Goal: Task Accomplishment & Management: Manage account settings

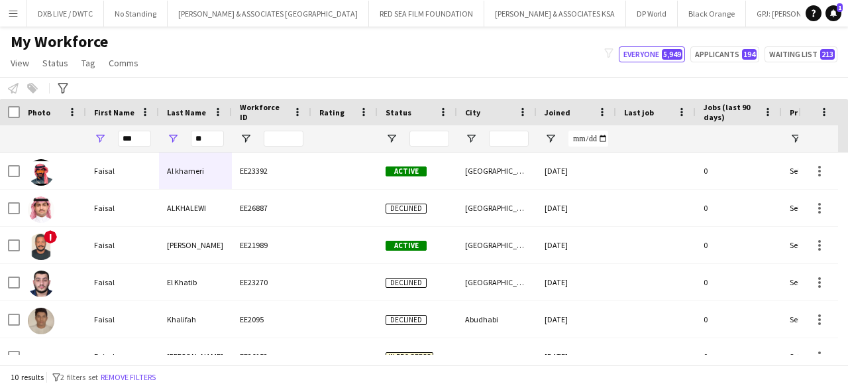
type input "***"
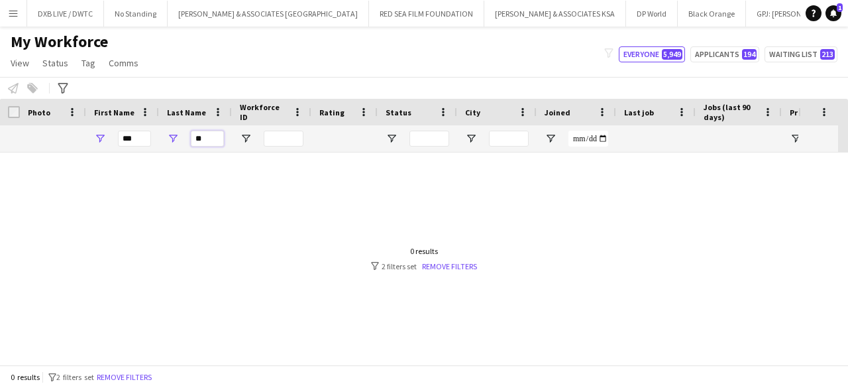
type input "*"
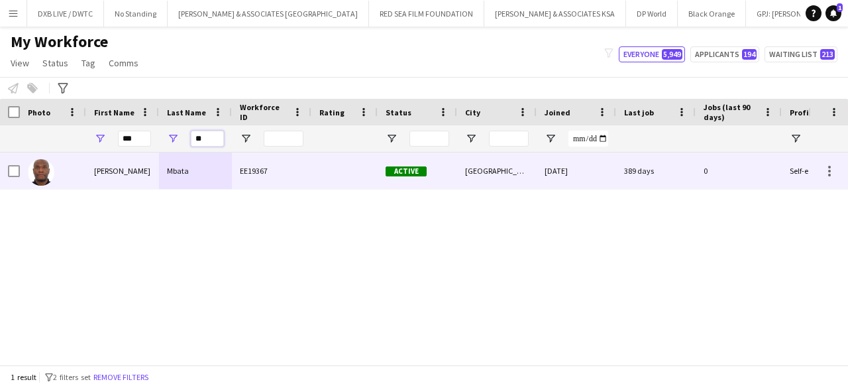
type input "**"
click at [130, 172] on div "Henri Mbangala" at bounding box center [122, 170] width 73 height 36
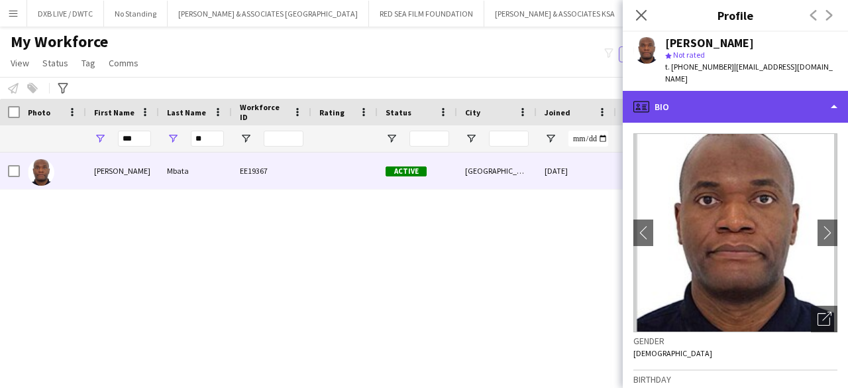
click at [686, 100] on div "profile Bio" at bounding box center [735, 107] width 225 height 32
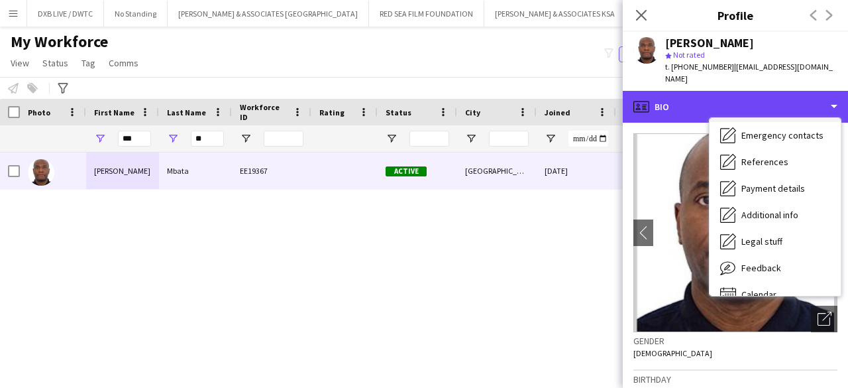
scroll to position [98, 0]
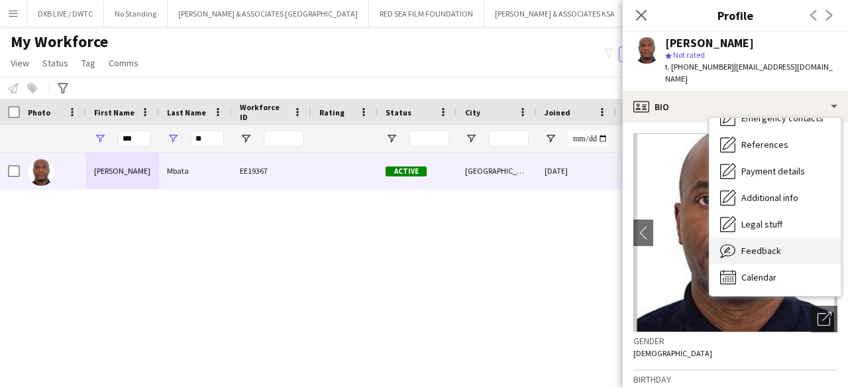
click at [763, 244] on span "Feedback" at bounding box center [761, 250] width 40 height 12
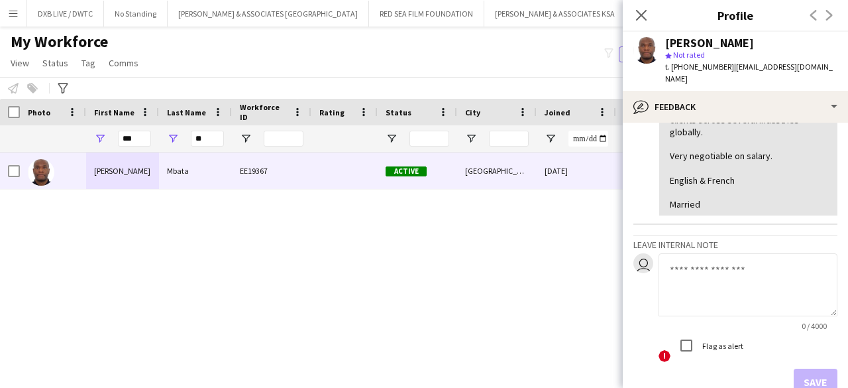
scroll to position [530, 0]
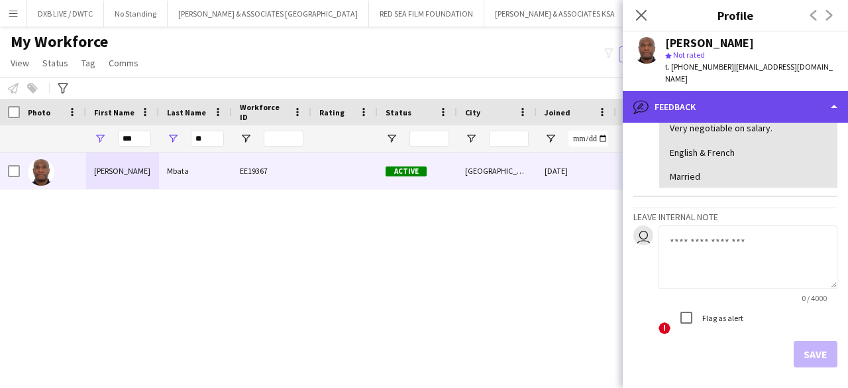
click at [767, 93] on div "bubble-pencil Feedback" at bounding box center [735, 107] width 225 height 32
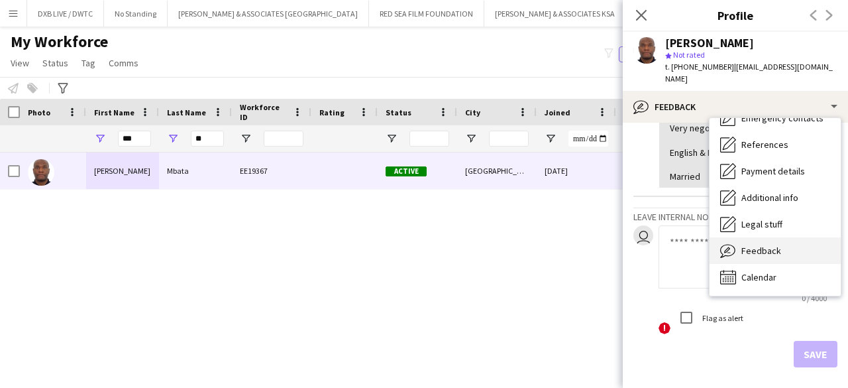
click at [767, 244] on span "Feedback" at bounding box center [761, 250] width 40 height 12
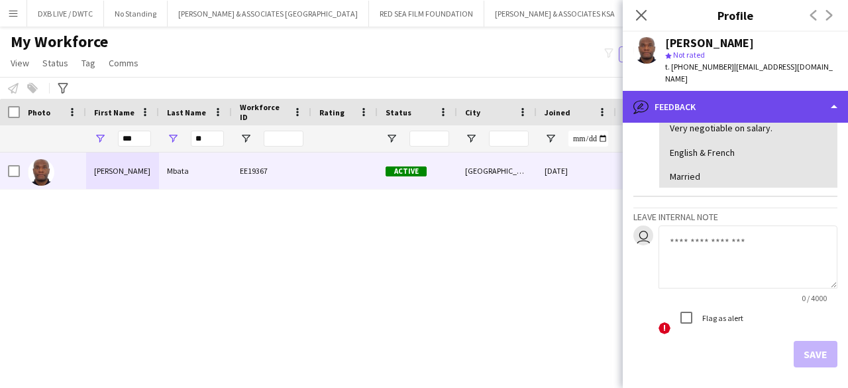
click at [761, 107] on div "bubble-pencil Feedback" at bounding box center [735, 107] width 225 height 32
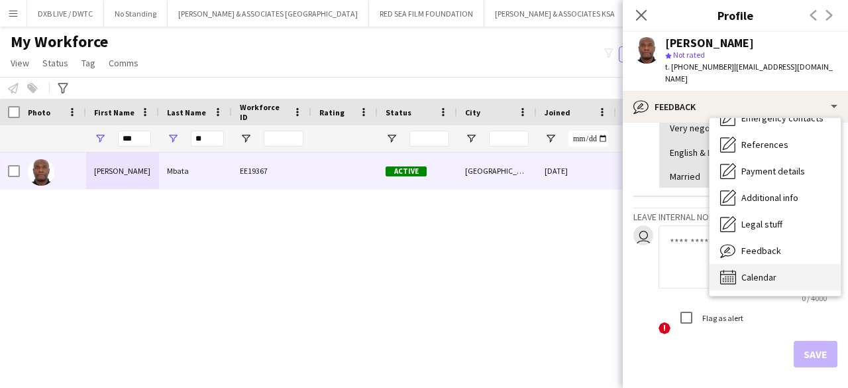
click at [768, 264] on div "Calendar Calendar" at bounding box center [775, 277] width 131 height 26
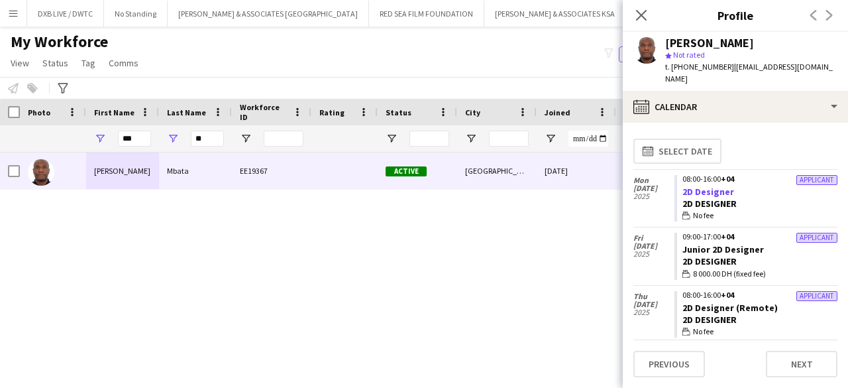
click at [688, 185] on link "2D Designer" at bounding box center [708, 191] width 52 height 12
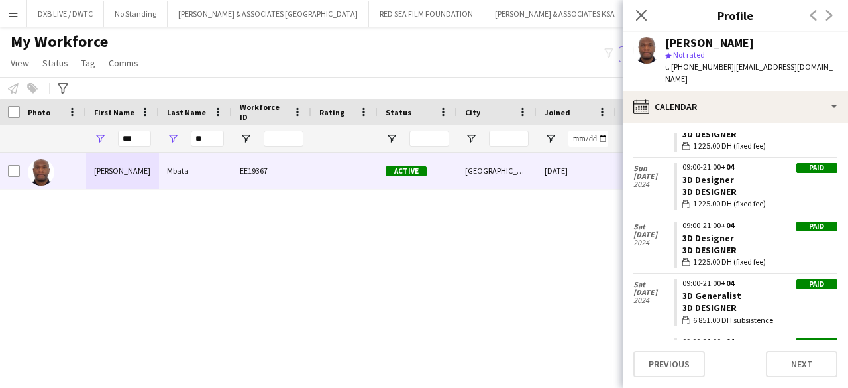
scroll to position [1366, 0]
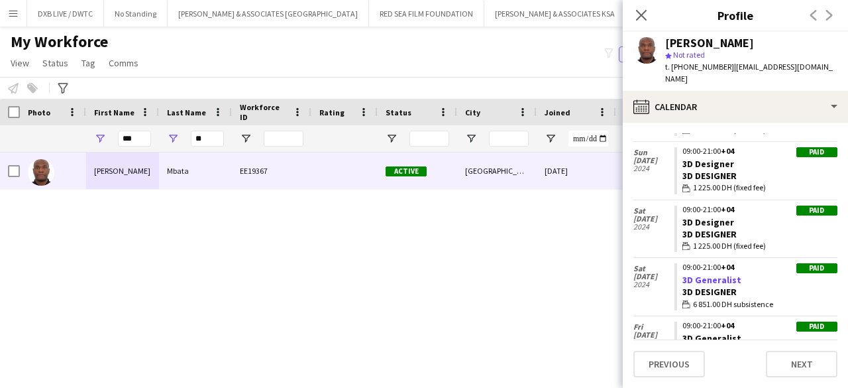
click at [715, 274] on link "3D Generalist" at bounding box center [711, 280] width 59 height 12
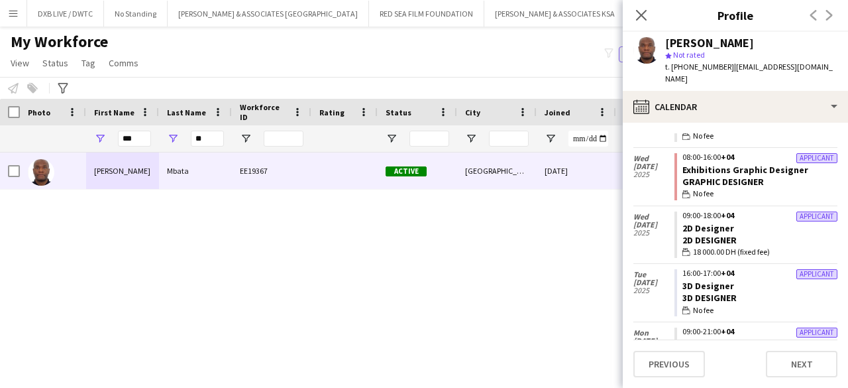
scroll to position [0, 0]
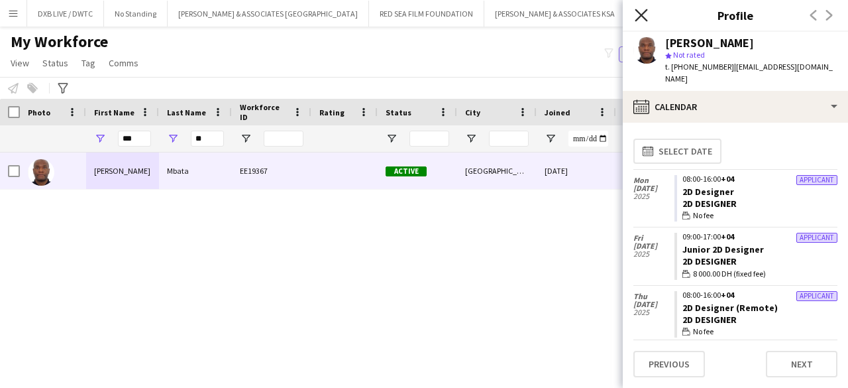
click at [637, 21] on icon "Close pop-in" at bounding box center [641, 15] width 13 height 13
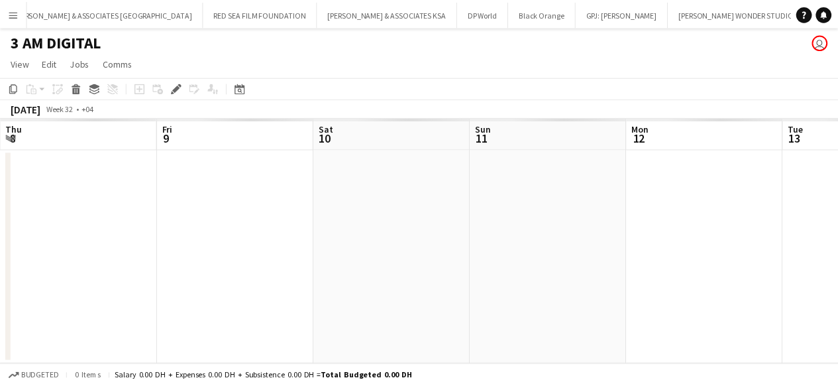
scroll to position [0, 456]
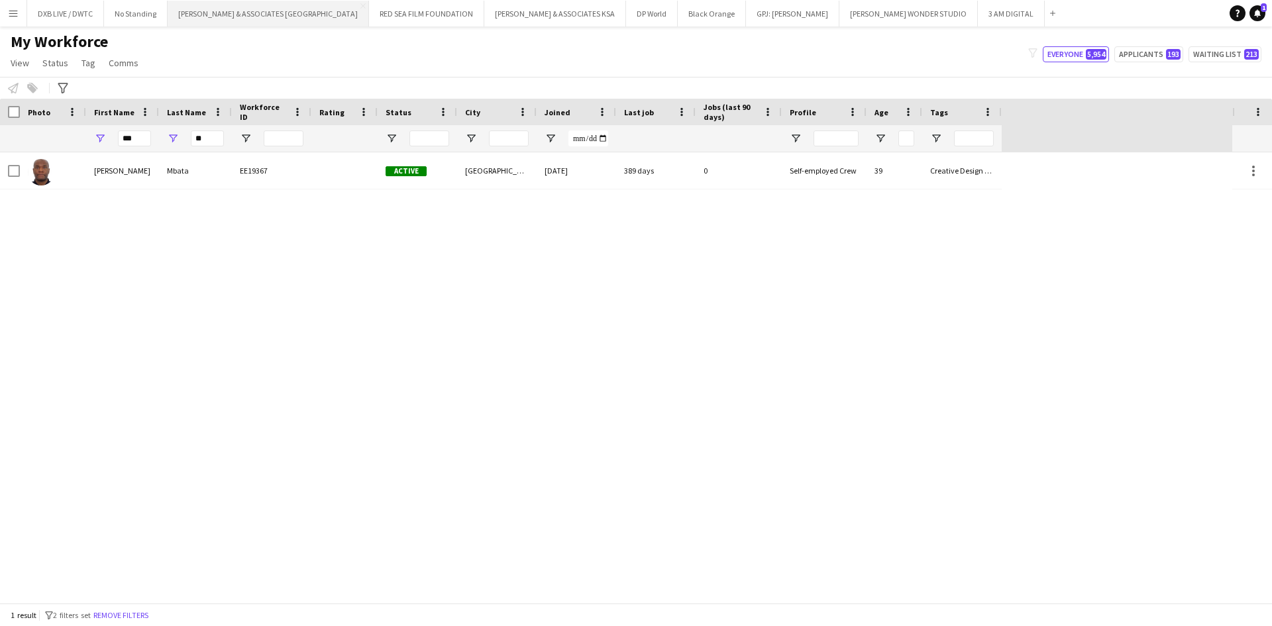
click at [257, 7] on button "RICHARD ATTIAS & ASSOCIATES UAE Close" at bounding box center [268, 14] width 201 height 26
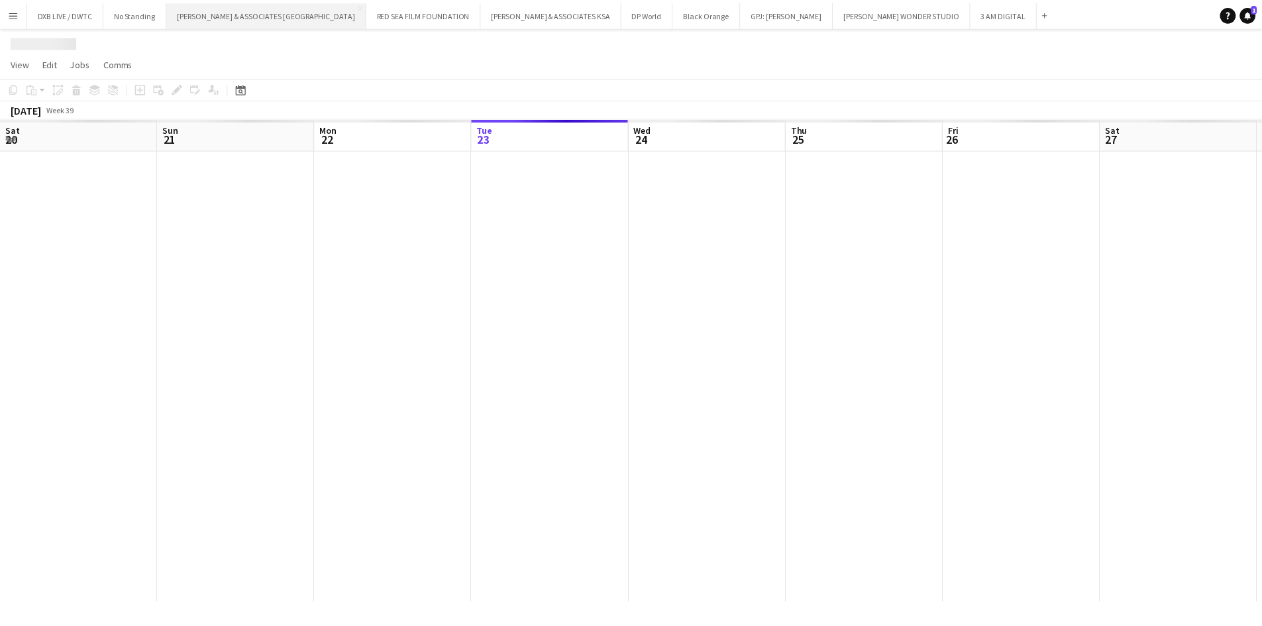
scroll to position [0, 317]
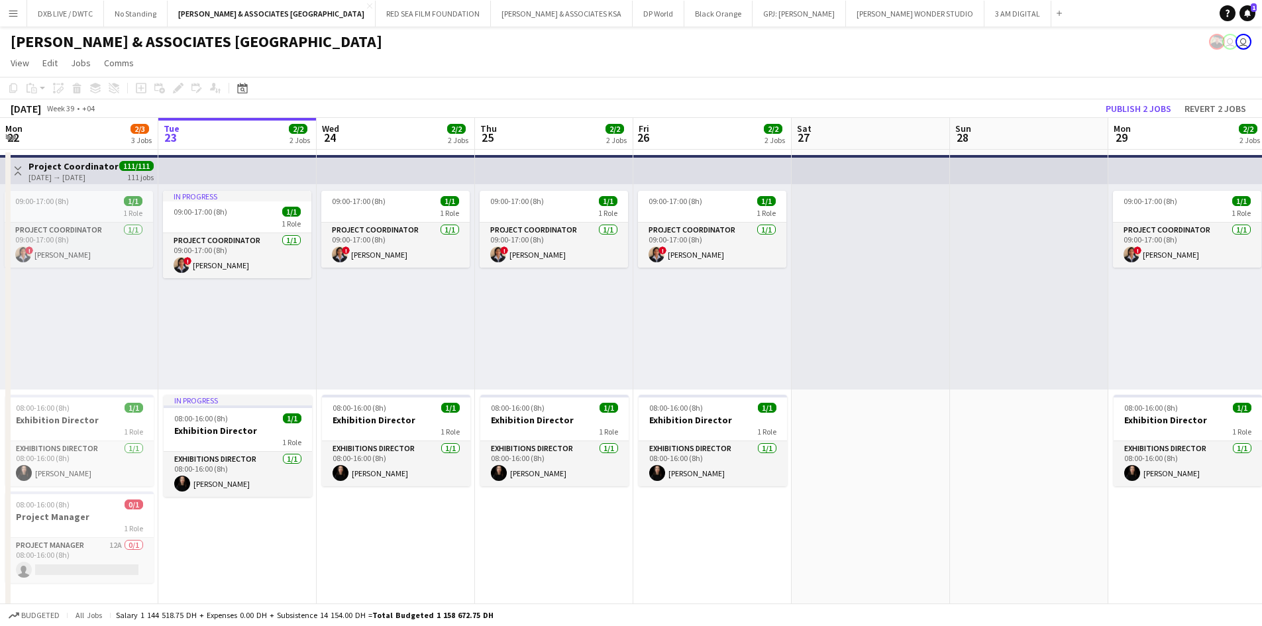
drag, startPoint x: 986, startPoint y: 505, endPoint x: 794, endPoint y: 537, distance: 194.8
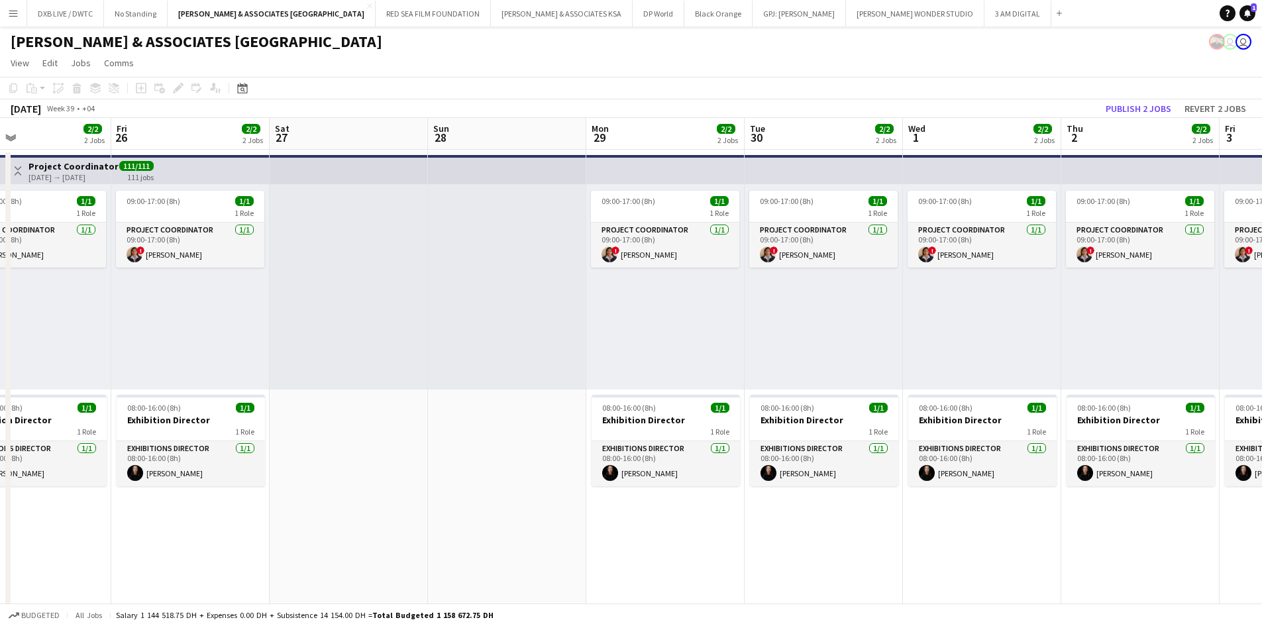
scroll to position [0, 458]
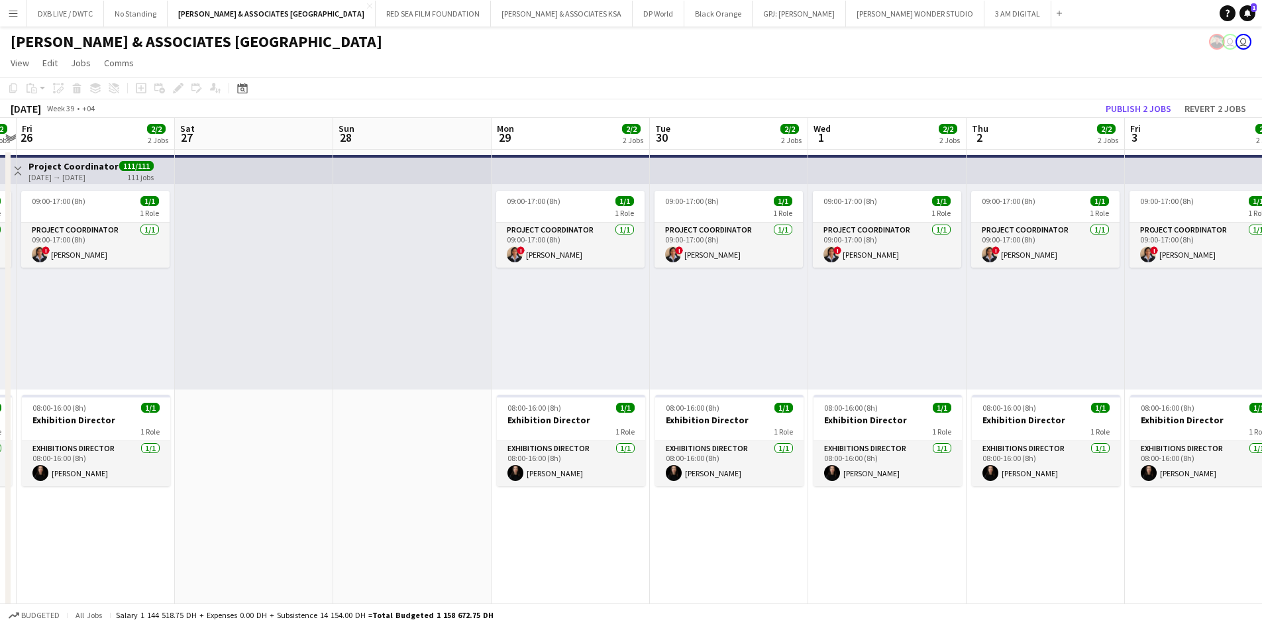
drag, startPoint x: 911, startPoint y: 529, endPoint x: 518, endPoint y: 542, distance: 393.1
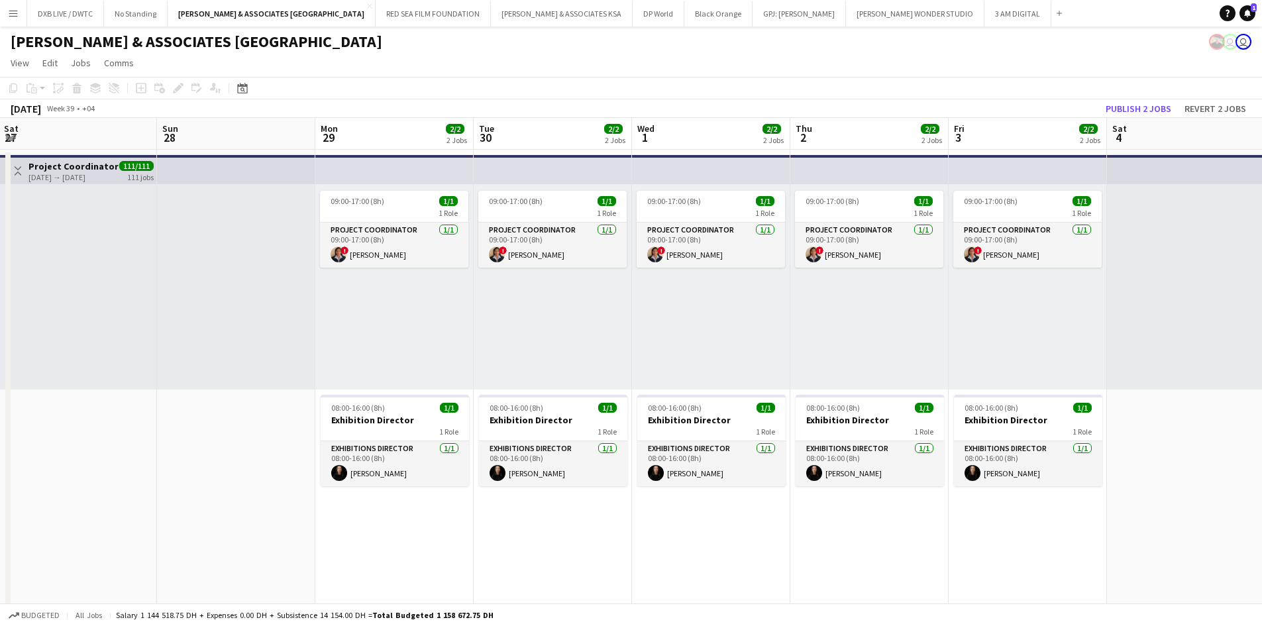
scroll to position [0, 507]
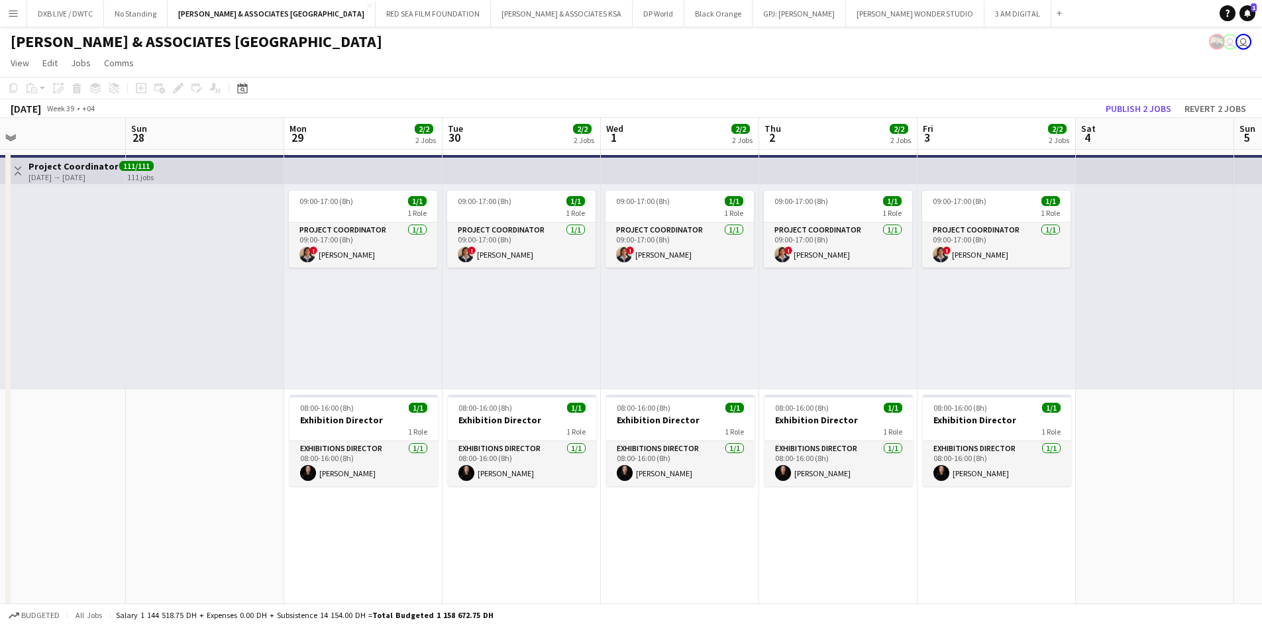
drag, startPoint x: 673, startPoint y: 539, endPoint x: 466, endPoint y: 538, distance: 207.4
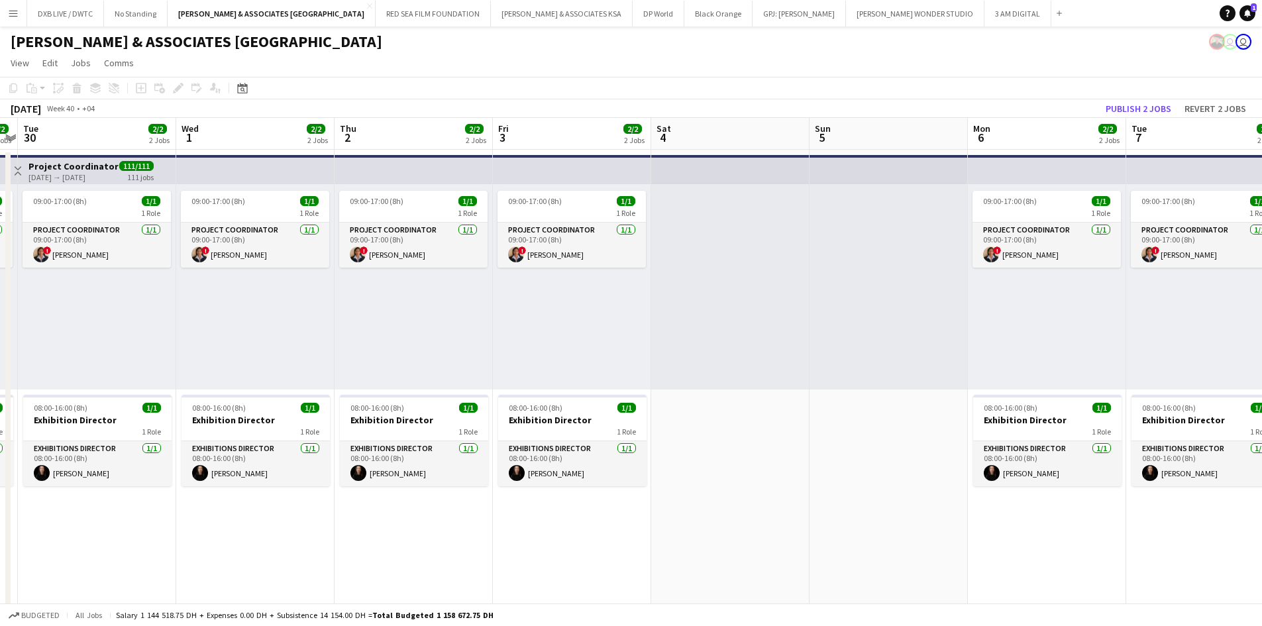
scroll to position [0, 523]
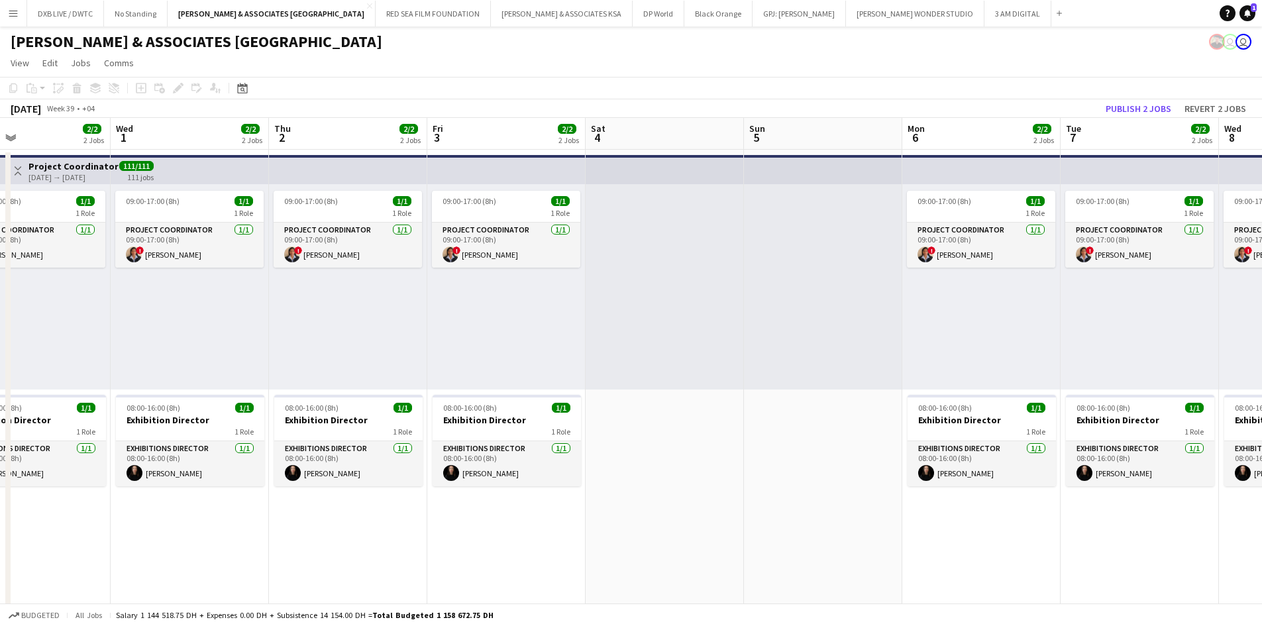
drag, startPoint x: 763, startPoint y: 515, endPoint x: 272, endPoint y: 517, distance: 490.2
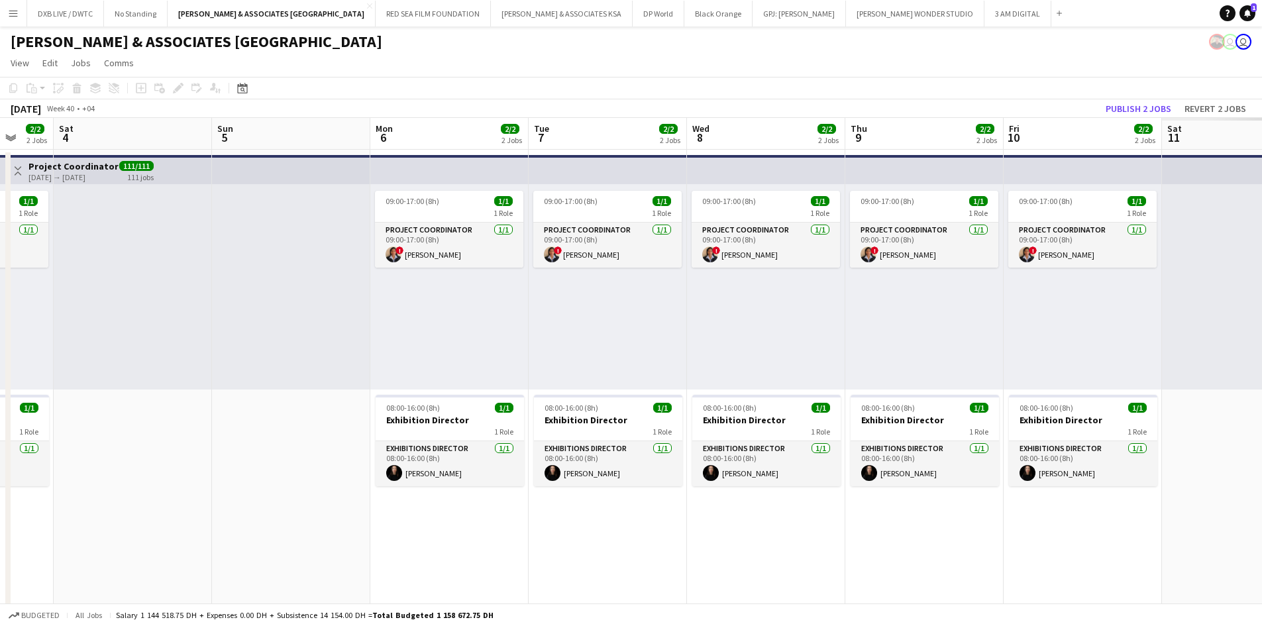
scroll to position [0, 409]
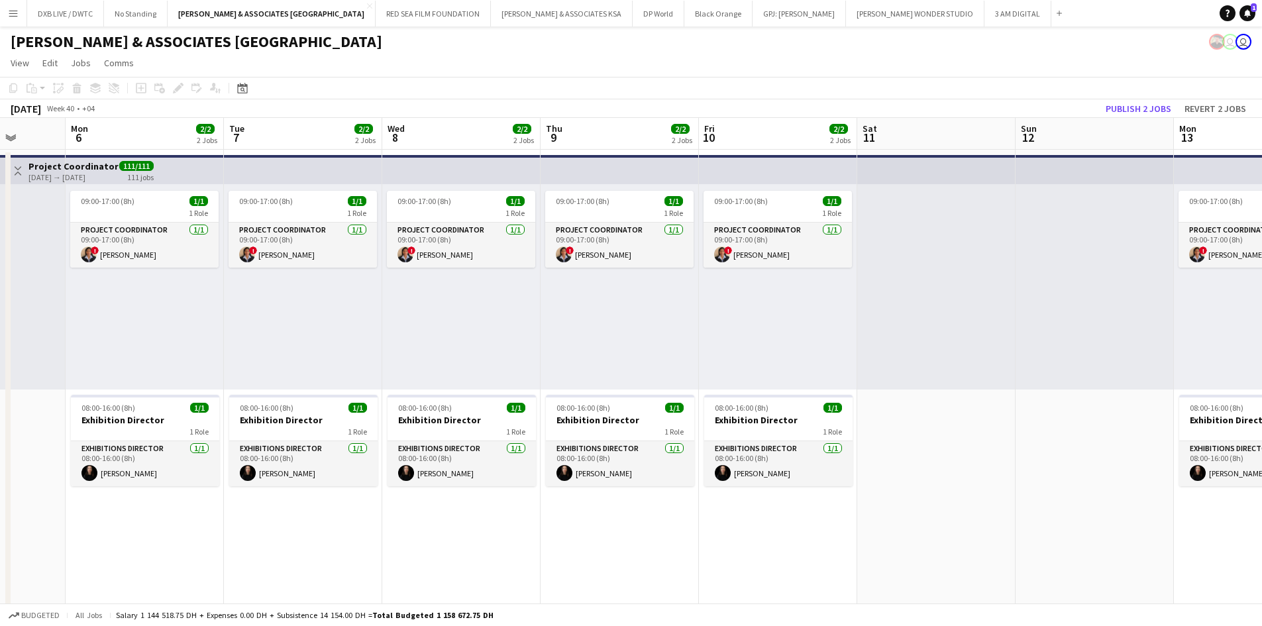
drag, startPoint x: 946, startPoint y: 521, endPoint x: 109, endPoint y: 523, distance: 836.7
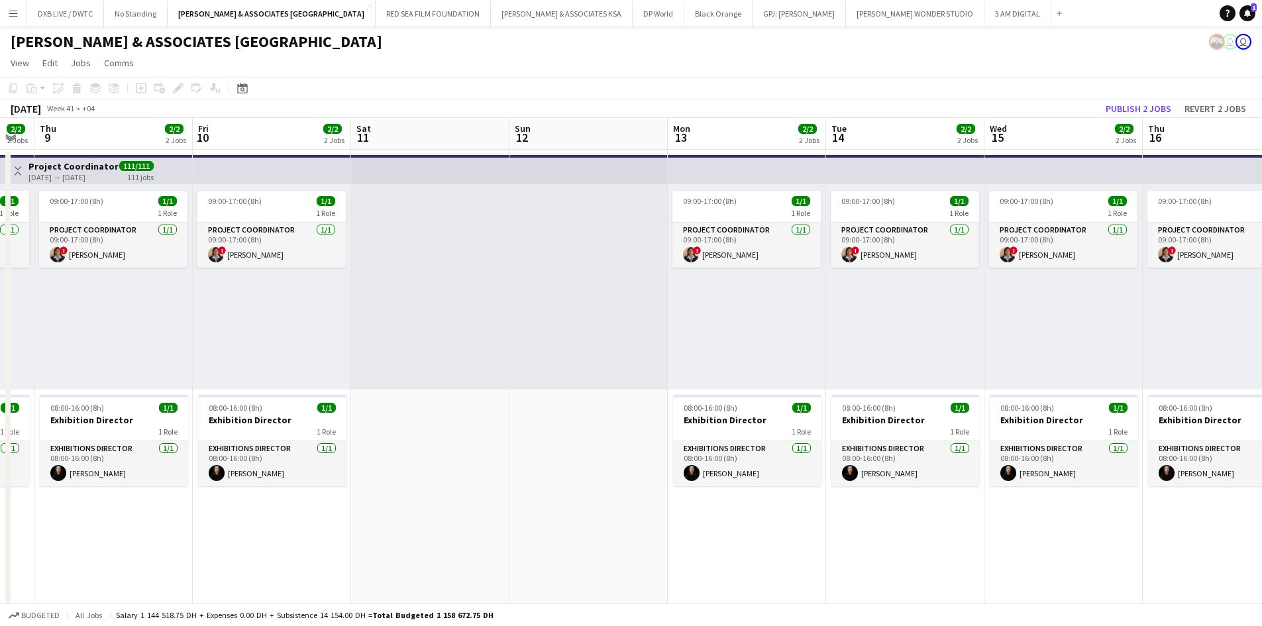
drag, startPoint x: 711, startPoint y: 513, endPoint x: 26, endPoint y: 515, distance: 684.3
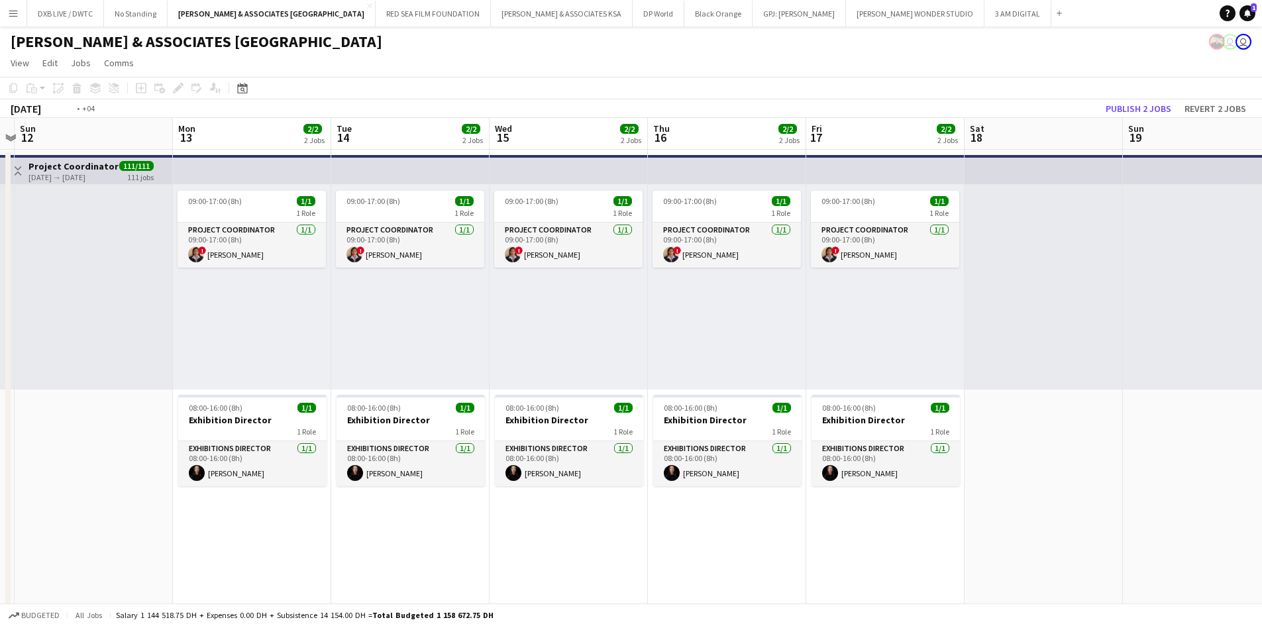
scroll to position [0, 388]
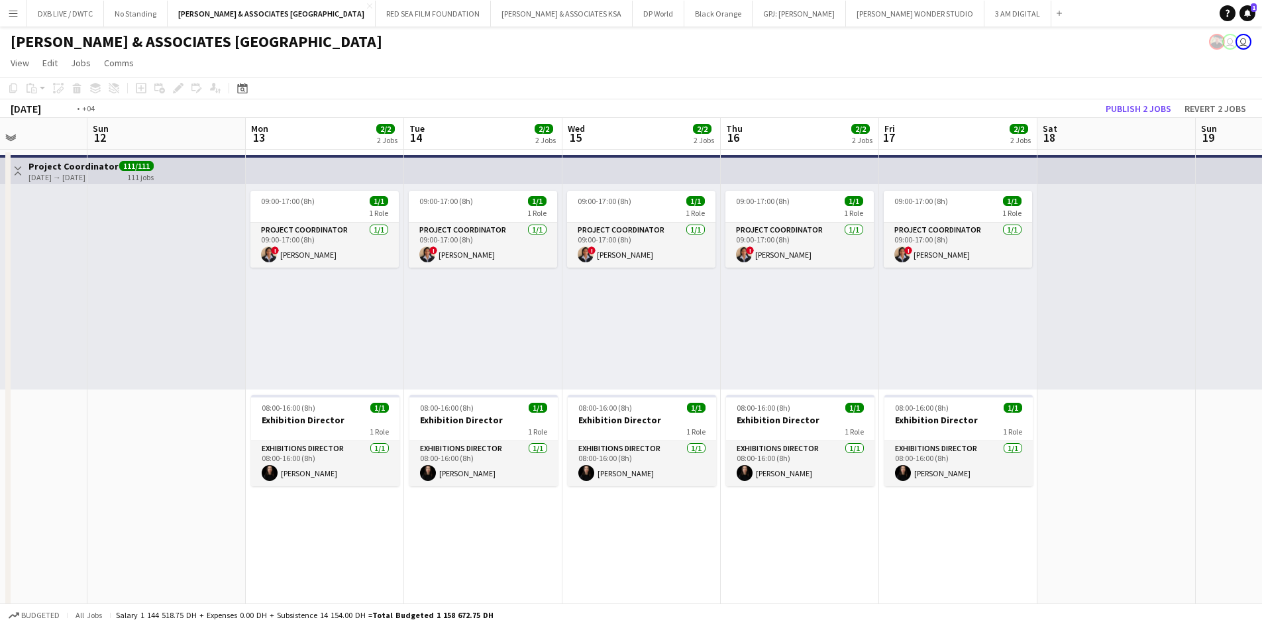
drag, startPoint x: 598, startPoint y: 515, endPoint x: -60, endPoint y: 520, distance: 657.9
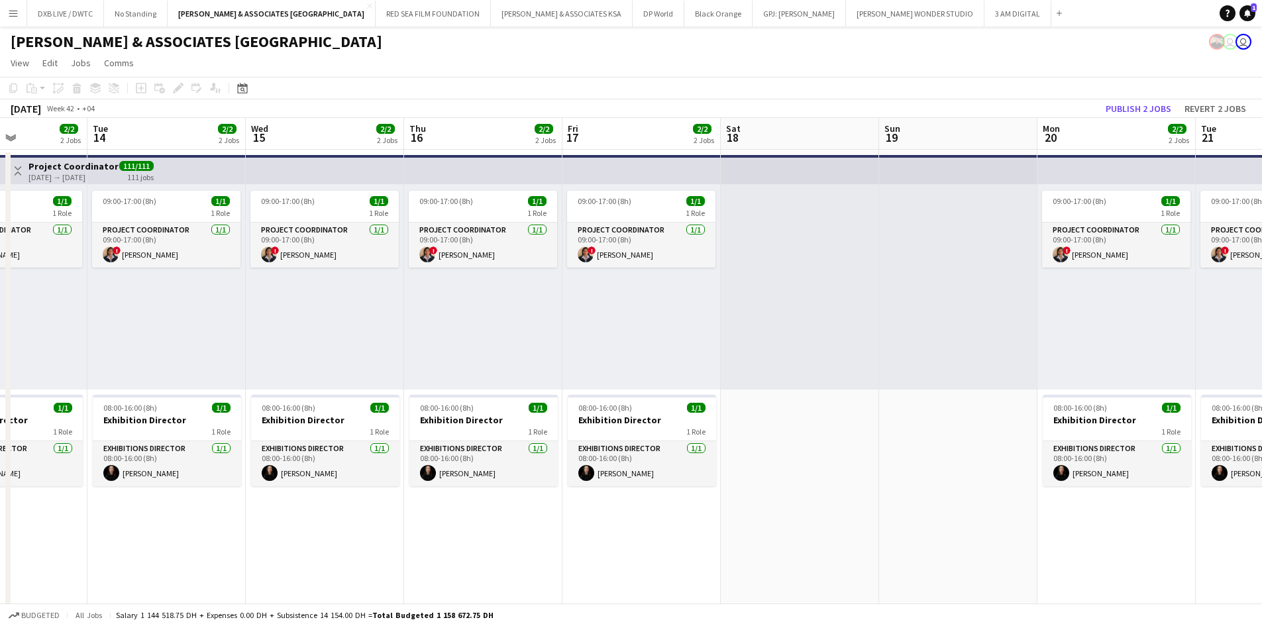
scroll to position [0, 364]
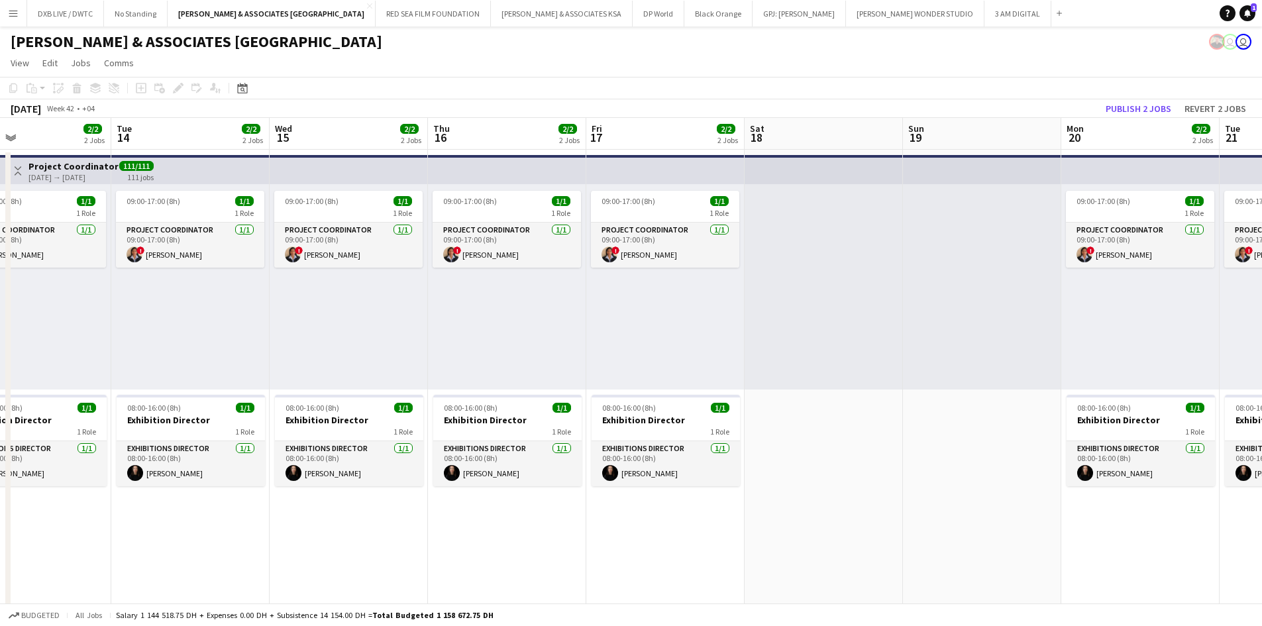
drag, startPoint x: 397, startPoint y: 521, endPoint x: -462, endPoint y: 529, distance: 859.3
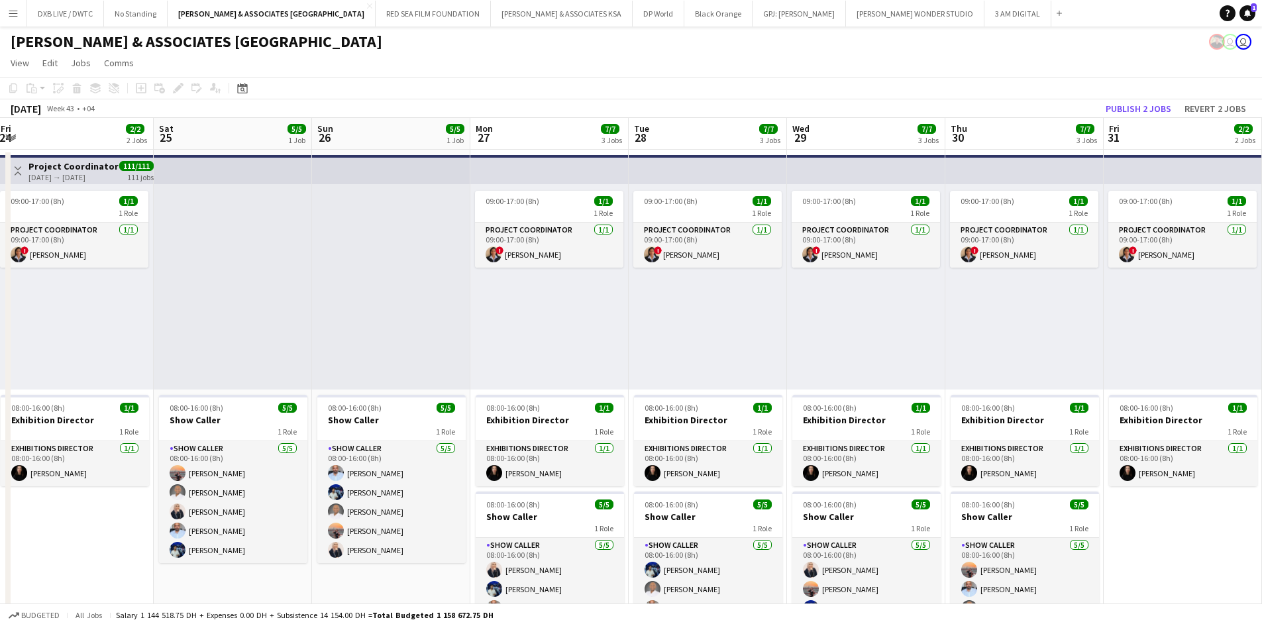
scroll to position [0, 449]
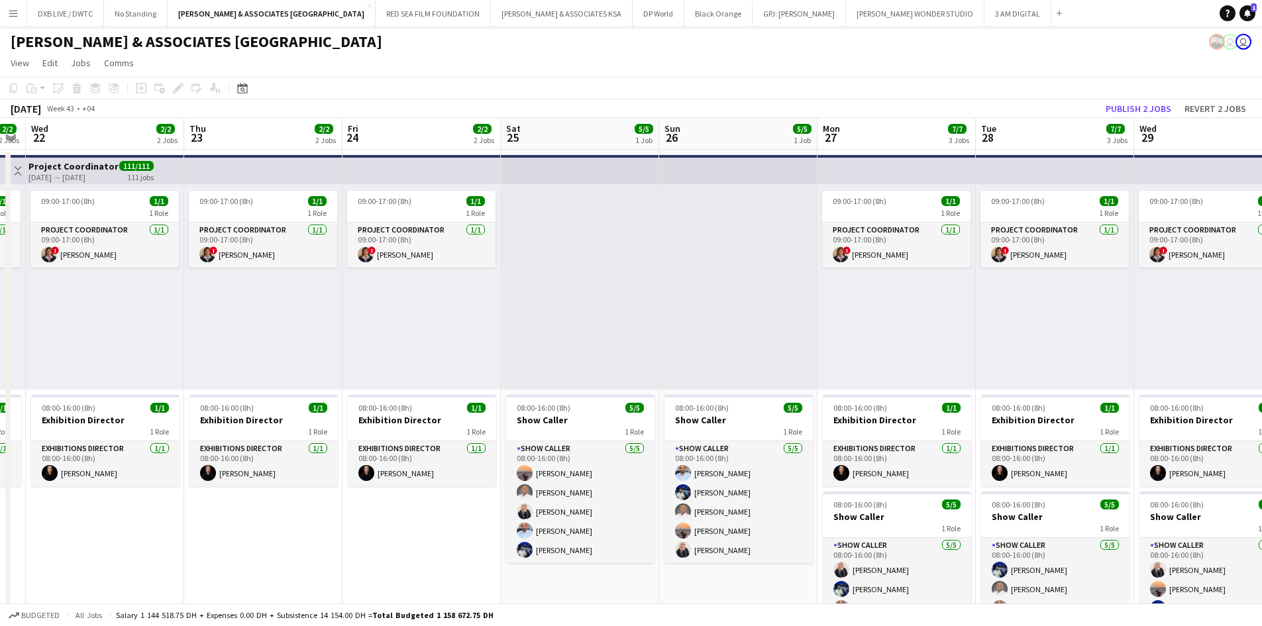
drag, startPoint x: 1084, startPoint y: 317, endPoint x: 207, endPoint y: 317, distance: 877.1
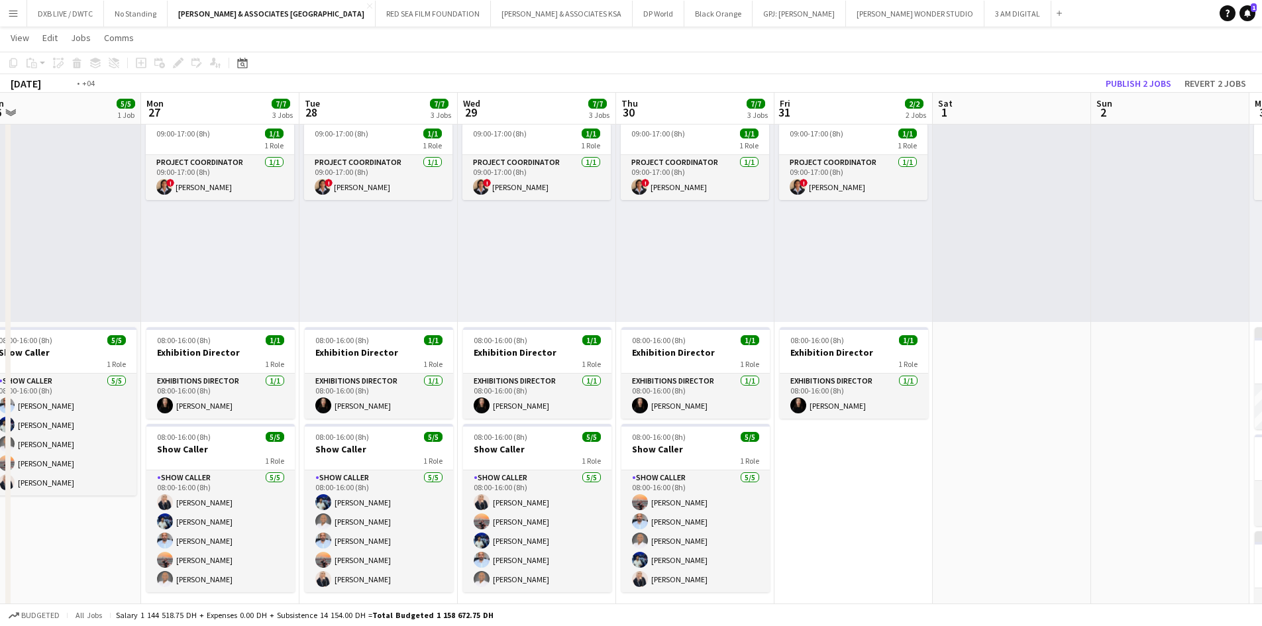
scroll to position [0, 388]
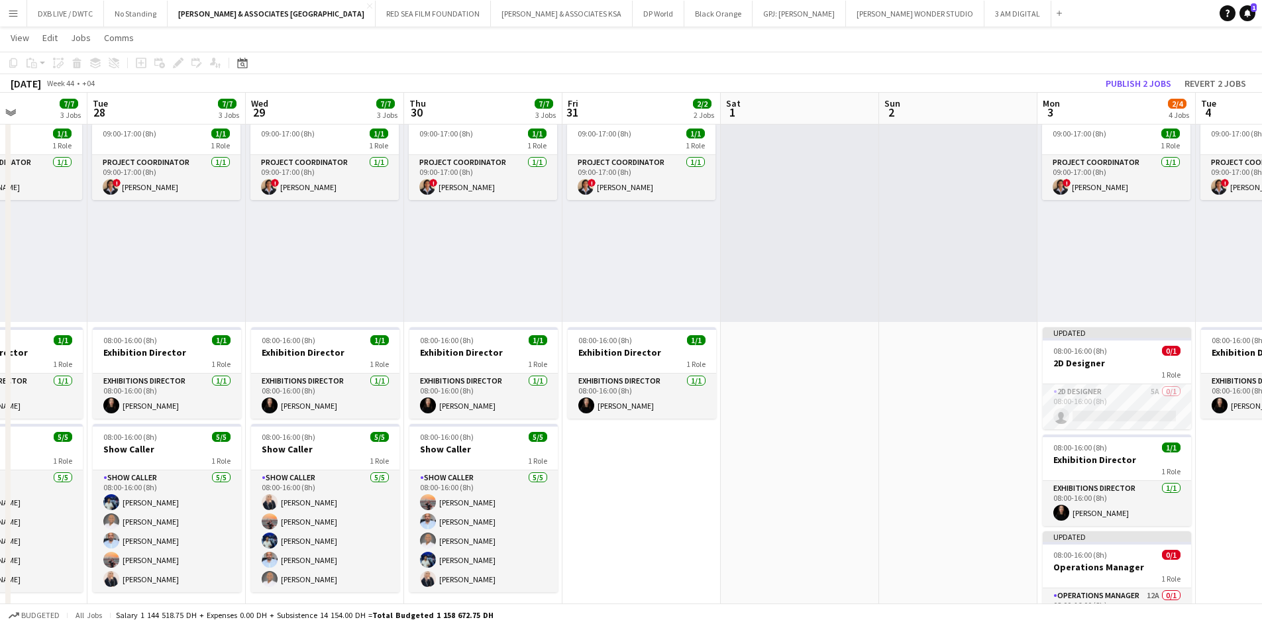
drag, startPoint x: 957, startPoint y: 402, endPoint x: 68, endPoint y: 358, distance: 889.5
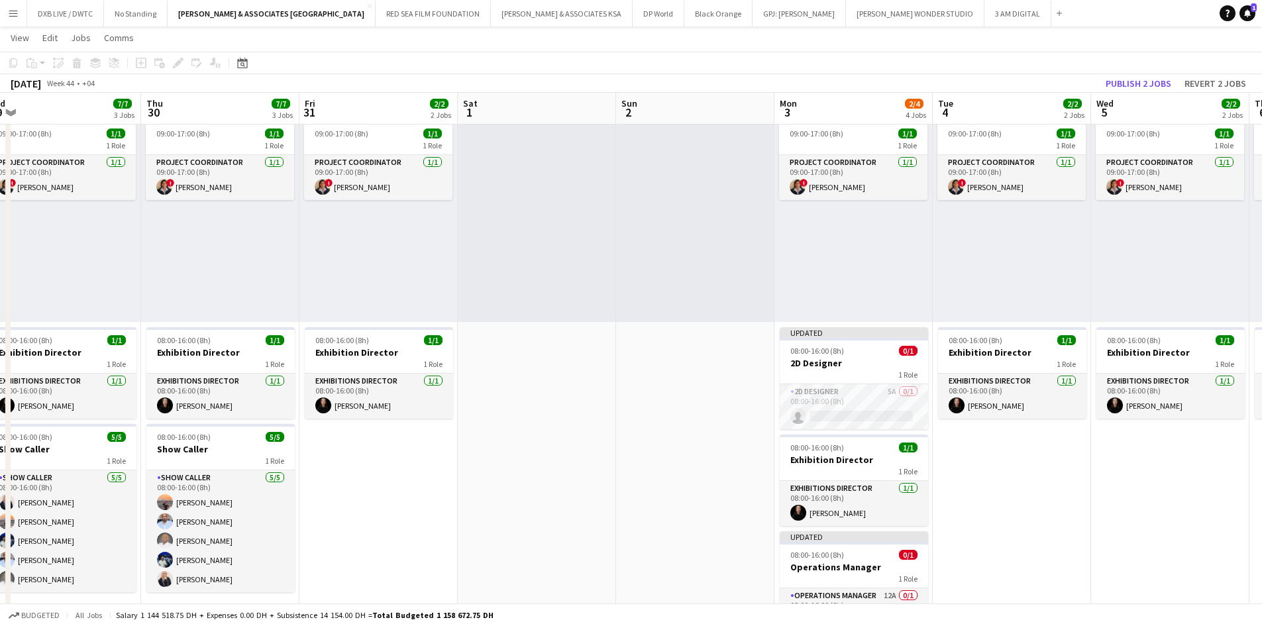
scroll to position [0, 507]
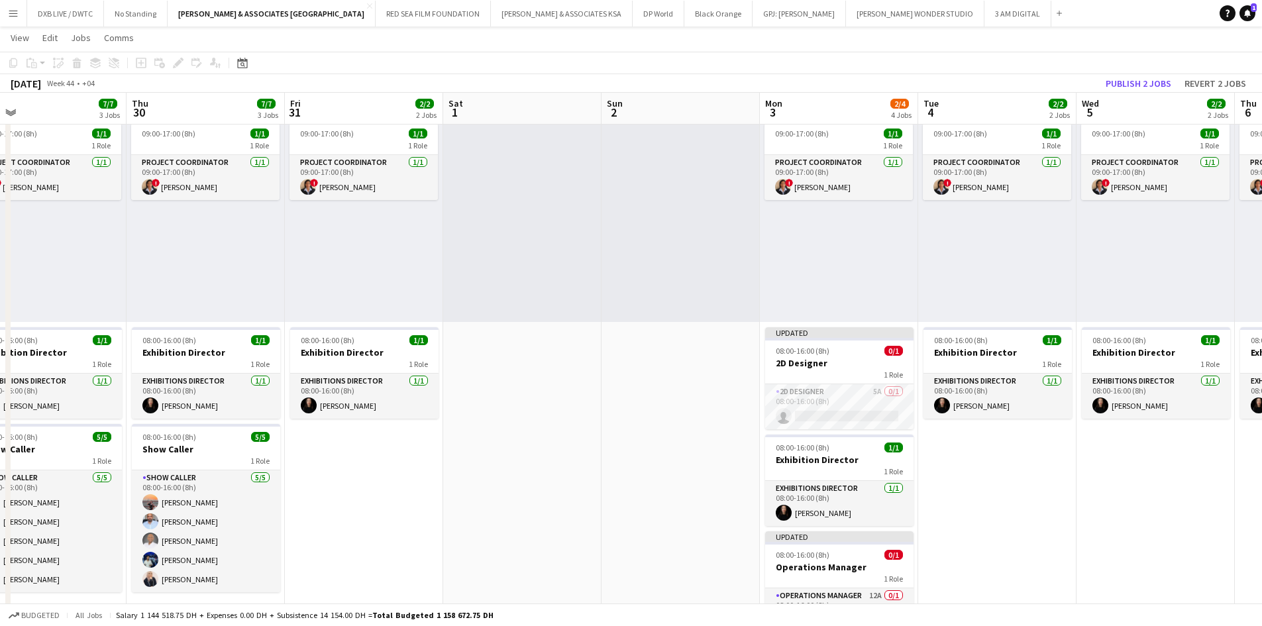
drag, startPoint x: 786, startPoint y: 441, endPoint x: 509, endPoint y: 440, distance: 277.6
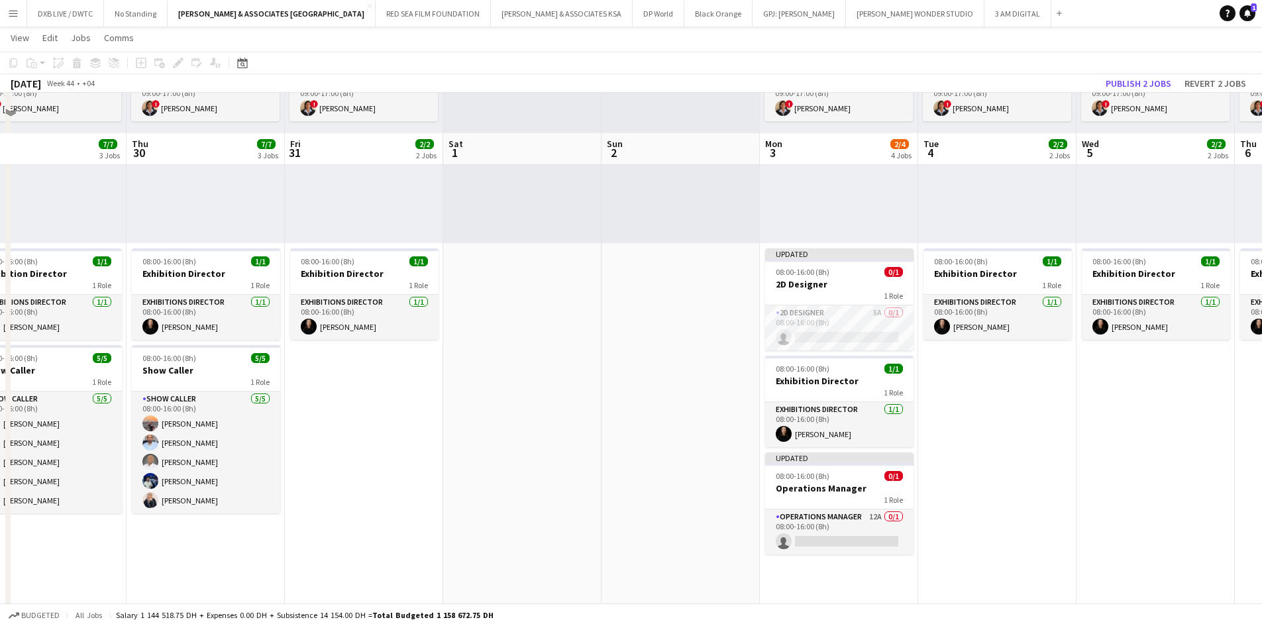
scroll to position [199, 0]
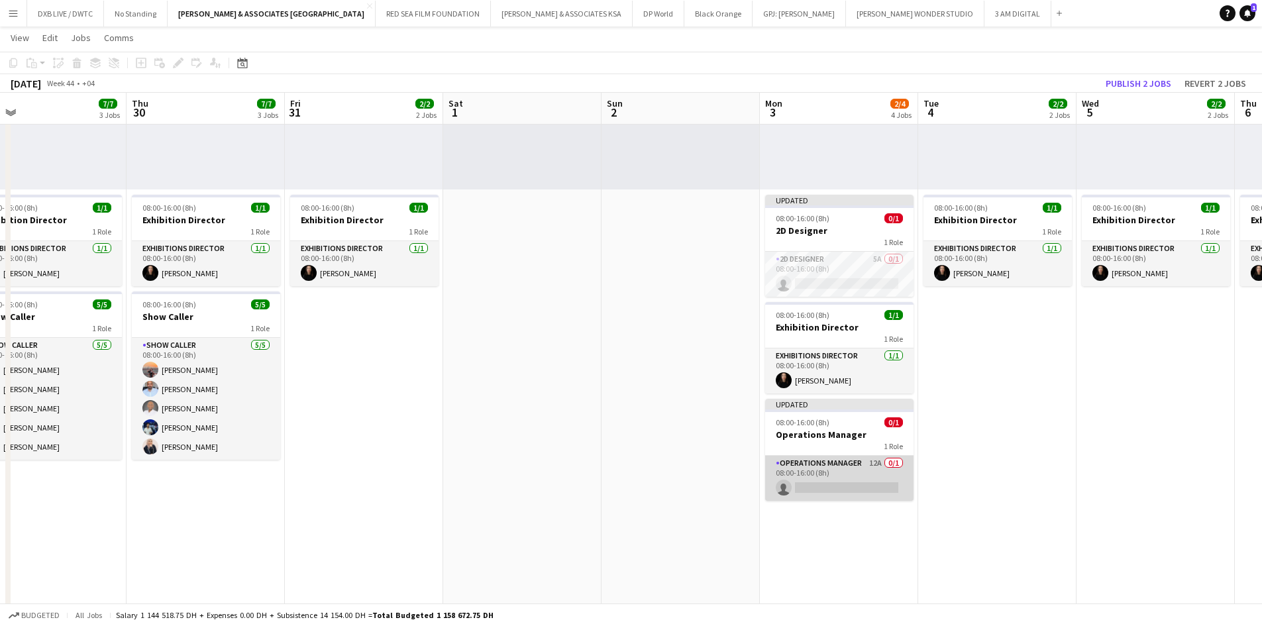
click at [831, 468] on app-card-role "Operations Manager 12A 0/1 08:00-16:00 (8h) single-neutral-actions" at bounding box center [839, 478] width 148 height 45
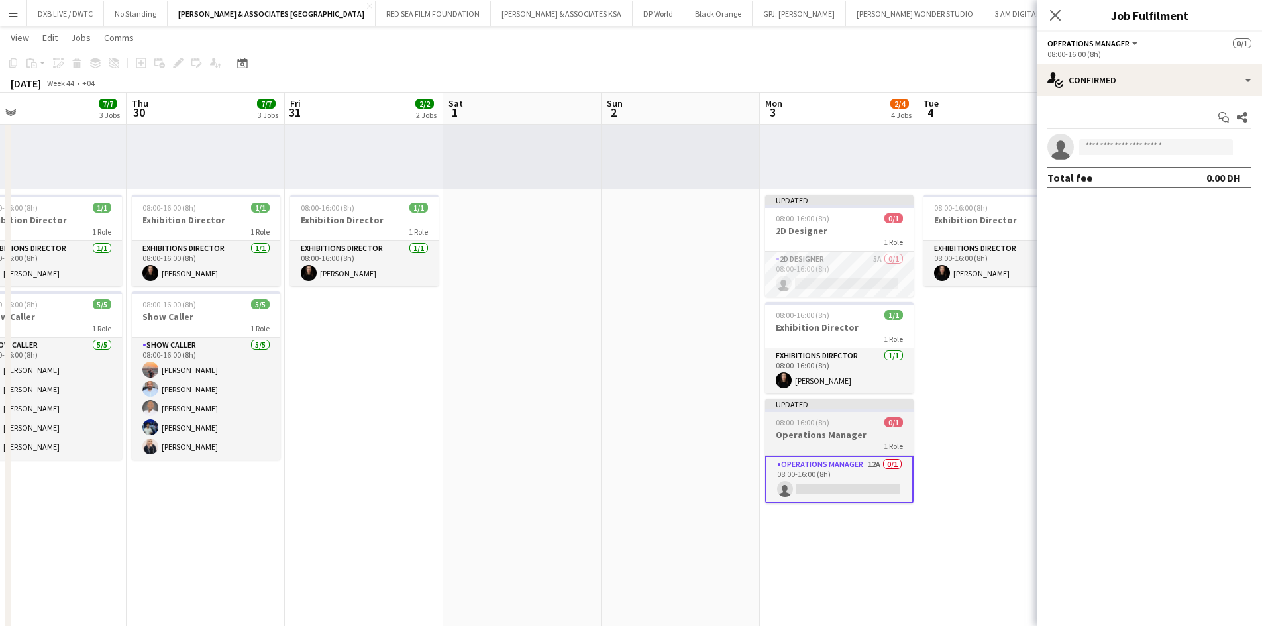
click at [825, 421] on span "08:00-16:00 (8h)" at bounding box center [803, 422] width 54 height 10
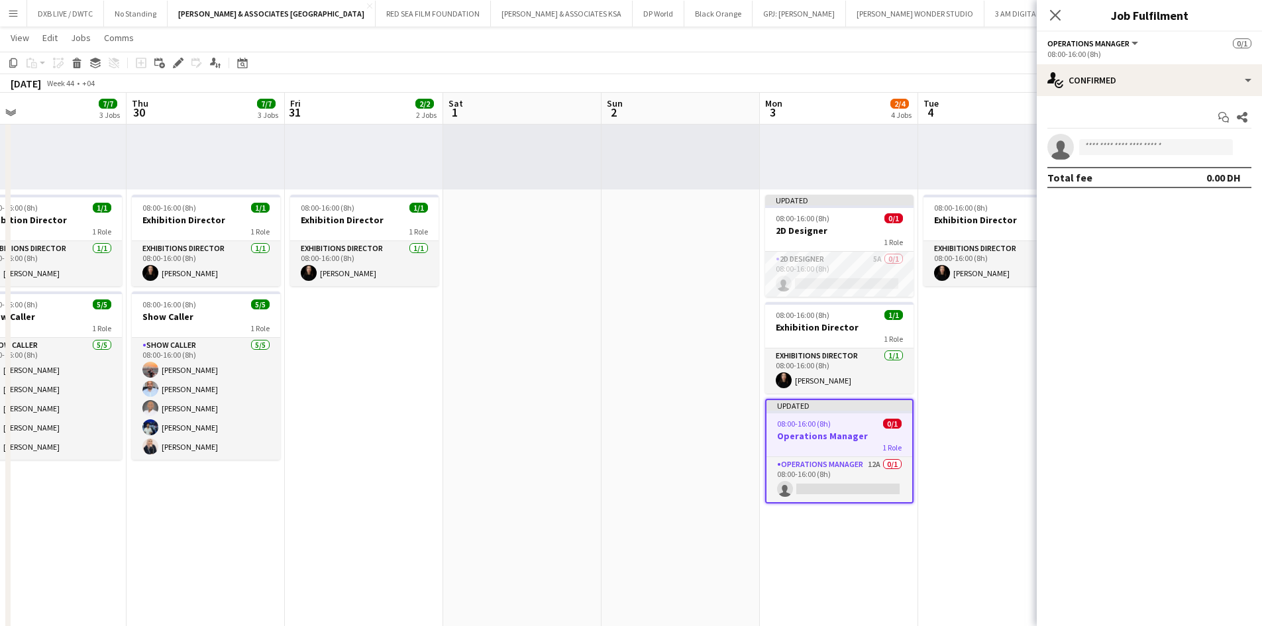
click at [820, 454] on app-job-card "Updated 08:00-16:00 (8h) 0/1 Operations Manager 1 Role Operations Manager 12A 0…" at bounding box center [839, 451] width 148 height 105
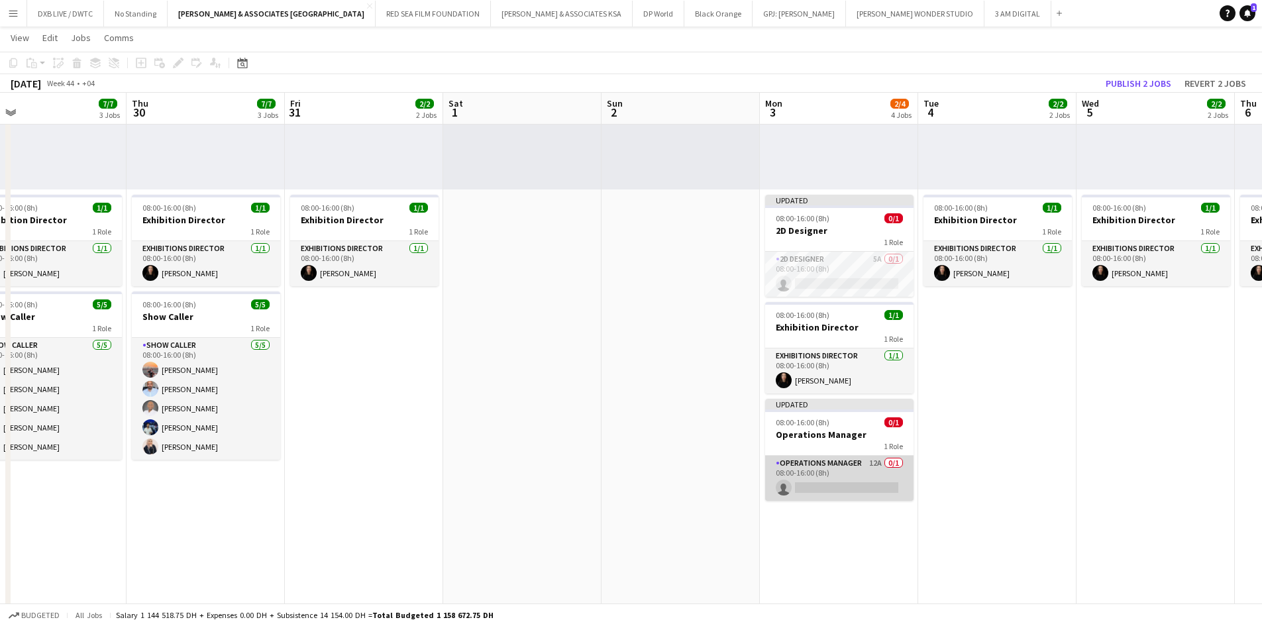
click at [822, 474] on app-card-role "Operations Manager 12A 0/1 08:00-16:00 (8h) single-neutral-actions" at bounding box center [839, 478] width 148 height 45
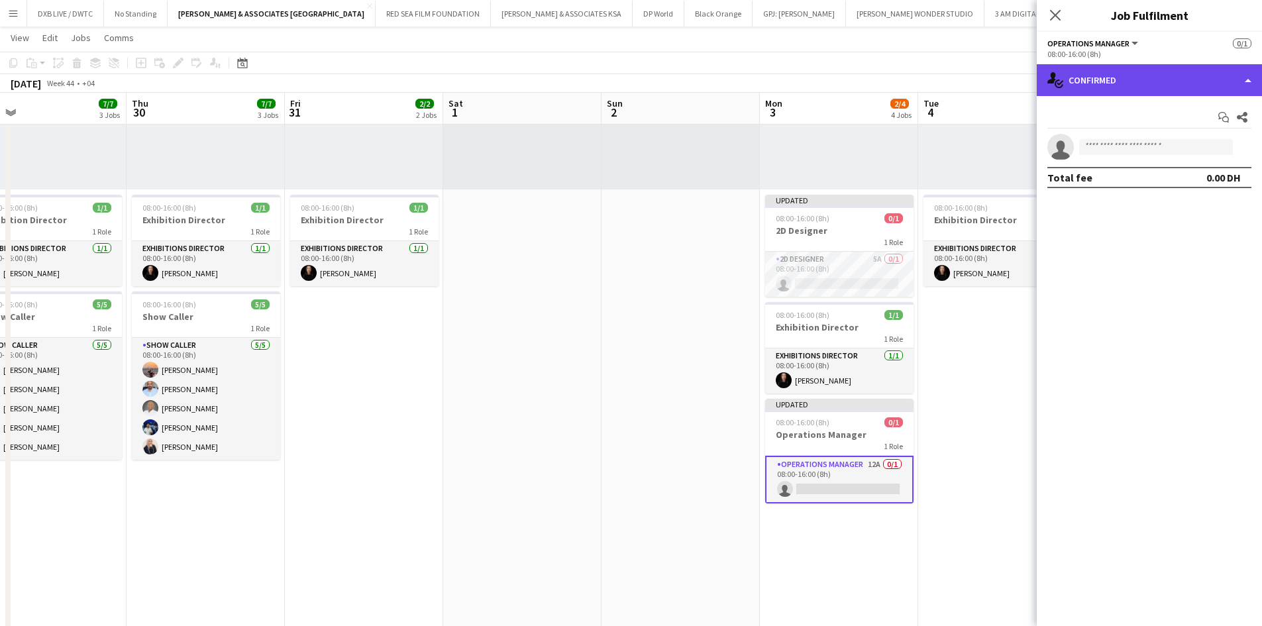
click at [1110, 71] on div "single-neutral-actions-check-2 Confirmed" at bounding box center [1149, 80] width 225 height 32
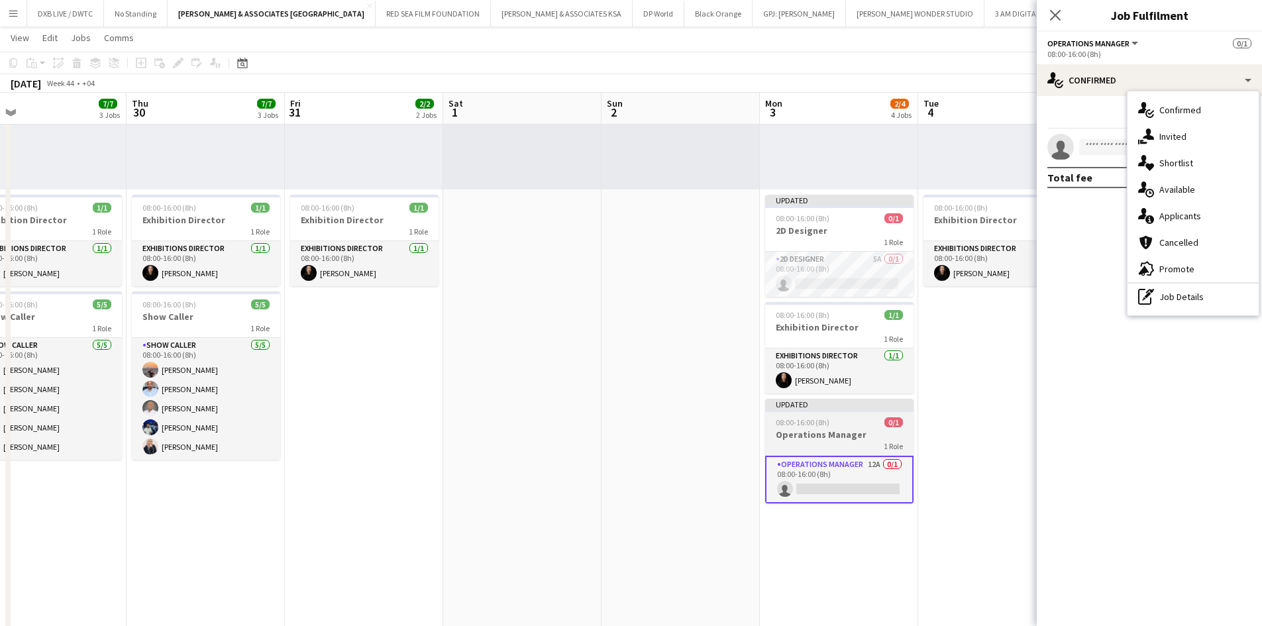
click at [788, 435] on h3 "Operations Manager" at bounding box center [839, 435] width 148 height 12
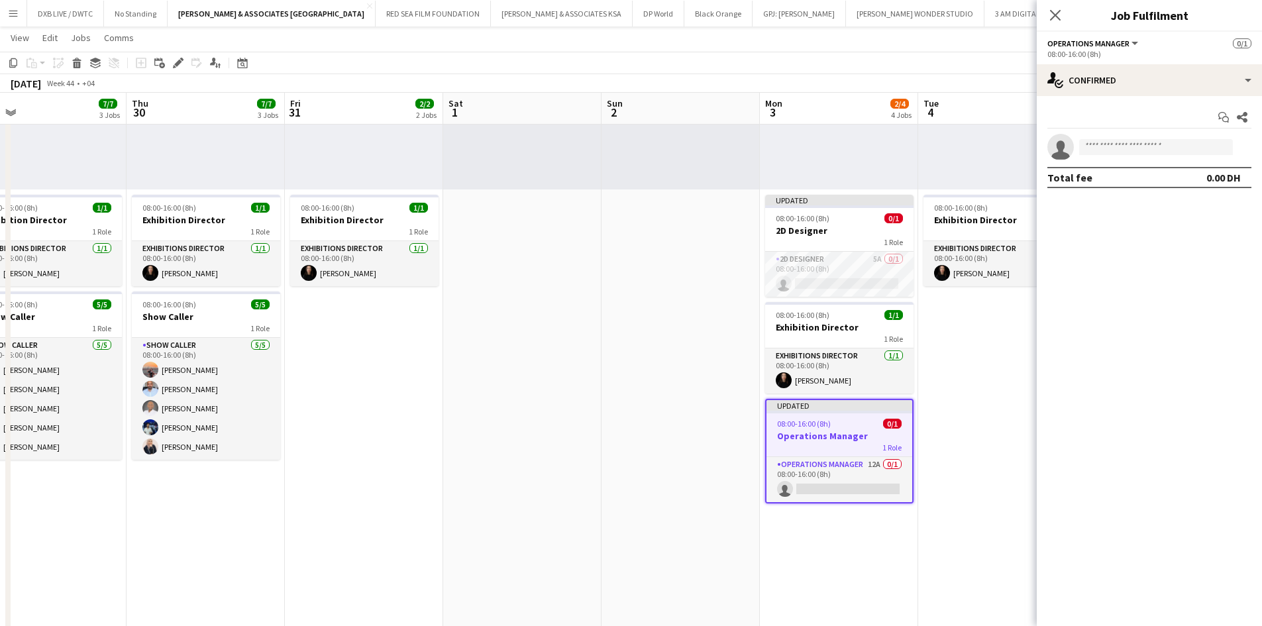
click at [788, 435] on h3 "Operations Manager" at bounding box center [839, 436] width 146 height 12
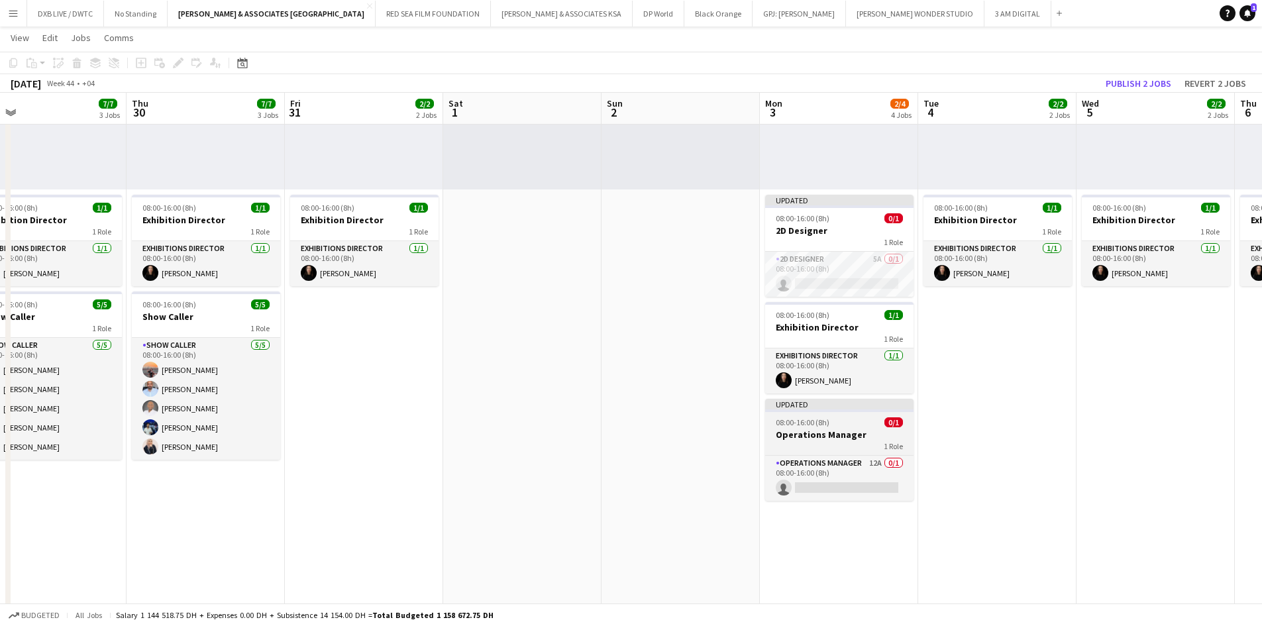
click at [788, 435] on h3 "Operations Manager" at bounding box center [839, 435] width 148 height 12
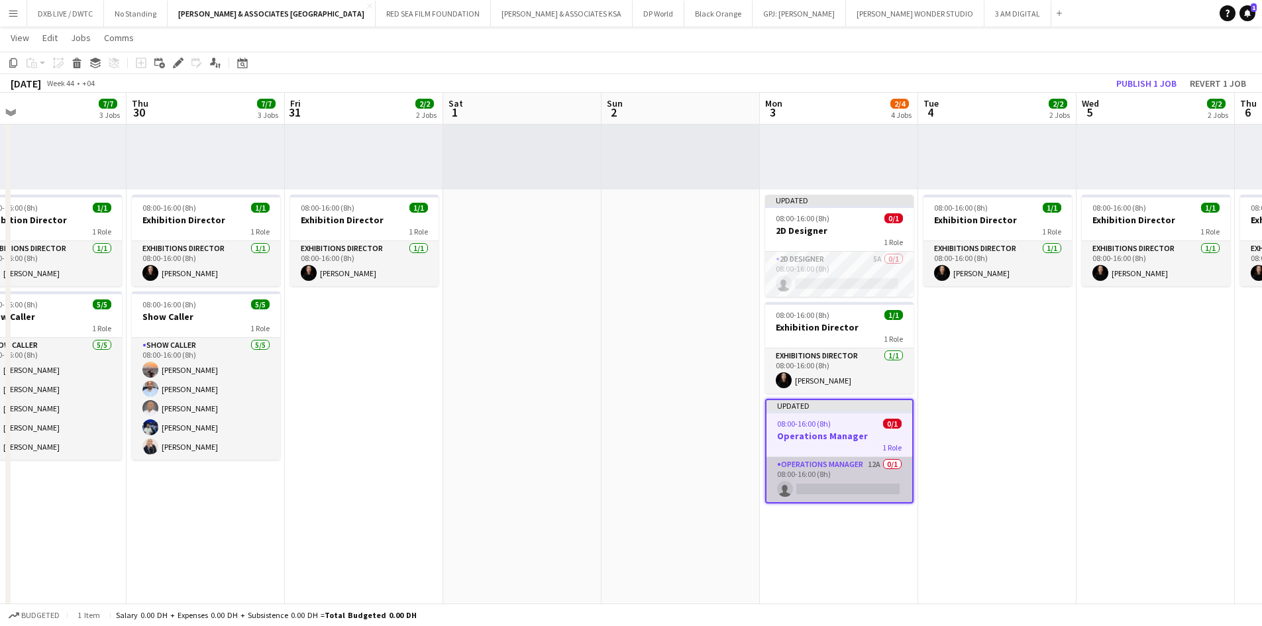
click at [798, 474] on app-card-role "Operations Manager 12A 0/1 08:00-16:00 (8h) single-neutral-actions" at bounding box center [839, 479] width 146 height 45
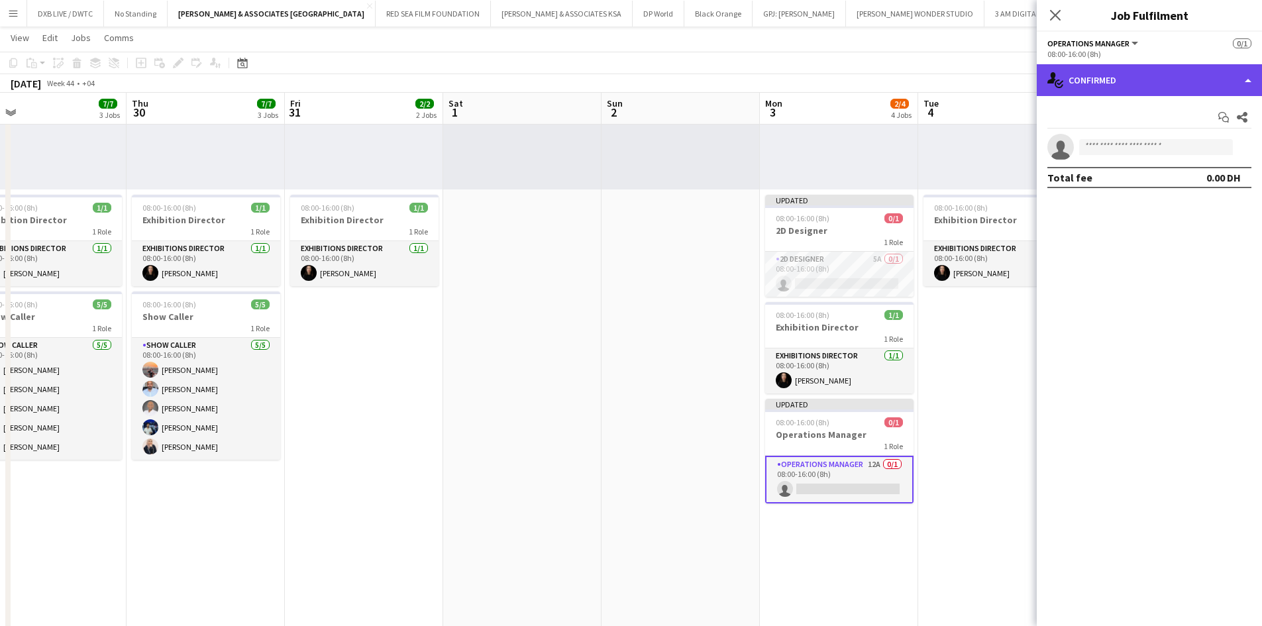
click at [1153, 90] on div "single-neutral-actions-check-2 Confirmed" at bounding box center [1149, 80] width 225 height 32
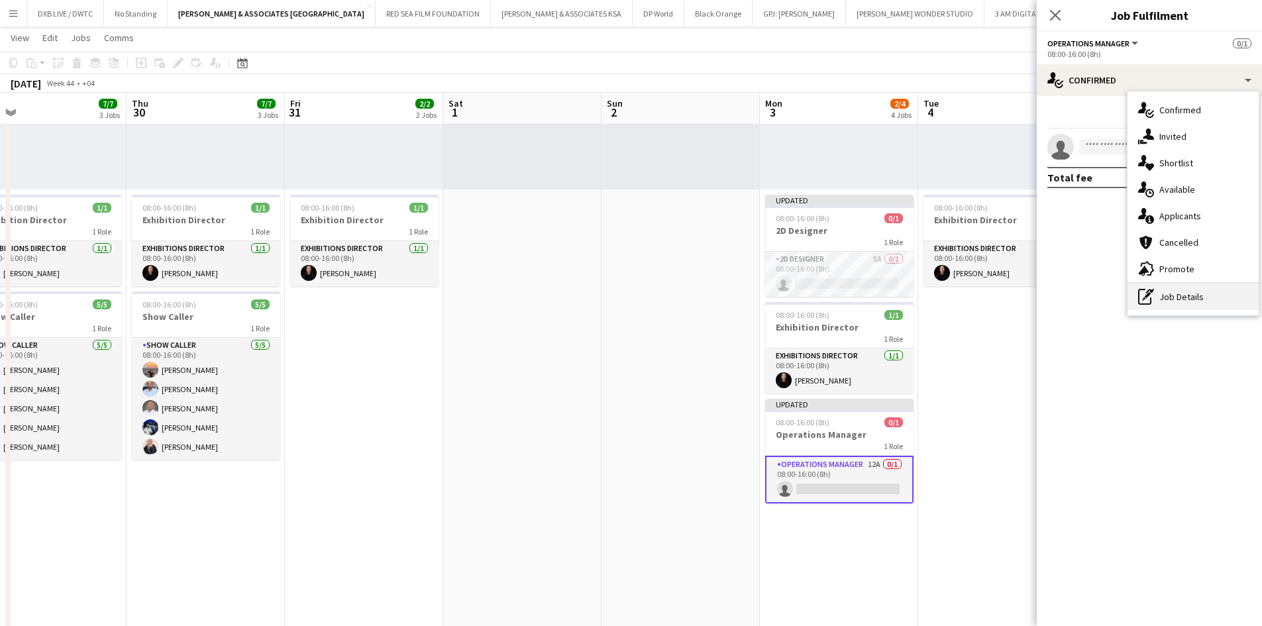
click at [1193, 302] on div "pen-write Job Details" at bounding box center [1193, 297] width 131 height 26
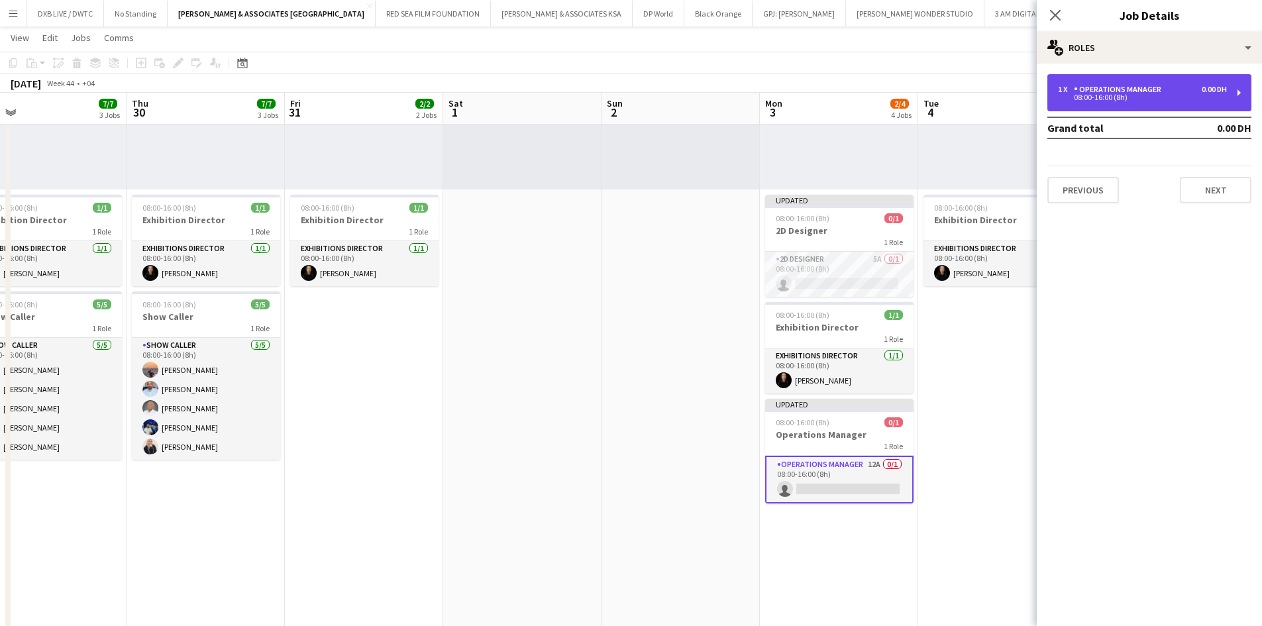
click at [1108, 95] on div "08:00-16:00 (8h)" at bounding box center [1142, 97] width 169 height 7
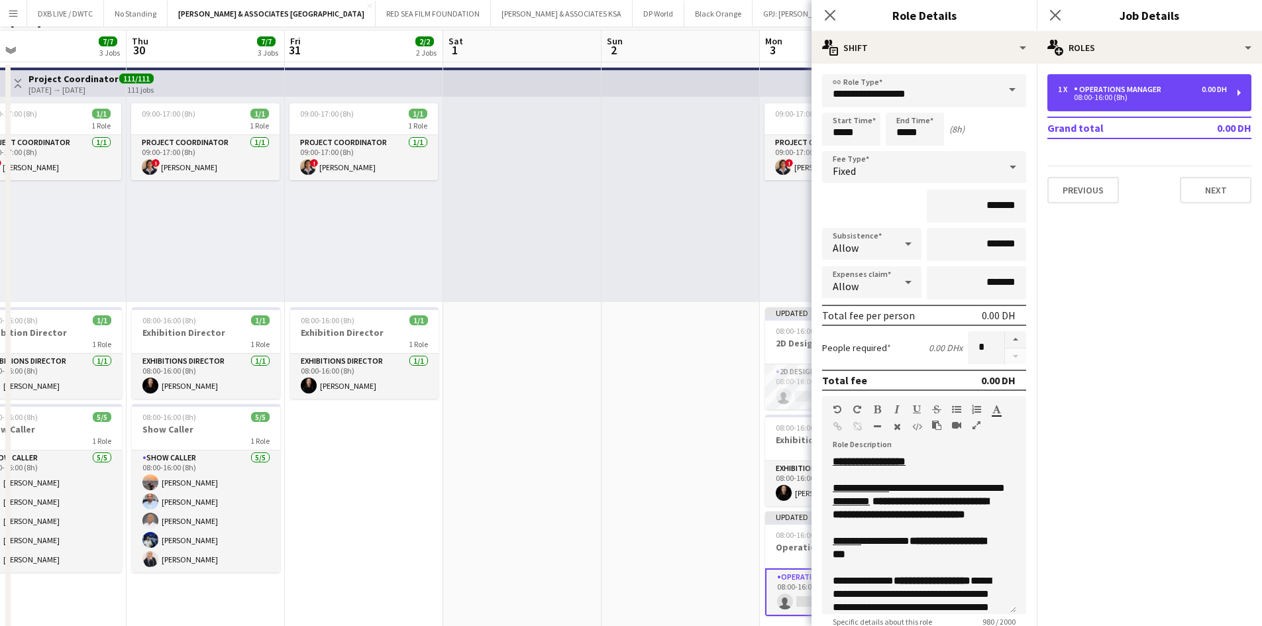
scroll to position [0, 0]
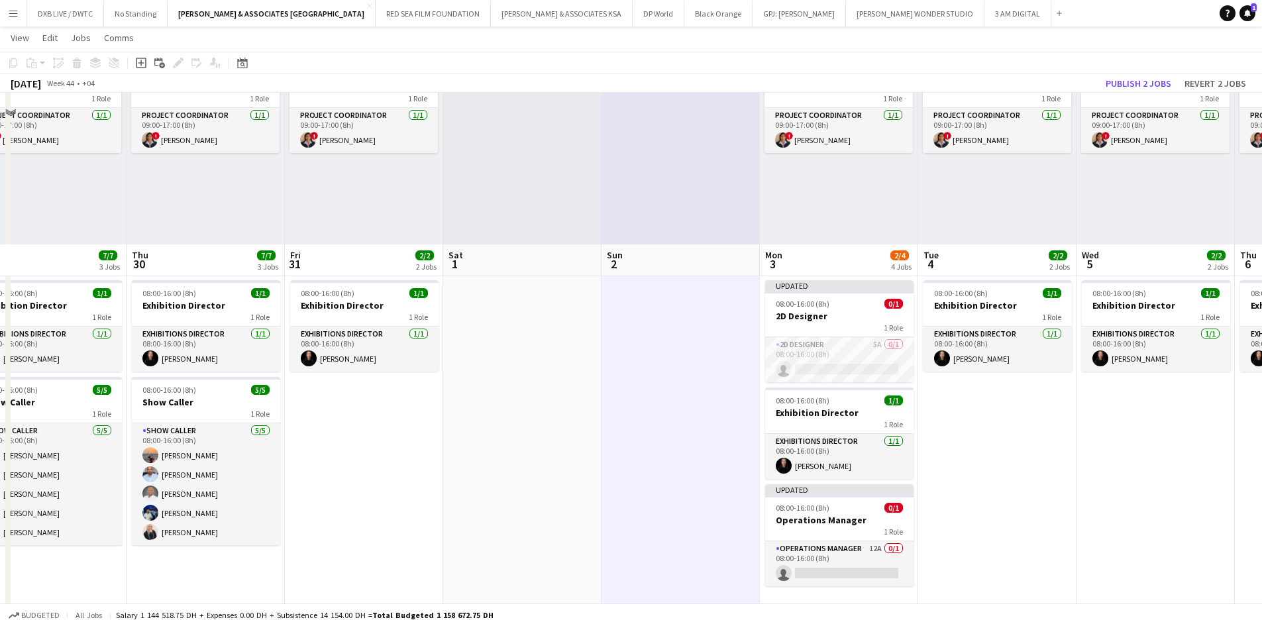
scroll to position [265, 0]
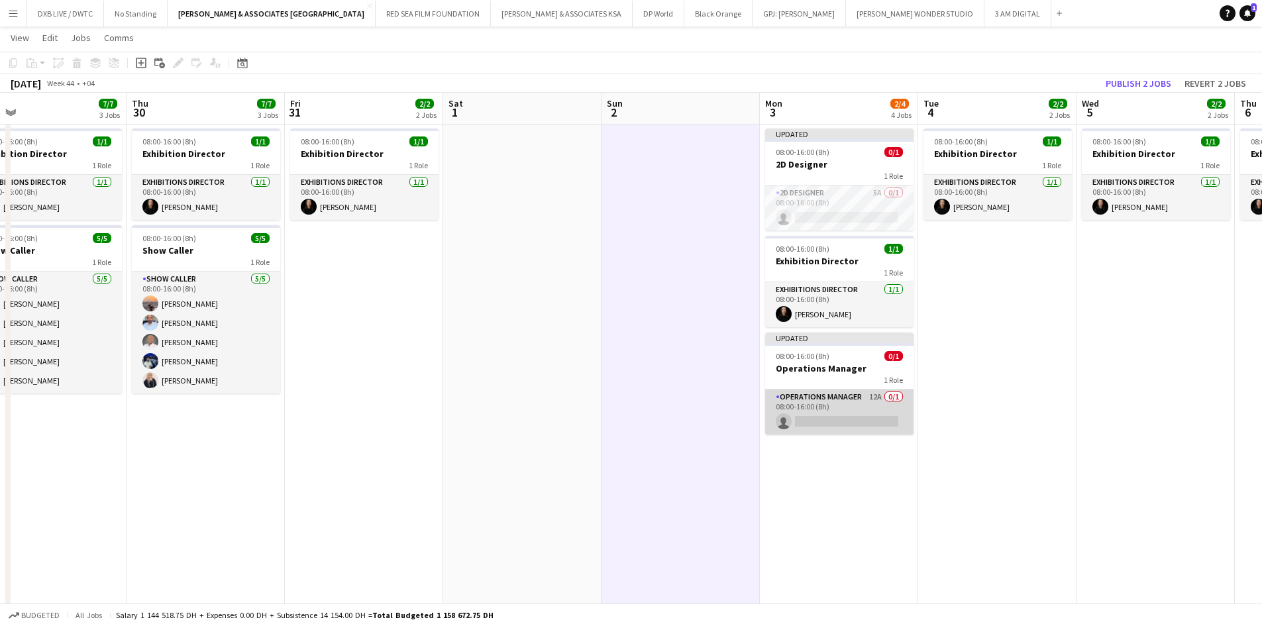
click at [833, 394] on app-card-role "Operations Manager 12A 0/1 08:00-16:00 (8h) single-neutral-actions" at bounding box center [839, 412] width 148 height 45
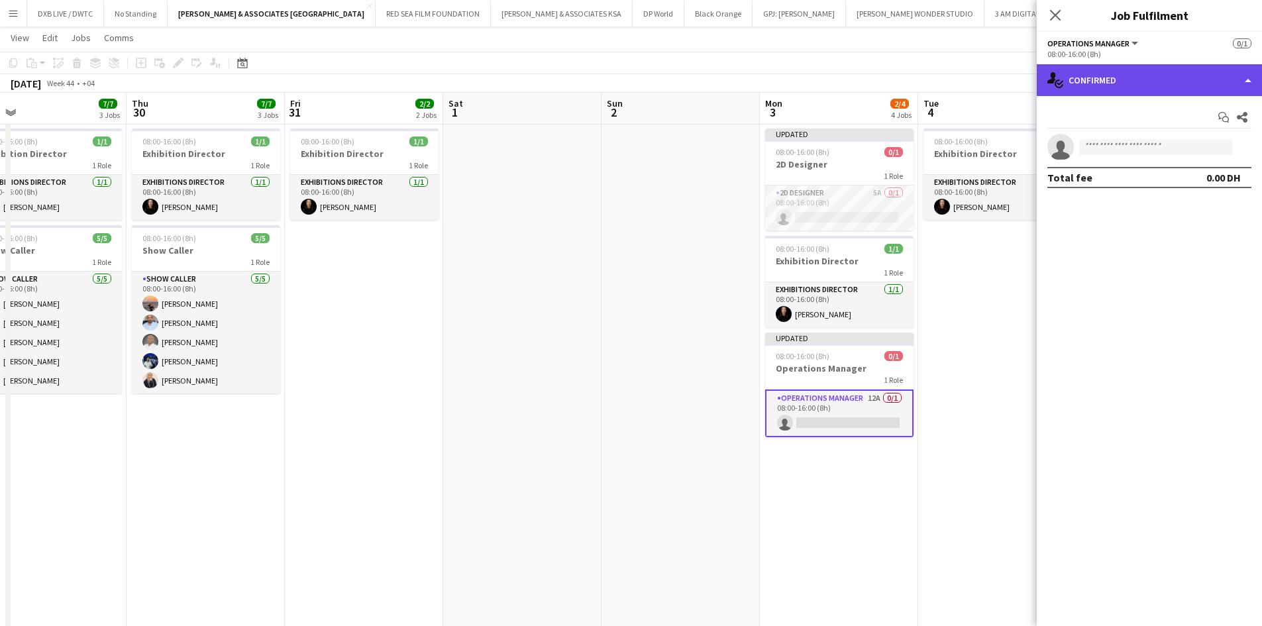
click at [1102, 85] on div "single-neutral-actions-check-2 Confirmed" at bounding box center [1149, 80] width 225 height 32
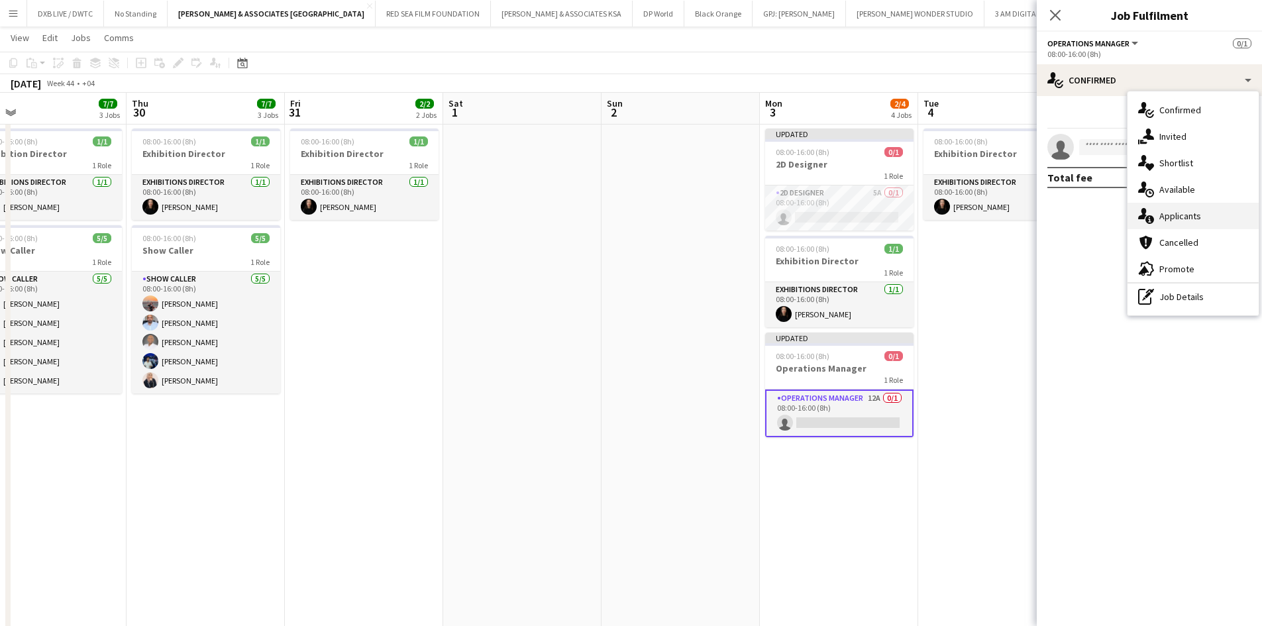
click at [1193, 209] on div "single-neutral-actions-information Applicants" at bounding box center [1193, 216] width 131 height 26
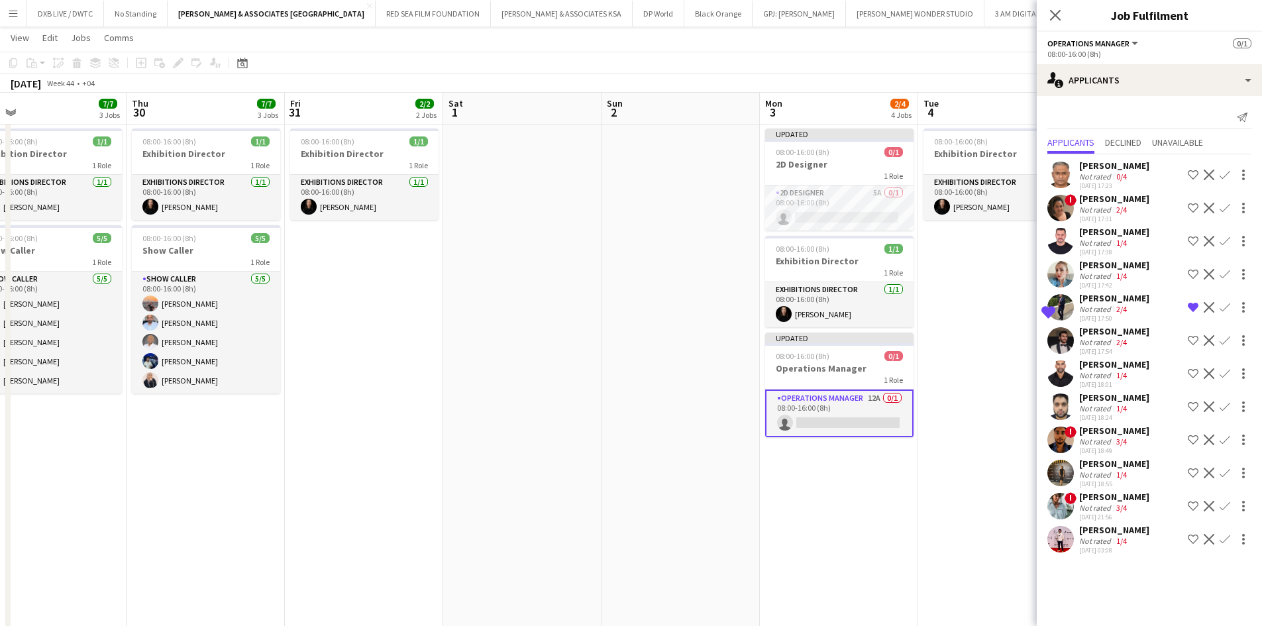
click at [818, 420] on app-card-role "Operations Manager 12A 0/1 08:00-16:00 (8h) single-neutral-actions" at bounding box center [839, 414] width 148 height 48
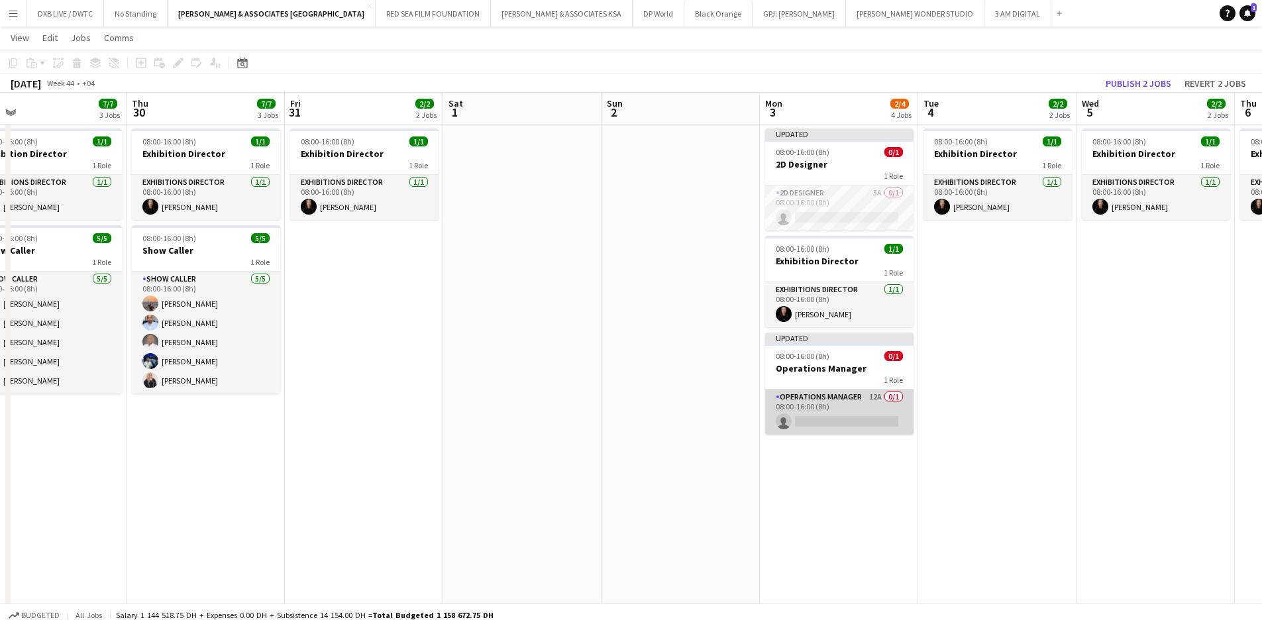
click at [819, 419] on app-card-role "Operations Manager 12A 0/1 08:00-16:00 (8h) single-neutral-actions" at bounding box center [839, 412] width 148 height 45
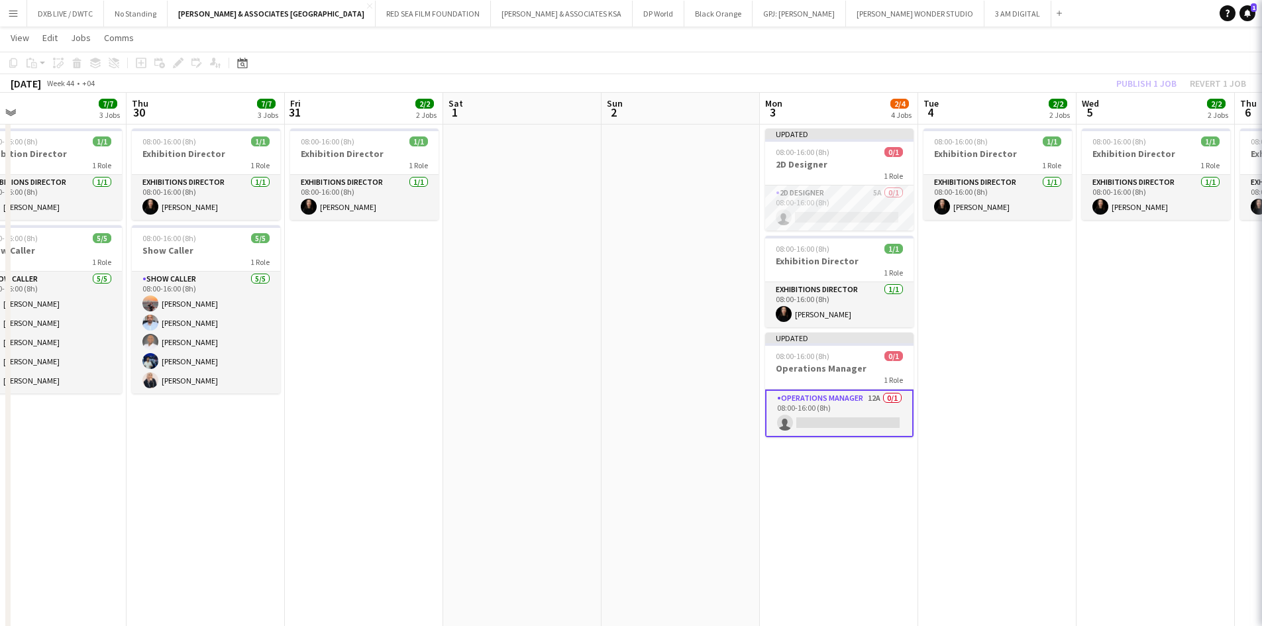
click at [819, 419] on app-card-role "Operations Manager 12A 0/1 08:00-16:00 (8h) single-neutral-actions" at bounding box center [839, 414] width 148 height 48
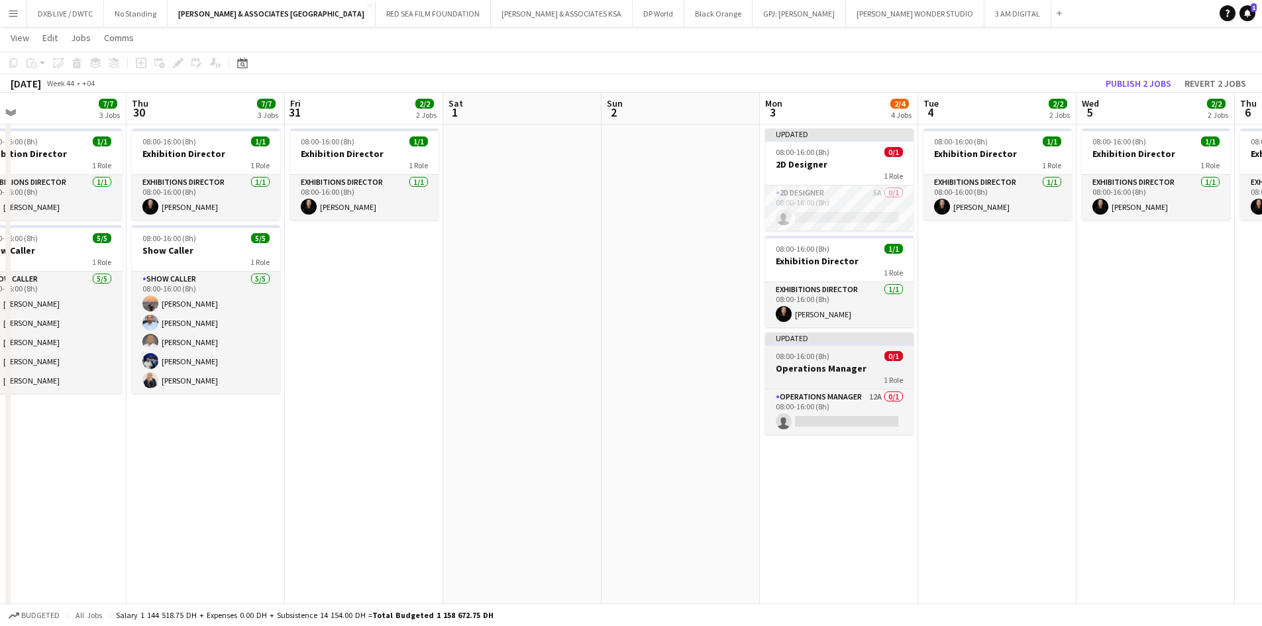
click at [849, 361] on app-job-card "Updated 08:00-16:00 (8h) 0/1 Operations Manager 1 Role Operations Manager 12A 0…" at bounding box center [839, 384] width 148 height 102
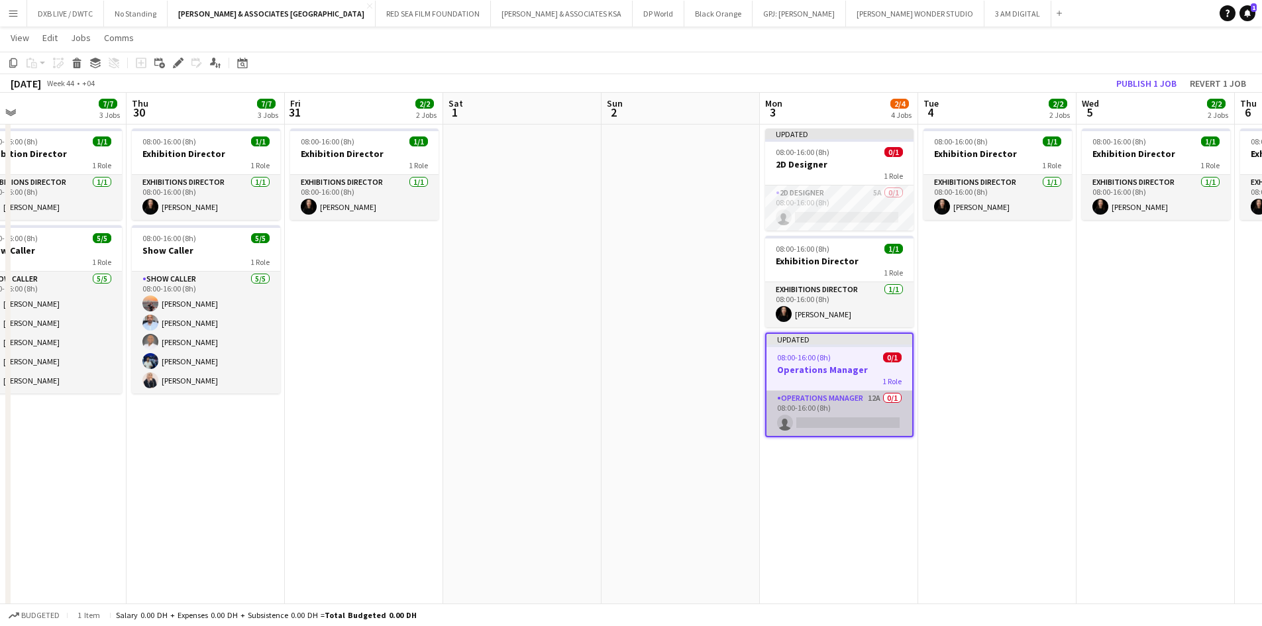
click at [833, 423] on app-card-role "Operations Manager 12A 0/1 08:00-16:00 (8h) single-neutral-actions" at bounding box center [839, 413] width 146 height 45
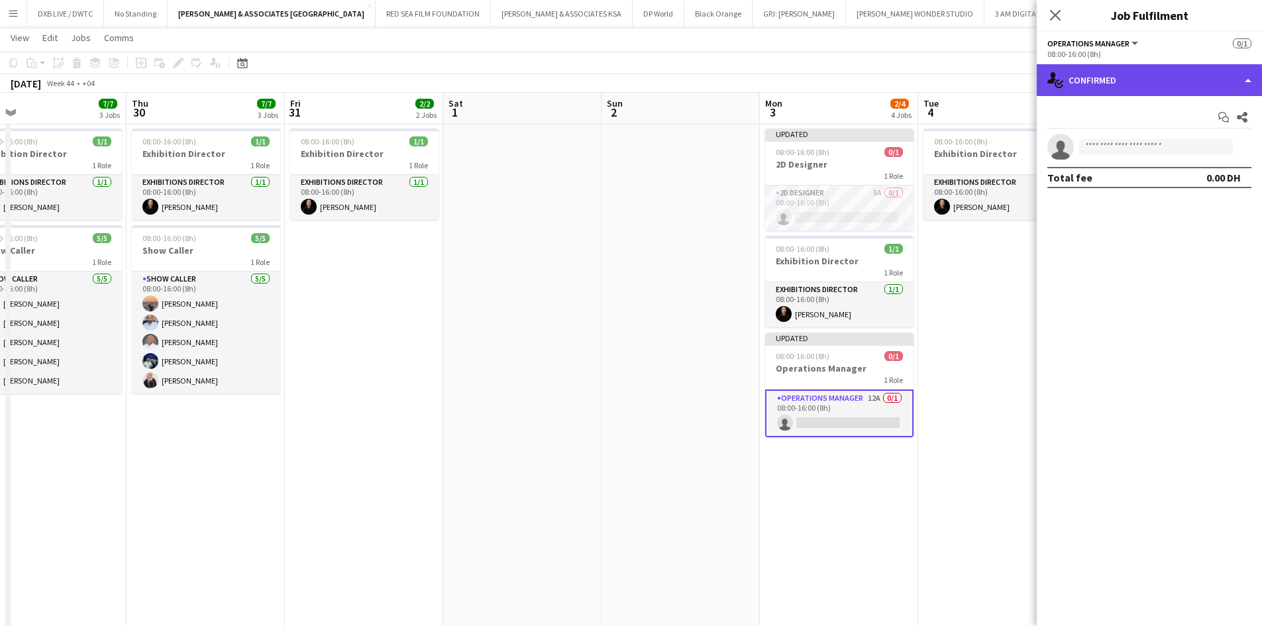
click at [1161, 73] on div "single-neutral-actions-check-2 Confirmed" at bounding box center [1149, 80] width 225 height 32
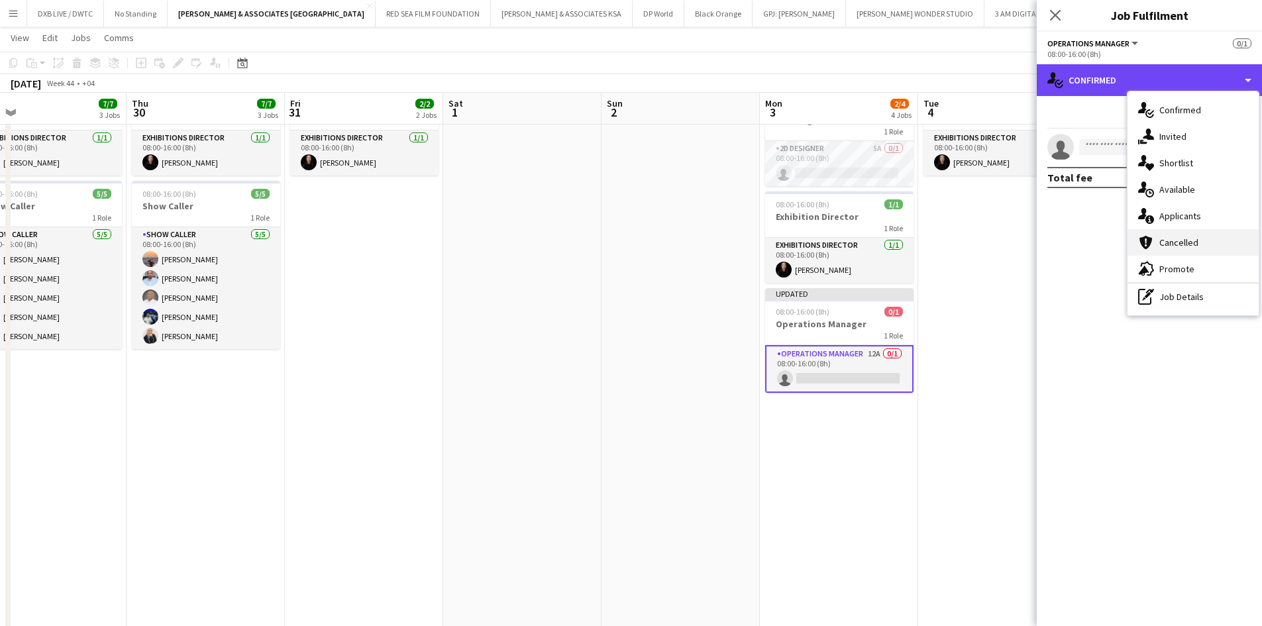
scroll to position [331, 0]
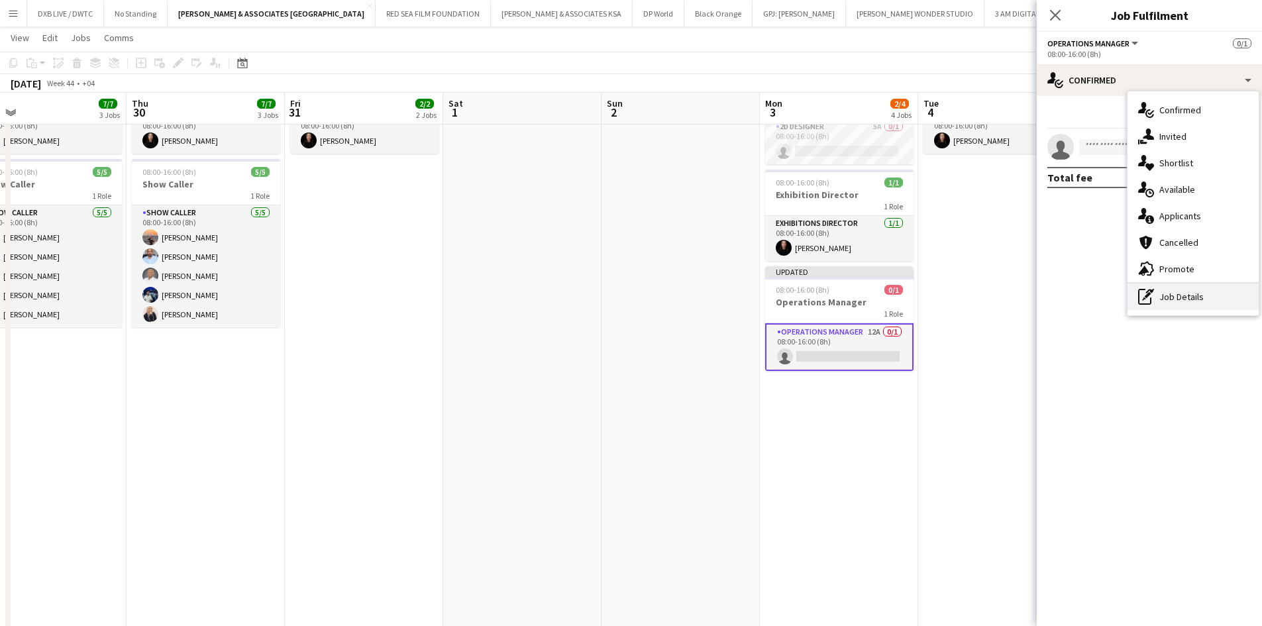
click at [1186, 298] on div "pen-write Job Details" at bounding box center [1193, 297] width 131 height 26
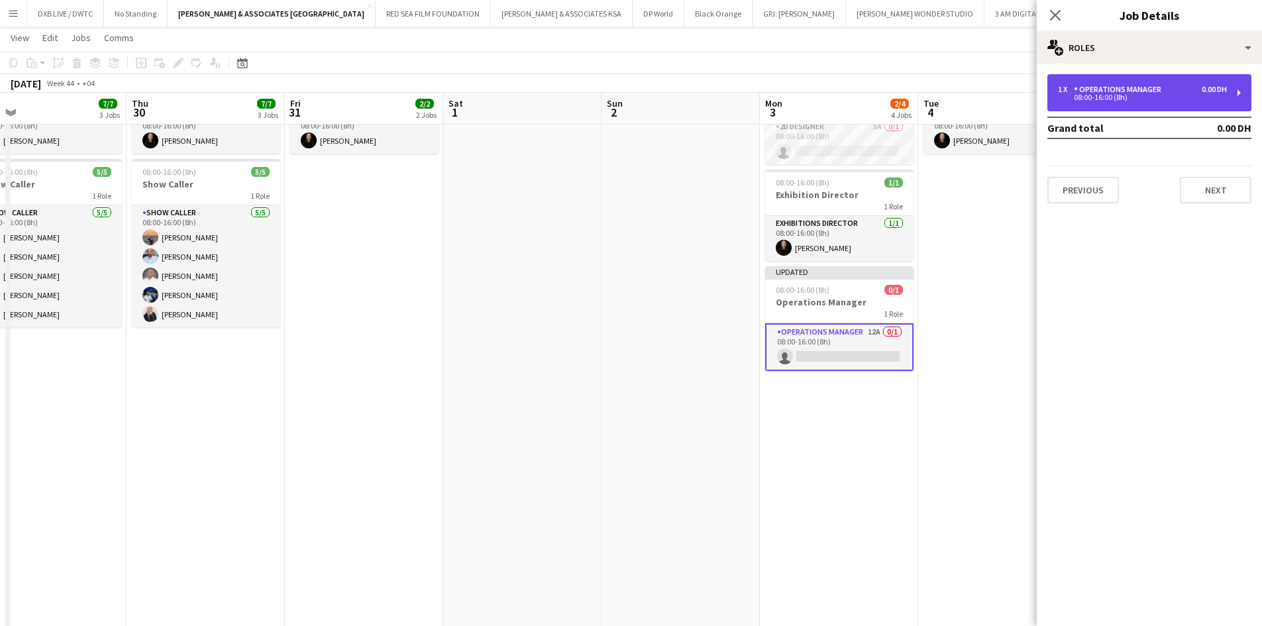
click at [1092, 97] on div "08:00-16:00 (8h)" at bounding box center [1142, 97] width 169 height 7
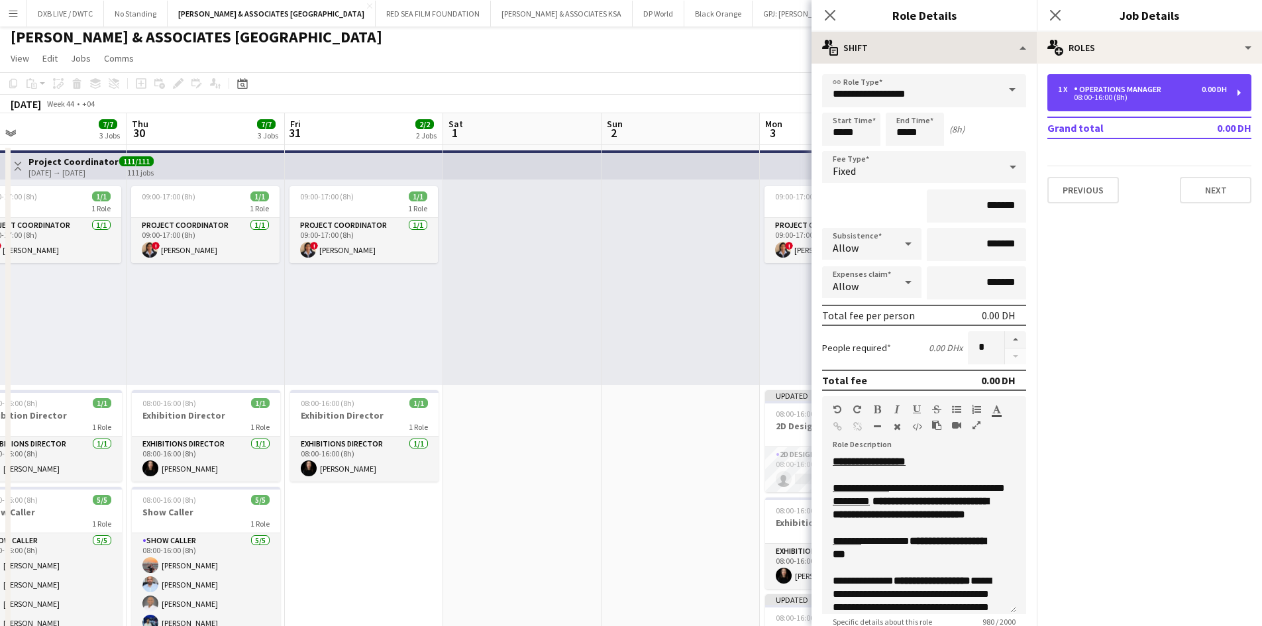
scroll to position [0, 0]
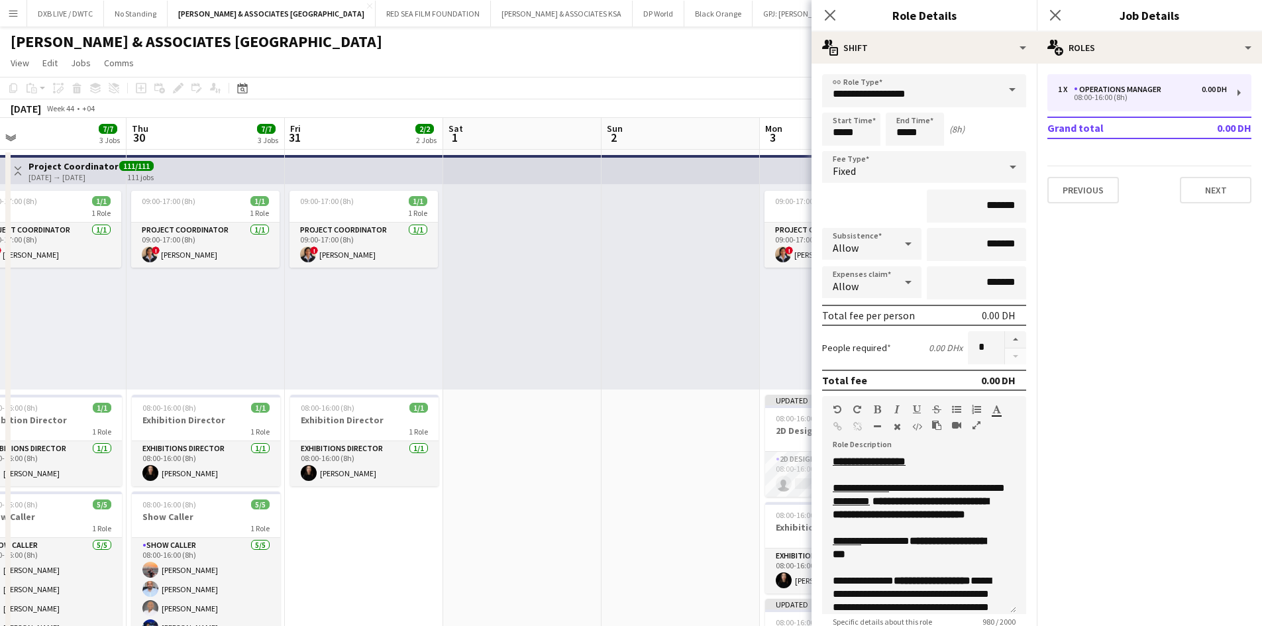
click at [820, 19] on div "Close pop-in" at bounding box center [830, 15] width 37 height 30
click at [825, 19] on icon at bounding box center [829, 15] width 13 height 13
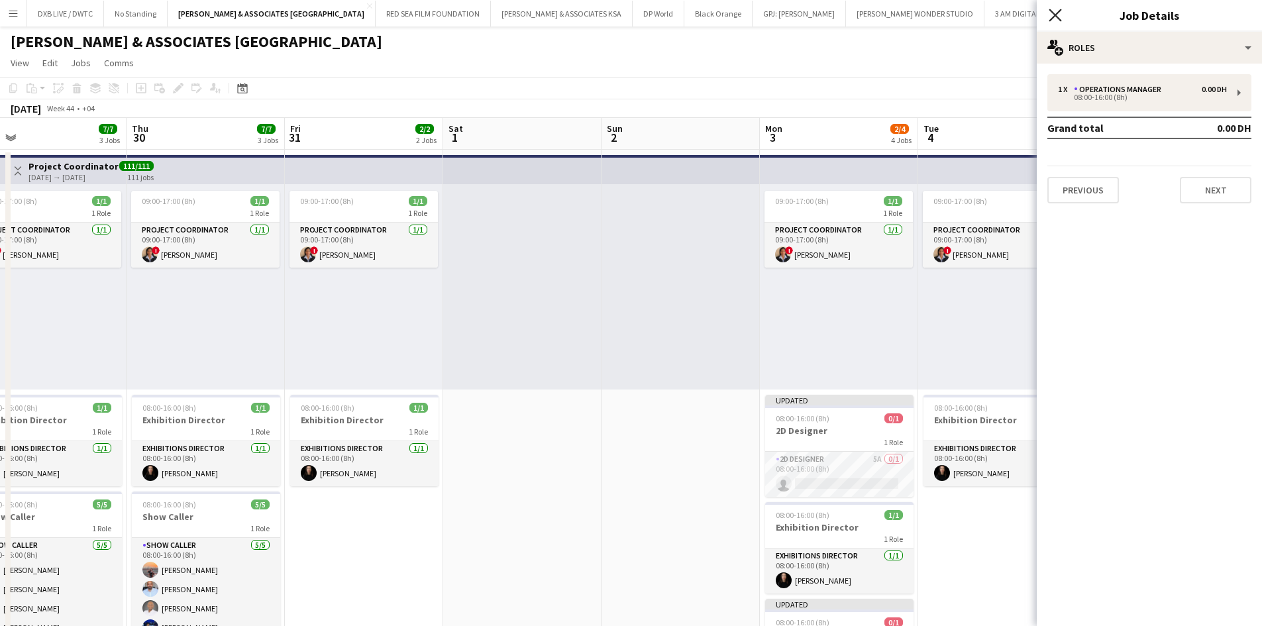
click at [1052, 15] on icon "Close pop-in" at bounding box center [1055, 15] width 13 height 13
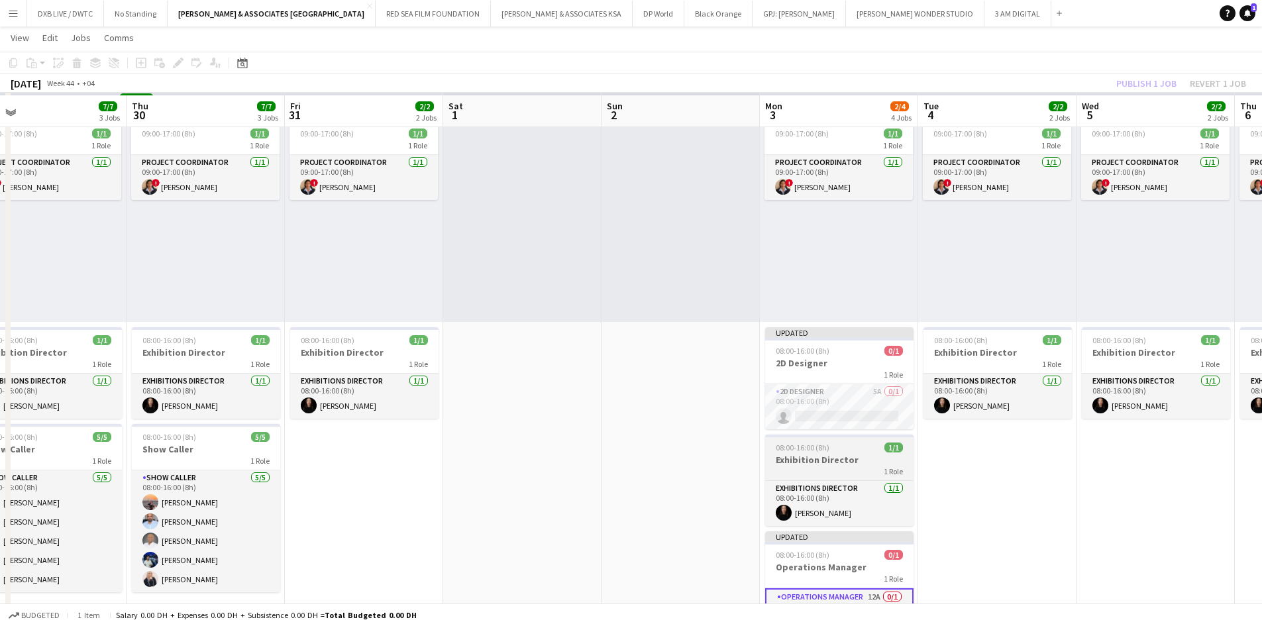
scroll to position [265, 0]
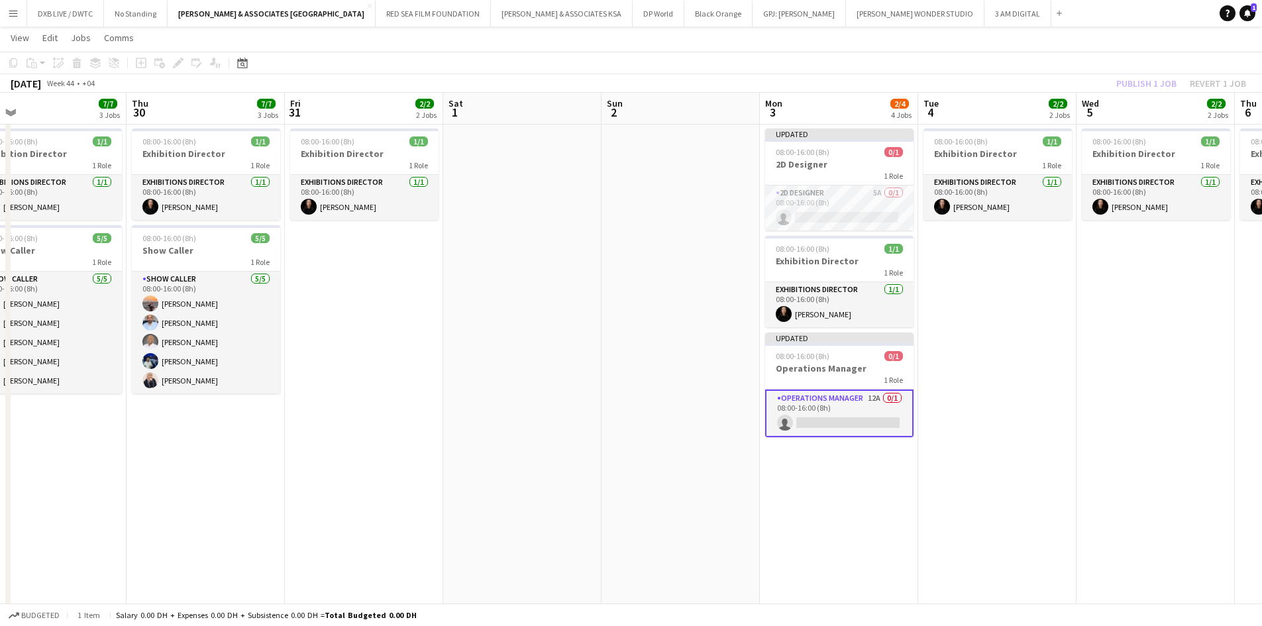
click at [830, 415] on app-card-role "Operations Manager 12A 0/1 08:00-16:00 (8h) single-neutral-actions" at bounding box center [839, 414] width 148 height 48
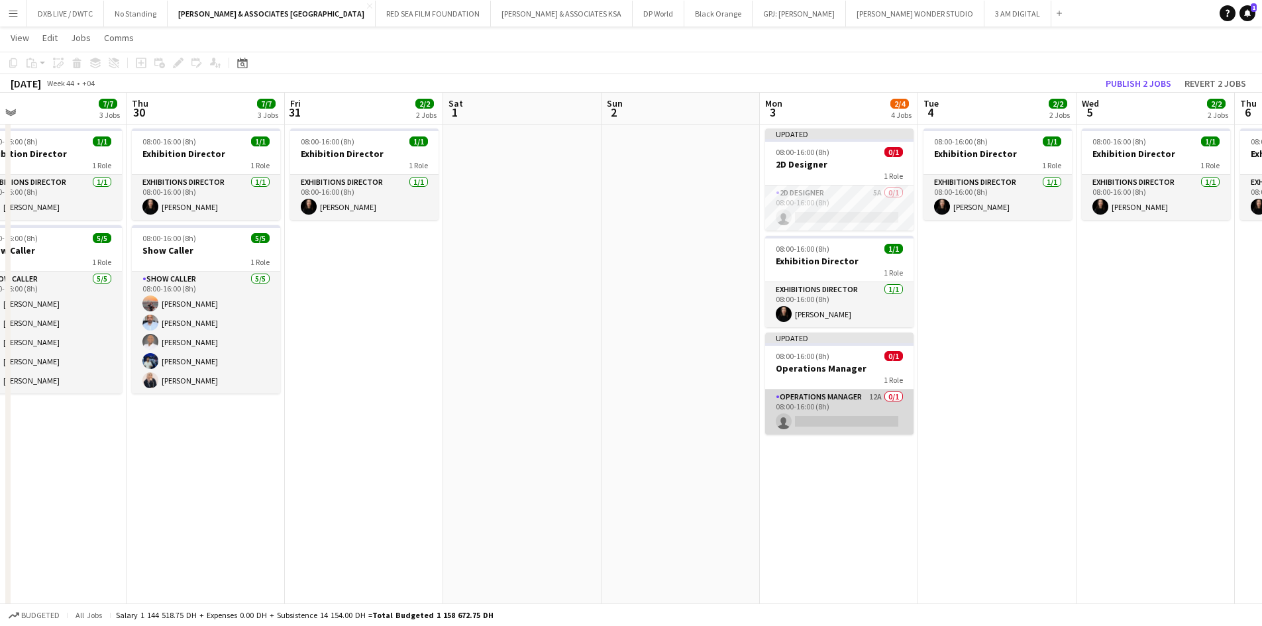
click at [819, 407] on app-card-role "Operations Manager 12A 0/1 08:00-16:00 (8h) single-neutral-actions" at bounding box center [839, 412] width 148 height 45
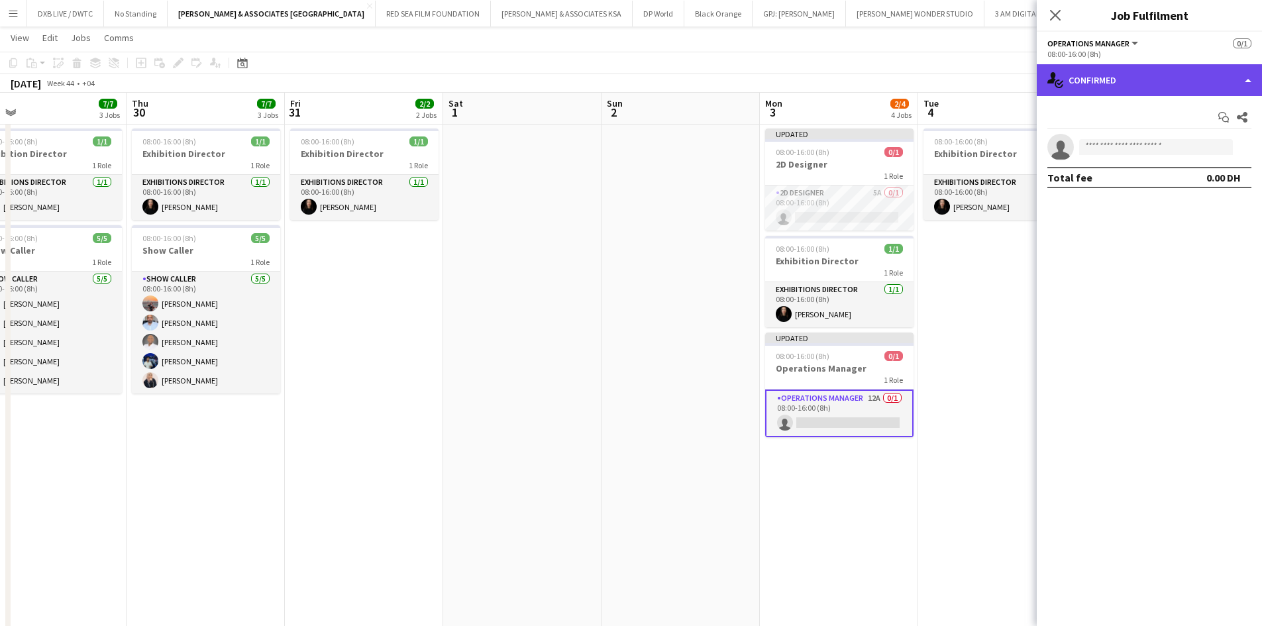
click at [1102, 87] on div "single-neutral-actions-check-2 Confirmed" at bounding box center [1149, 80] width 225 height 32
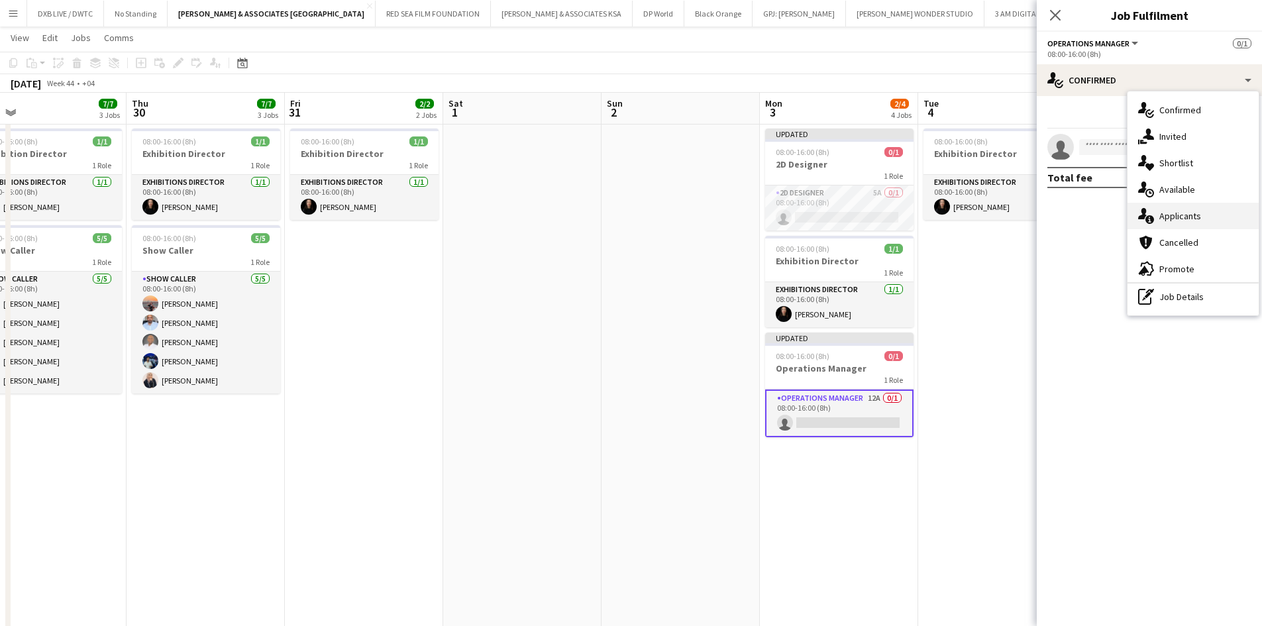
click at [1168, 208] on div "single-neutral-actions-information Applicants" at bounding box center [1193, 216] width 131 height 26
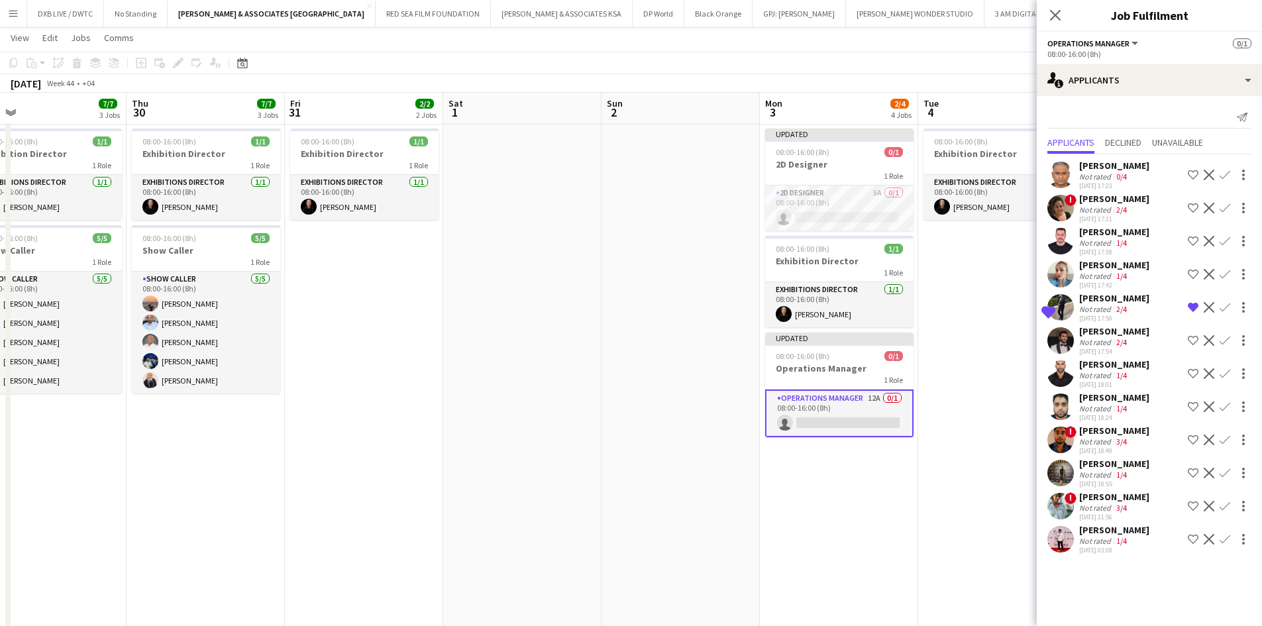
click at [1106, 174] on div "Not rated" at bounding box center [1096, 177] width 34 height 10
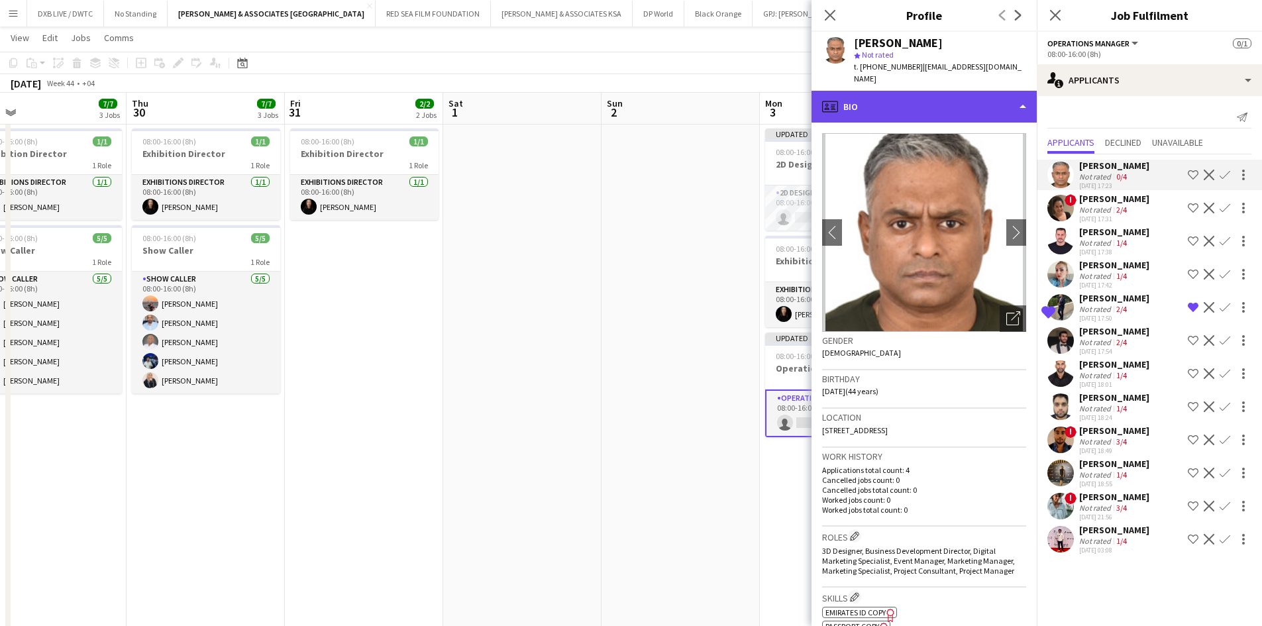
click at [895, 105] on div "profile Bio" at bounding box center [924, 107] width 225 height 32
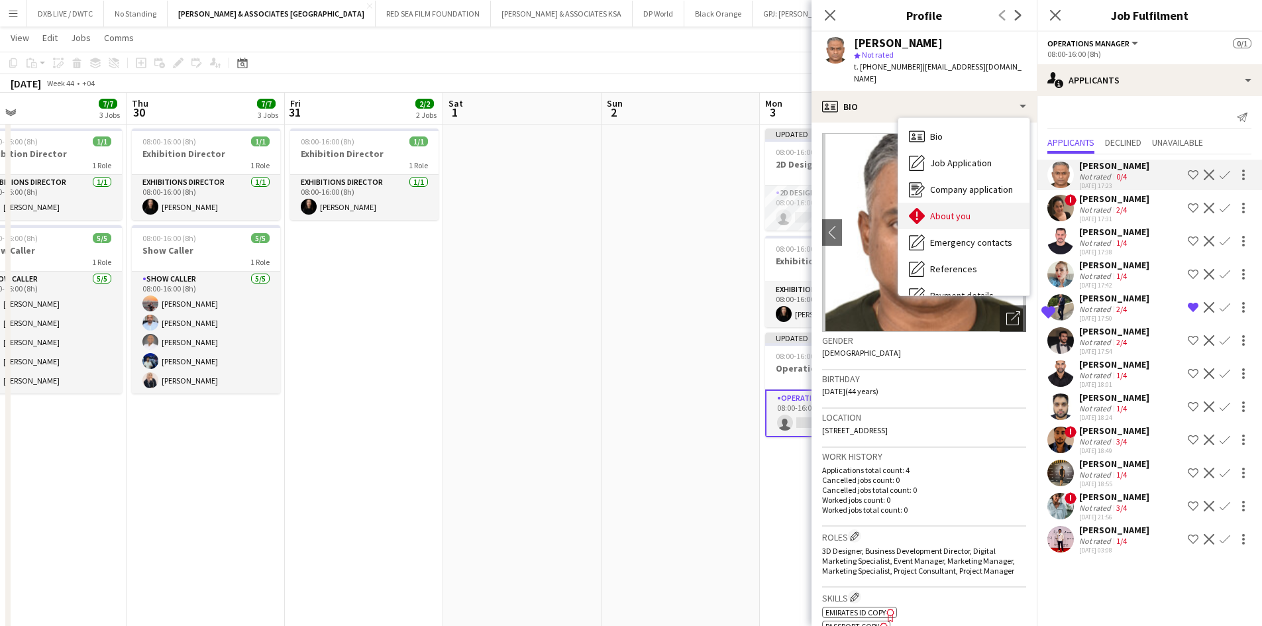
click at [965, 203] on div "About you About you" at bounding box center [963, 216] width 131 height 26
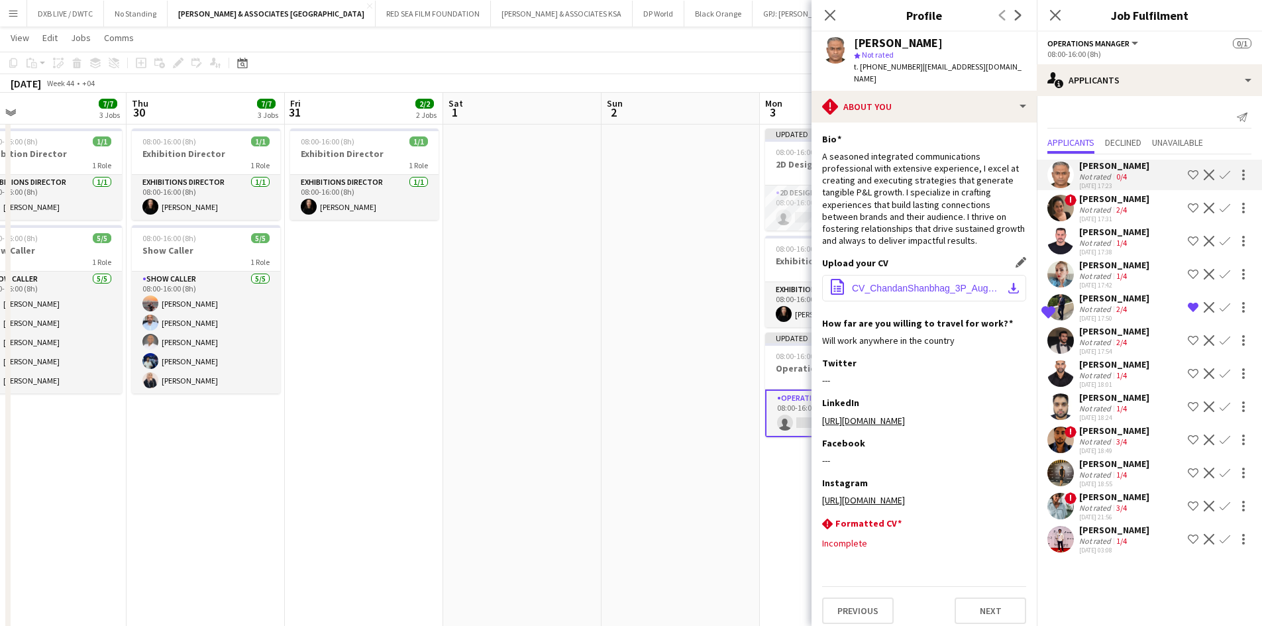
click at [927, 283] on span "CV_ChandanShanbhag_3P_August2025.pdf" at bounding box center [927, 288] width 150 height 11
click at [1110, 296] on div "Joseph Moujally" at bounding box center [1114, 298] width 70 height 12
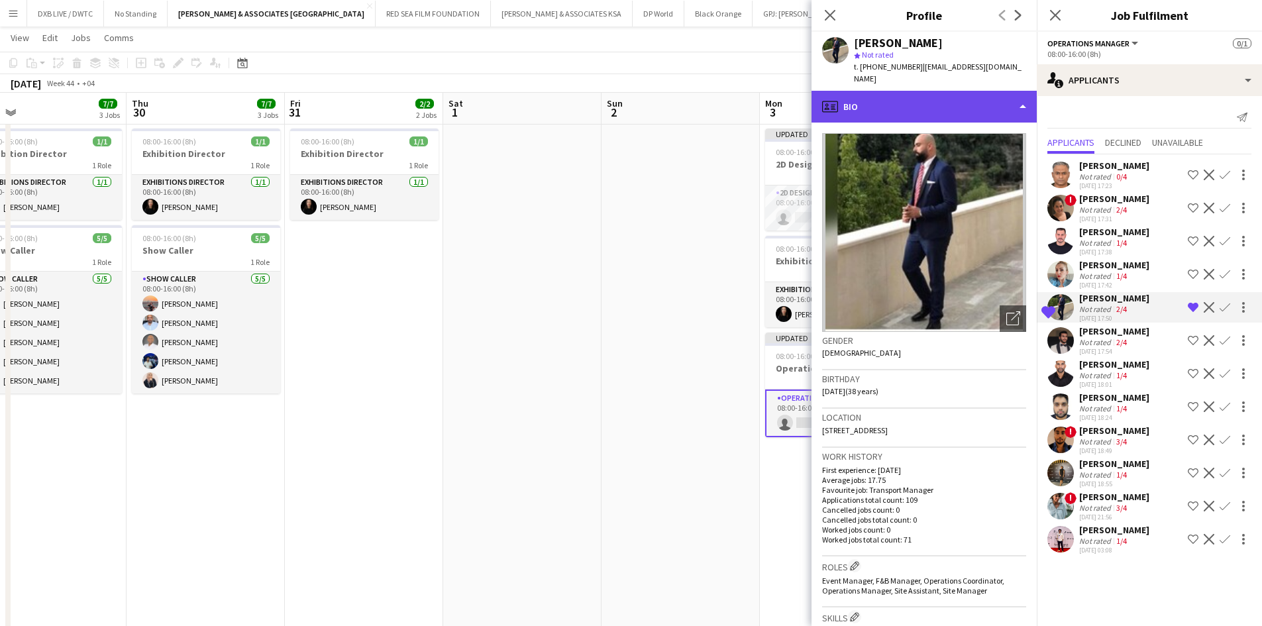
click at [916, 101] on div "profile Bio" at bounding box center [924, 107] width 225 height 32
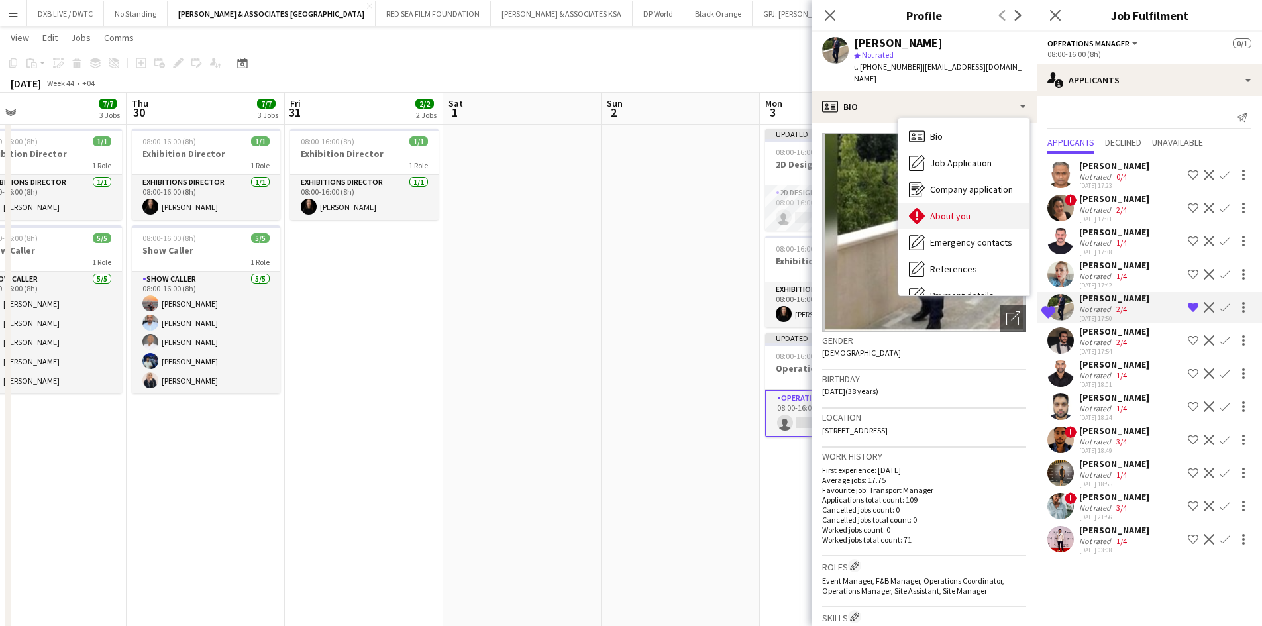
click at [941, 210] on span "About you" at bounding box center [950, 216] width 40 height 12
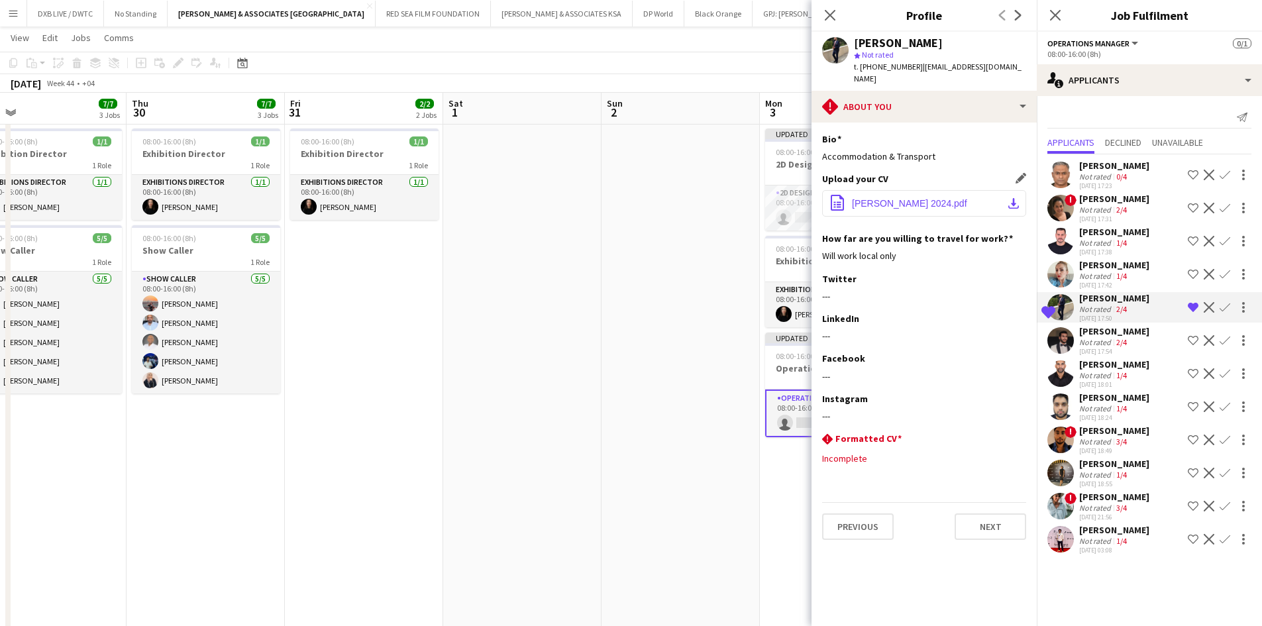
click at [926, 198] on button "office-file-sheet CV -Joseph Moujally 2024.pdf download-bottom" at bounding box center [924, 203] width 204 height 26
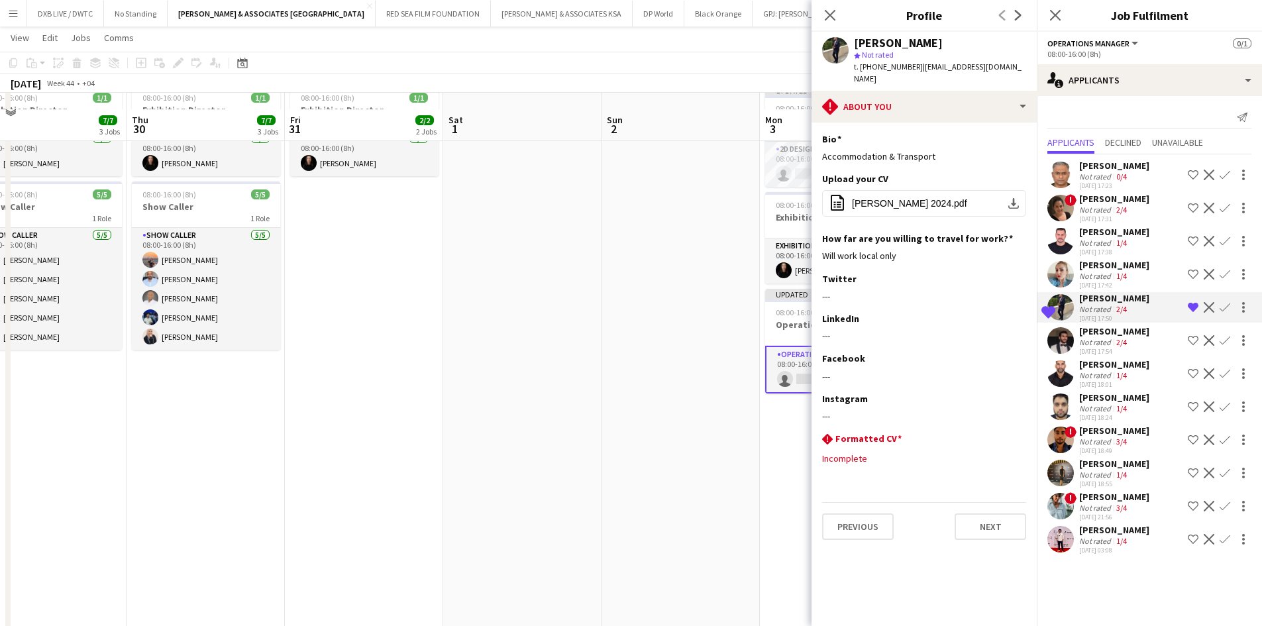
scroll to position [331, 0]
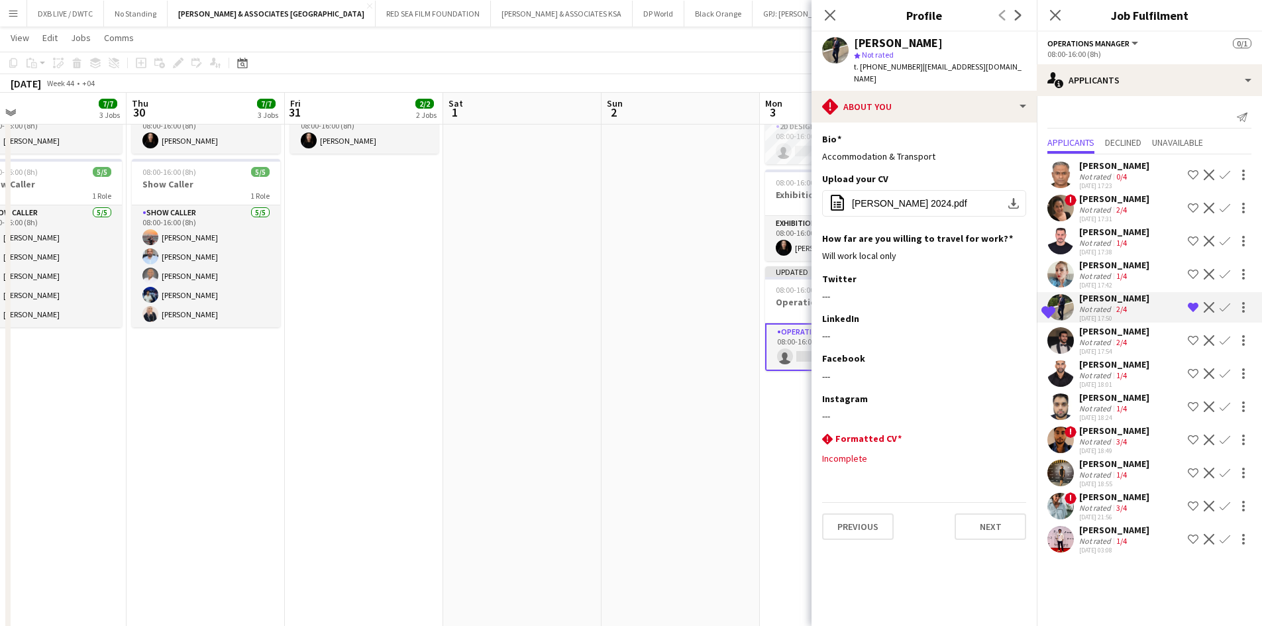
click at [1116, 502] on div "Audrey Vittecoq" at bounding box center [1114, 497] width 70 height 12
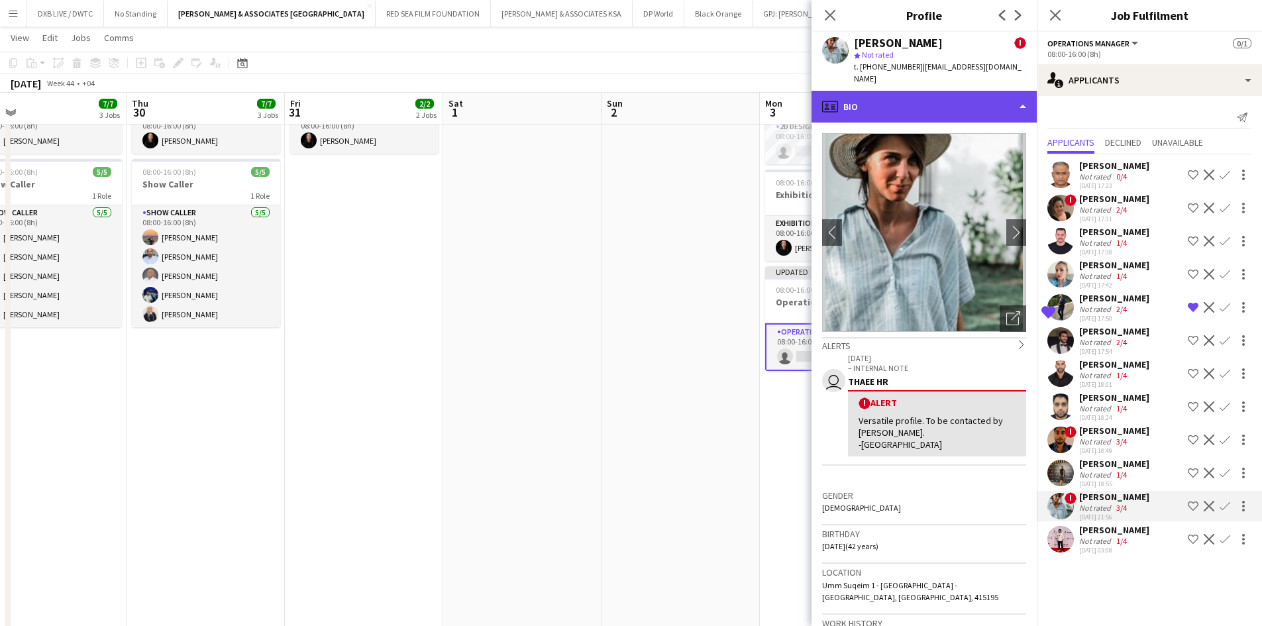
click at [931, 95] on div "profile Bio" at bounding box center [924, 107] width 225 height 32
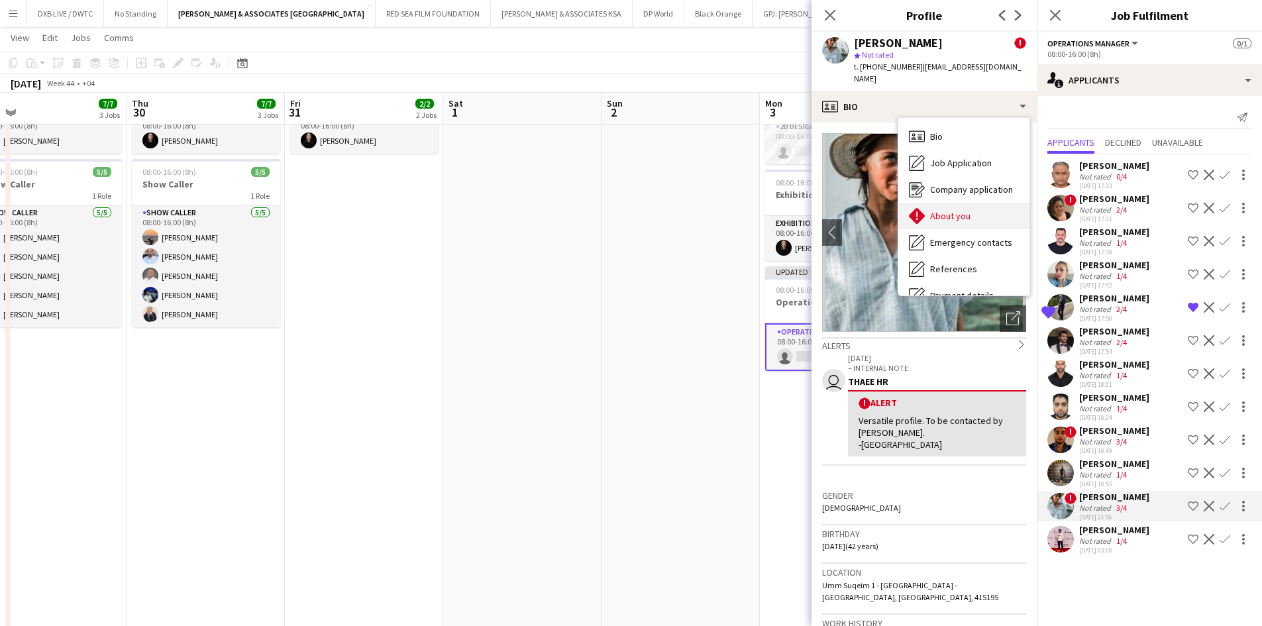
click at [971, 208] on div "About you About you" at bounding box center [963, 216] width 131 height 26
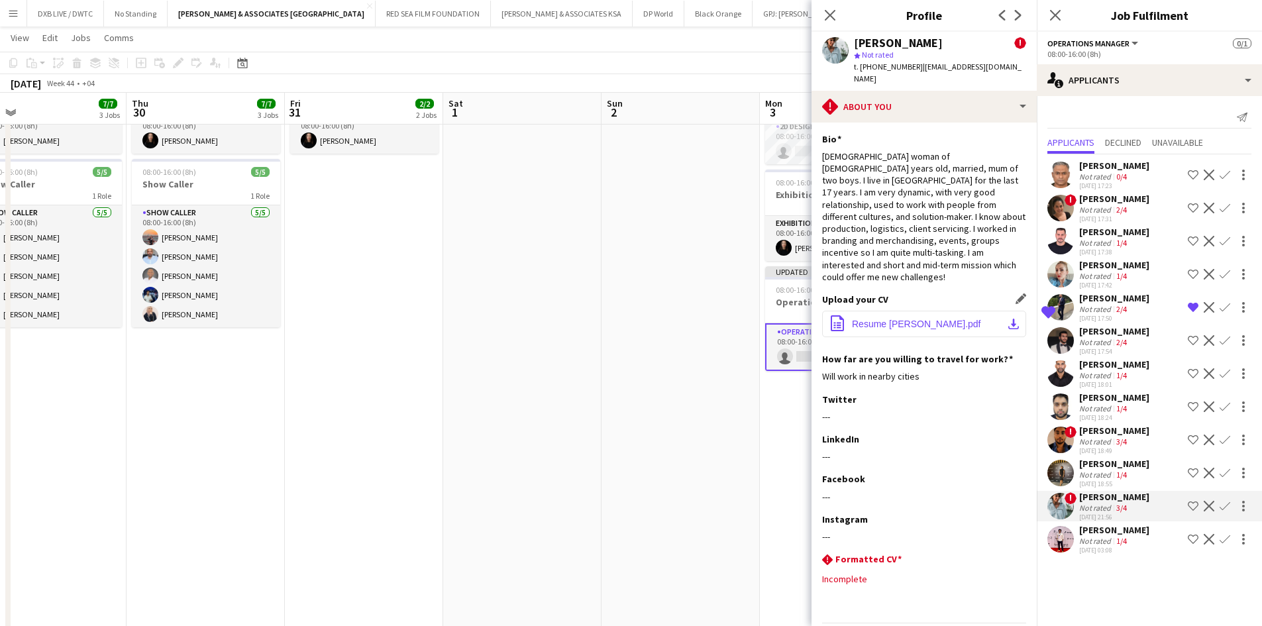
click at [902, 319] on span "Resume Audrey Vittecoq.pdf" at bounding box center [916, 324] width 129 height 11
click at [824, 5] on div "Close pop-in" at bounding box center [830, 15] width 37 height 30
click at [829, 13] on icon "Close pop-in" at bounding box center [829, 15] width 13 height 13
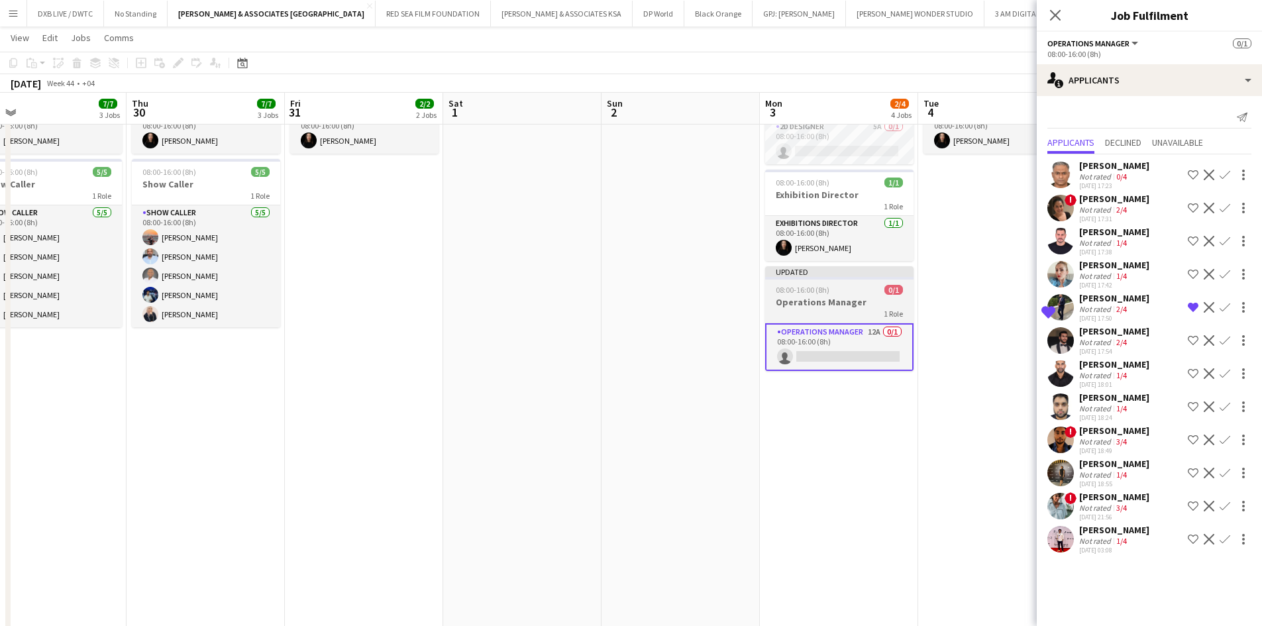
click at [832, 286] on div "08:00-16:00 (8h) 0/1" at bounding box center [839, 290] width 148 height 10
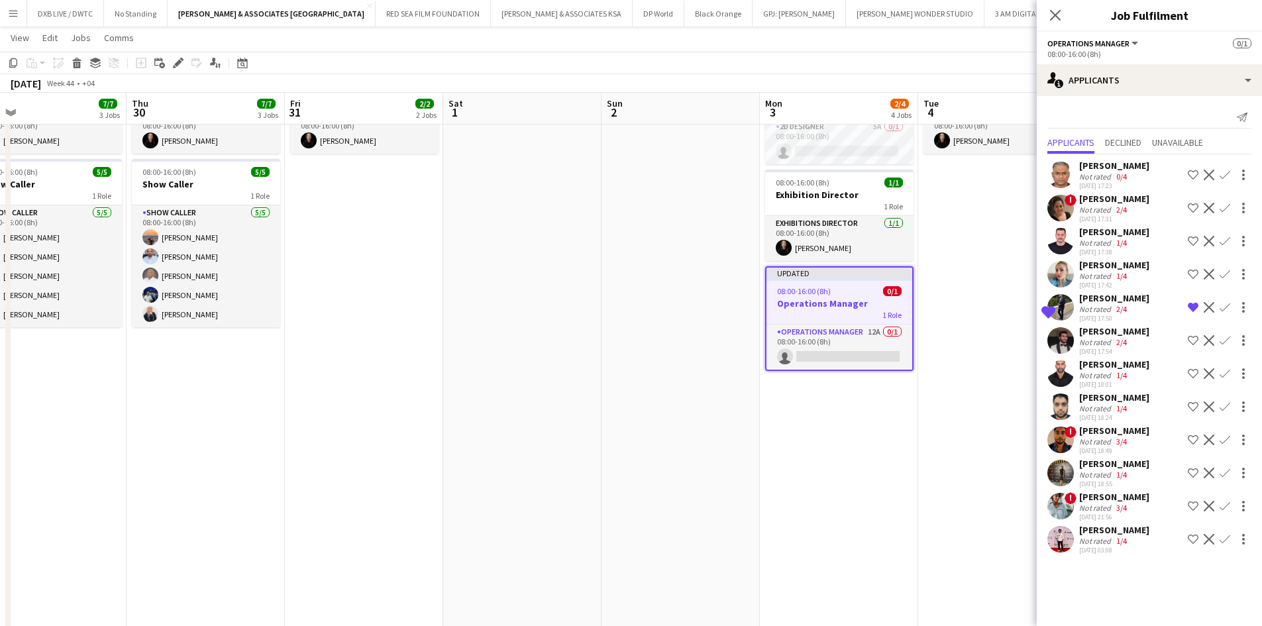
click at [830, 315] on div "1 Role" at bounding box center [839, 314] width 146 height 11
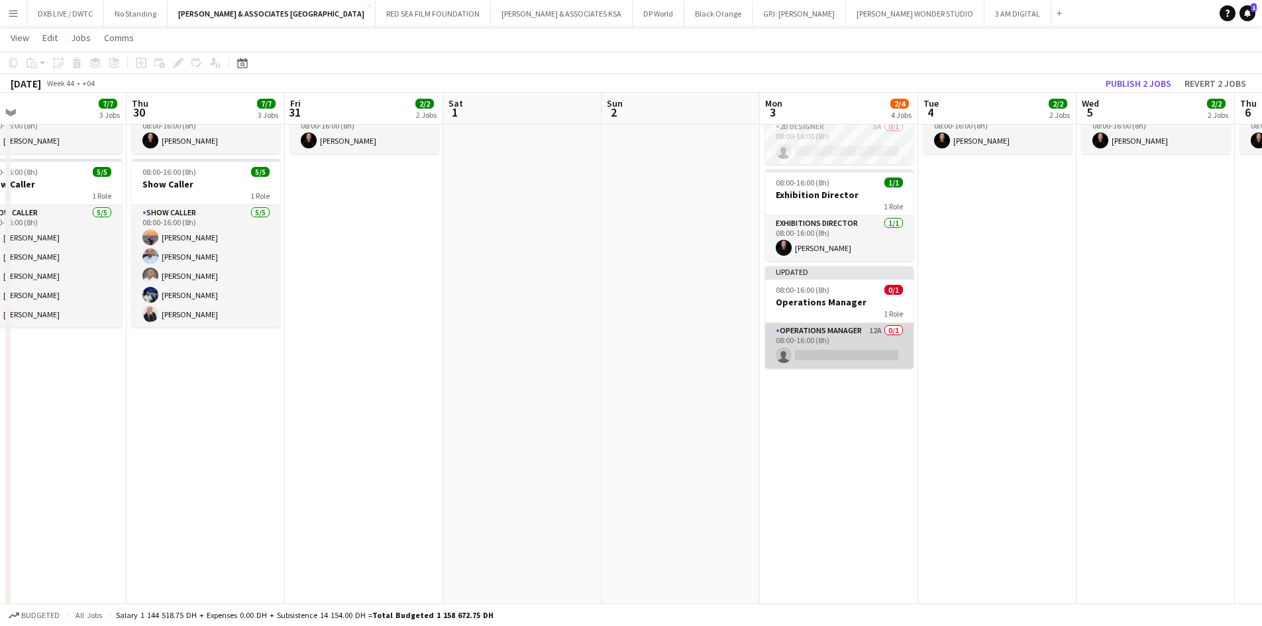
click at [823, 336] on app-card-role "Operations Manager 12A 0/1 08:00-16:00 (8h) single-neutral-actions" at bounding box center [839, 345] width 148 height 45
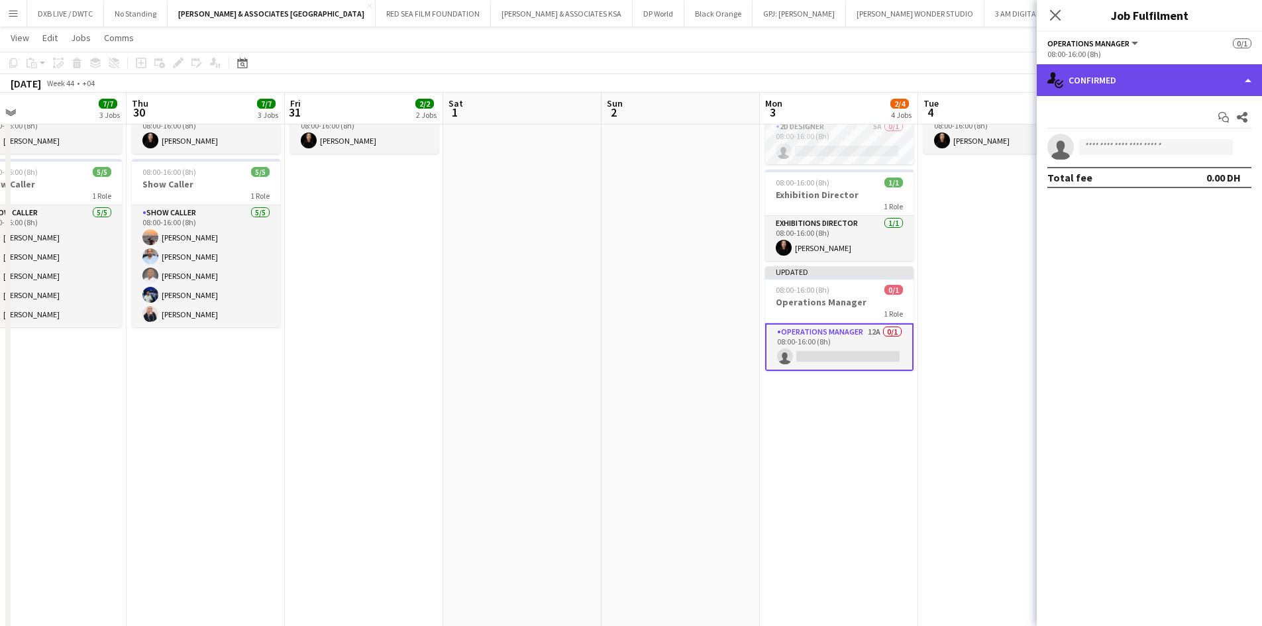
click at [1071, 88] on div "single-neutral-actions-check-2 Confirmed" at bounding box center [1149, 80] width 225 height 32
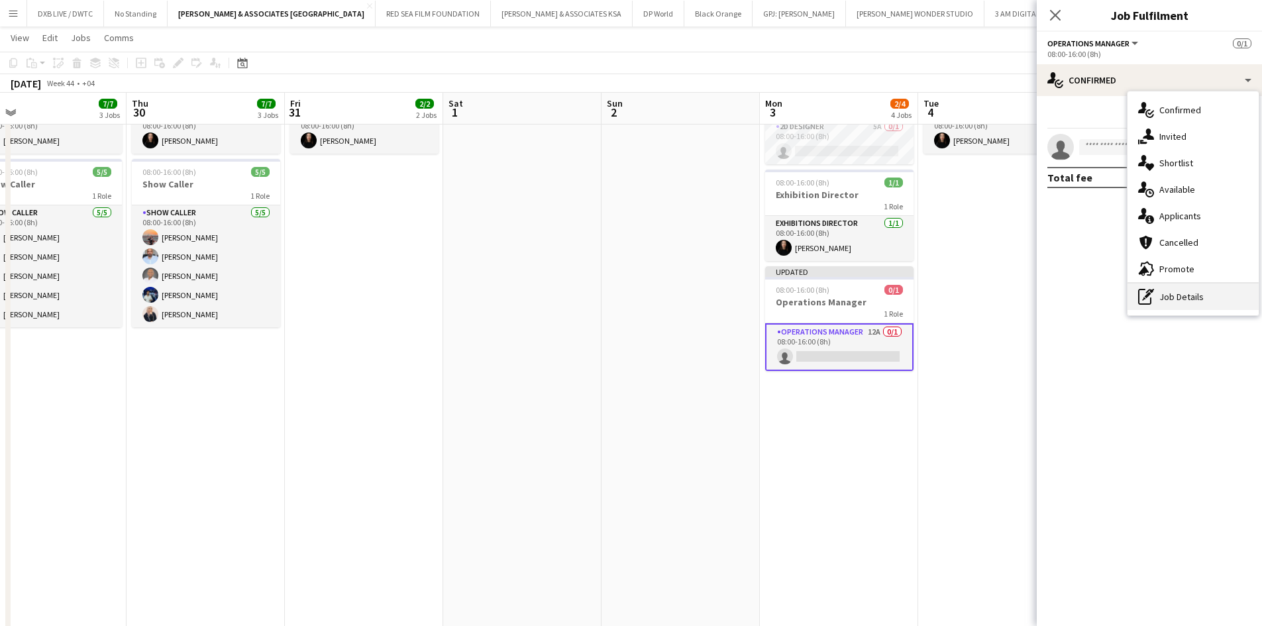
click at [1187, 290] on div "pen-write Job Details" at bounding box center [1193, 297] width 131 height 26
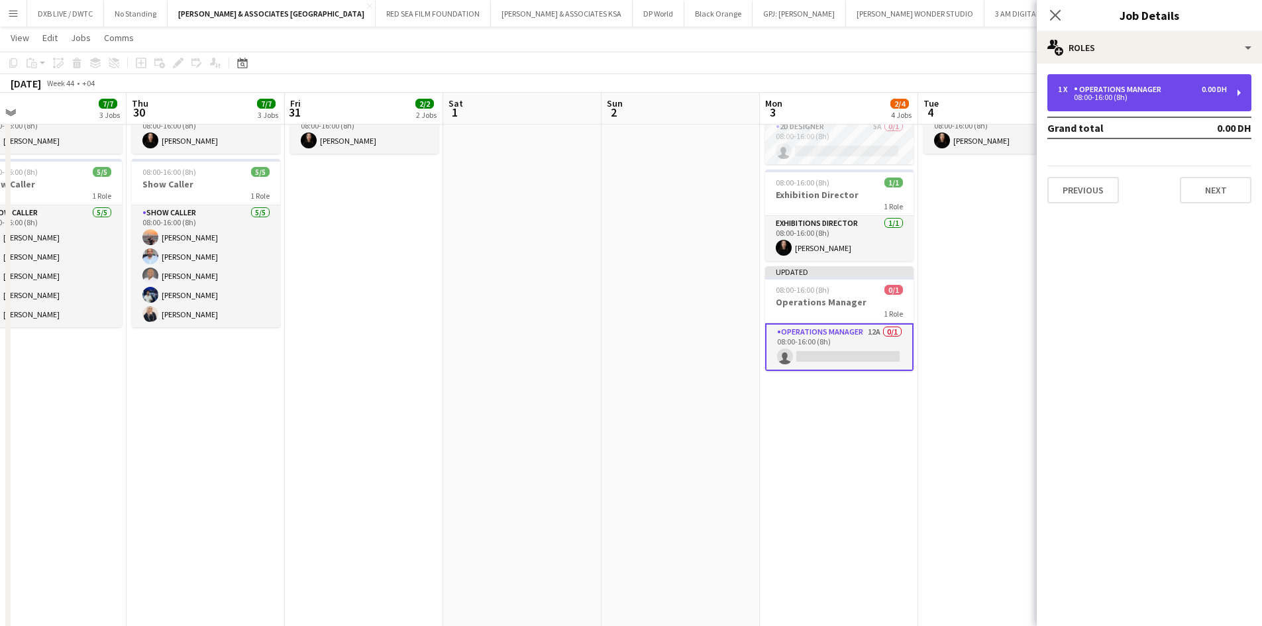
click at [1138, 101] on div "1 x Operations Manager 0.00 DH 08:00-16:00 (8h)" at bounding box center [1149, 92] width 204 height 37
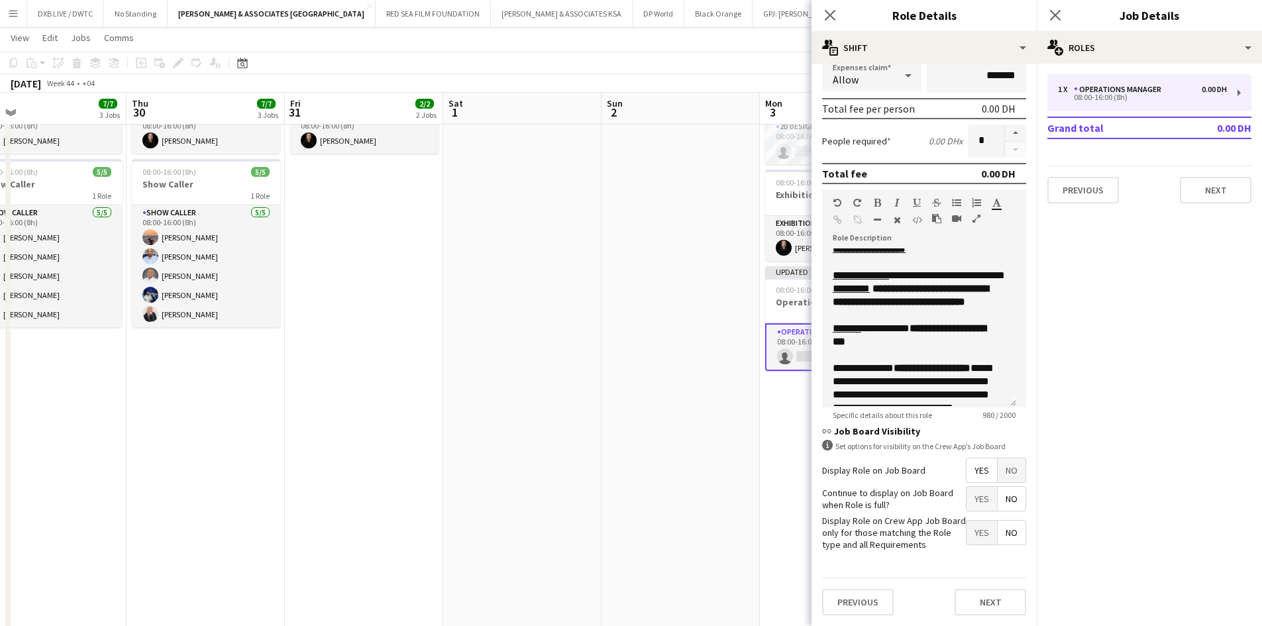
scroll to position [0, 0]
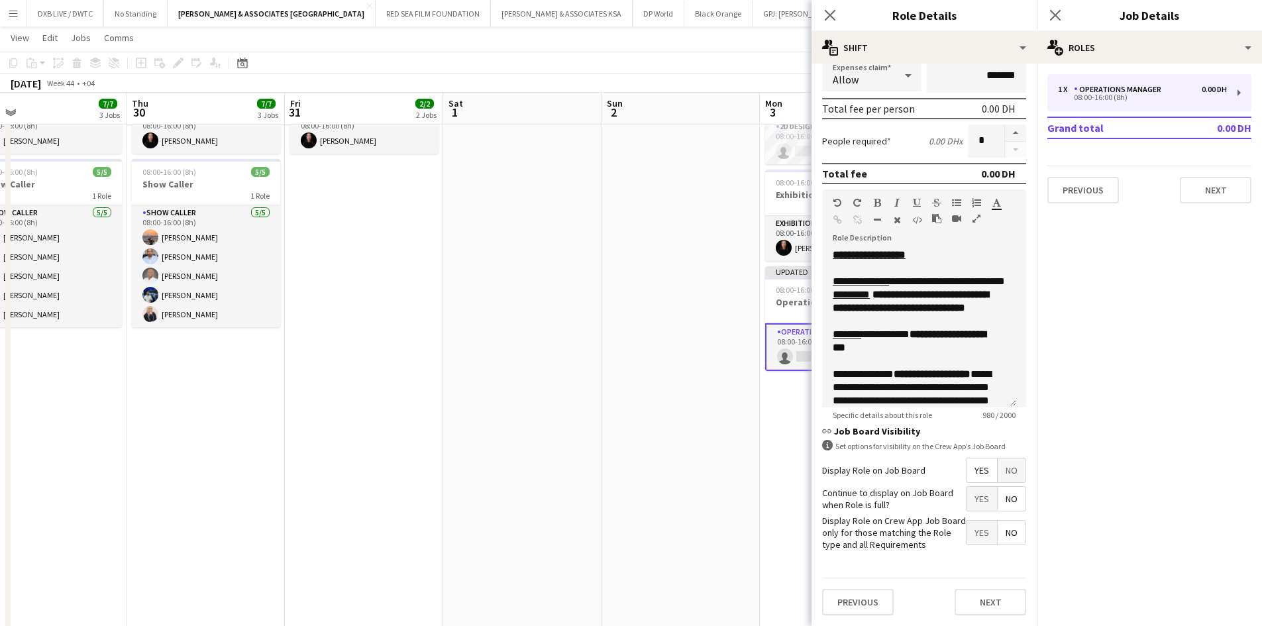
drag, startPoint x: 784, startPoint y: 415, endPoint x: 796, endPoint y: 419, distance: 13.2
click at [784, 415] on app-date-cell "09:00-17:00 (8h) 1/1 1 Role Project Coordinator 1/1 09:00-17:00 (8h) ! Rita Joh…" at bounding box center [839, 560] width 158 height 1487
